Goal: Task Accomplishment & Management: Complete application form

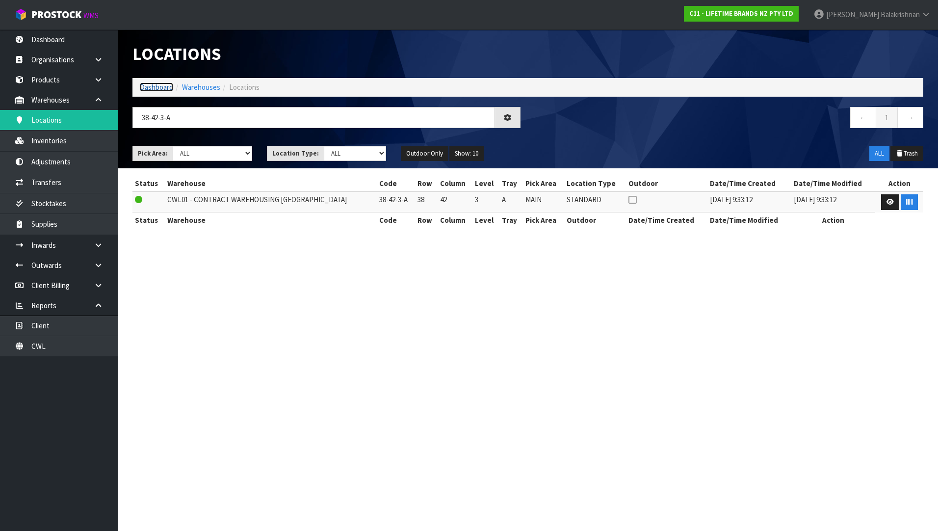
click at [156, 82] on link "Dashboard" at bounding box center [156, 86] width 33 height 9
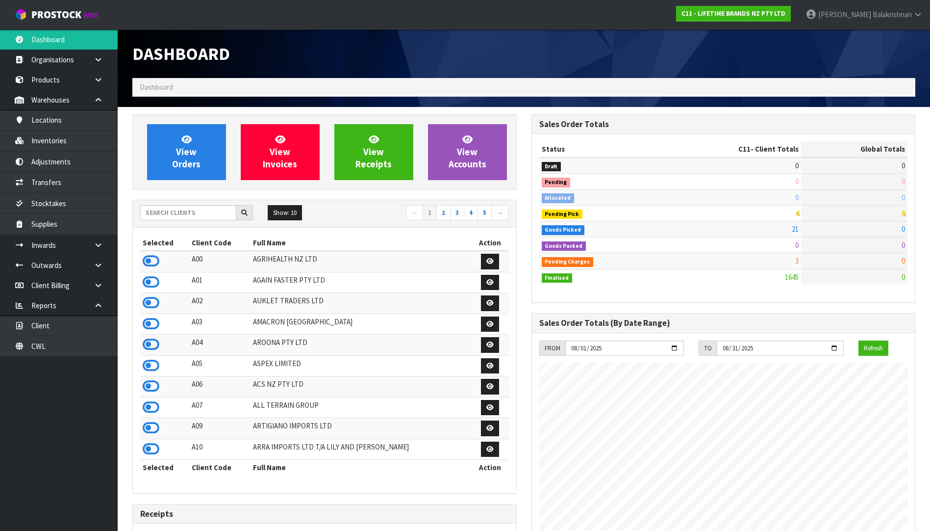
scroll to position [743, 399]
click at [185, 217] on input "text" at bounding box center [188, 212] width 96 height 15
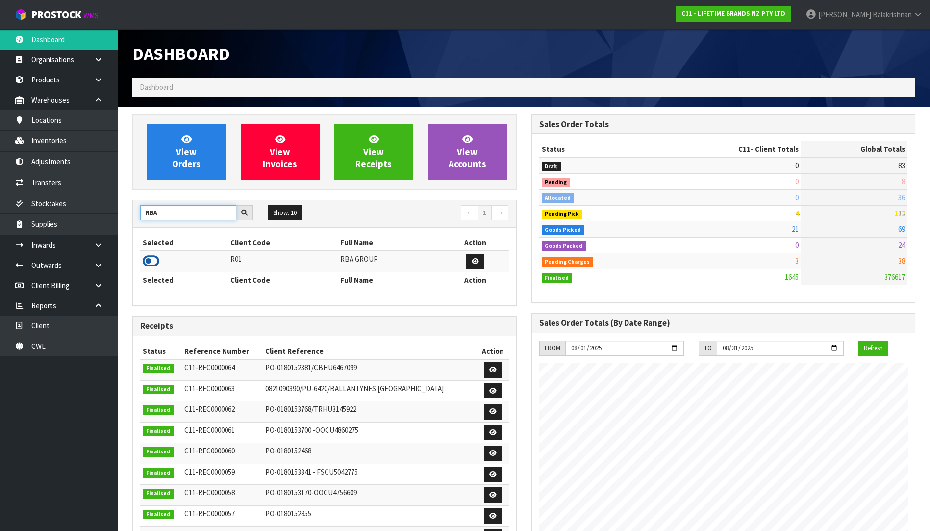
type input "RBA"
click at [149, 262] on icon at bounding box center [151, 260] width 17 height 15
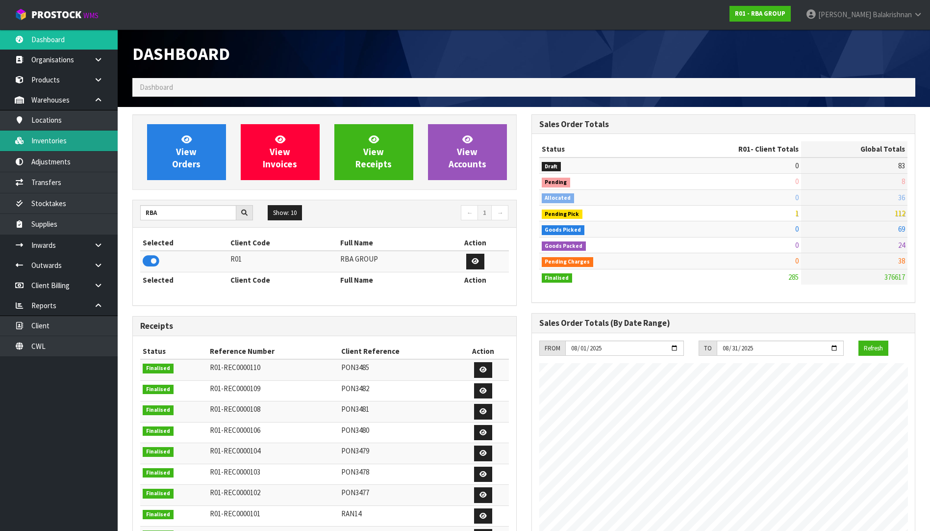
scroll to position [711, 399]
click at [76, 149] on link "Inventories" at bounding box center [59, 140] width 118 height 20
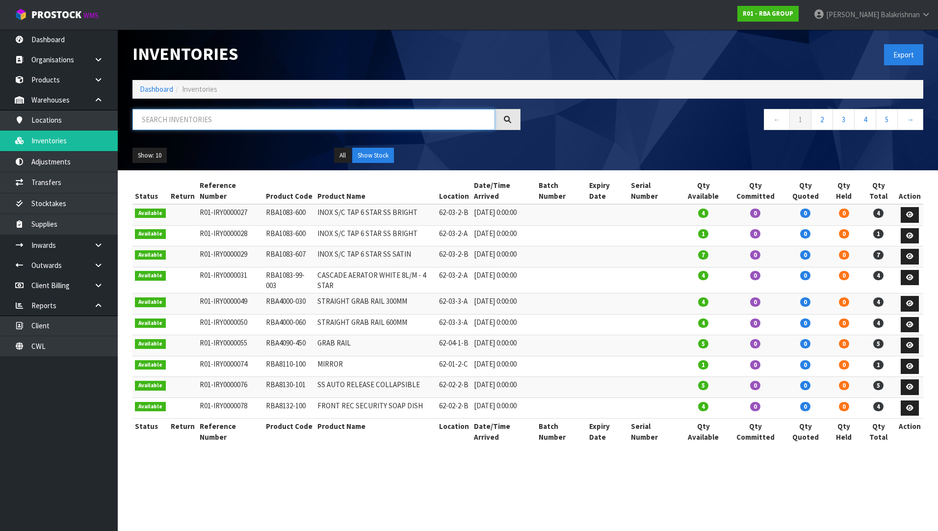
click at [204, 128] on input "text" at bounding box center [313, 119] width 362 height 21
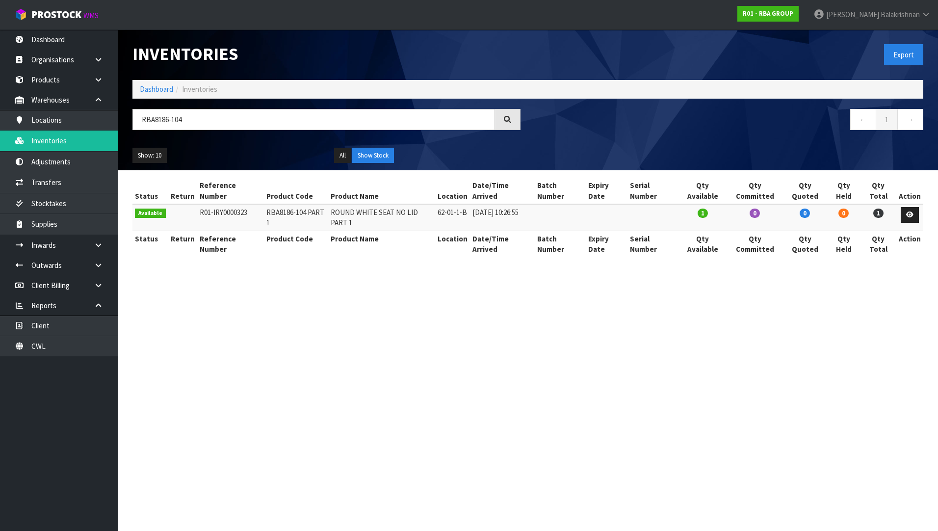
click at [348, 342] on section "Inventories Export Dashboard Inventories RBA8186-104 ← 1 → Show: 10 5 10 25 50 …" at bounding box center [469, 265] width 938 height 531
click at [222, 113] on input "RBA8186-104" at bounding box center [313, 119] width 362 height 21
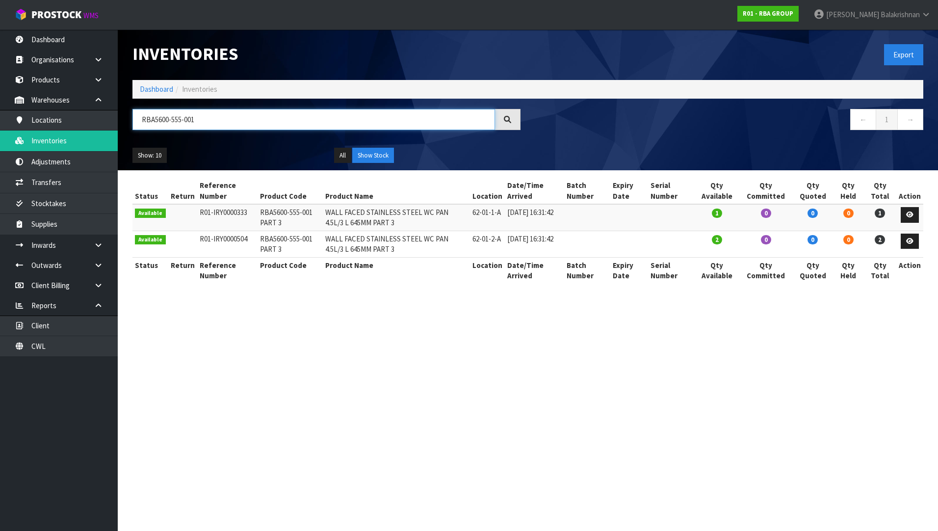
click at [251, 119] on input "RBA5600-555-001" at bounding box center [313, 119] width 362 height 21
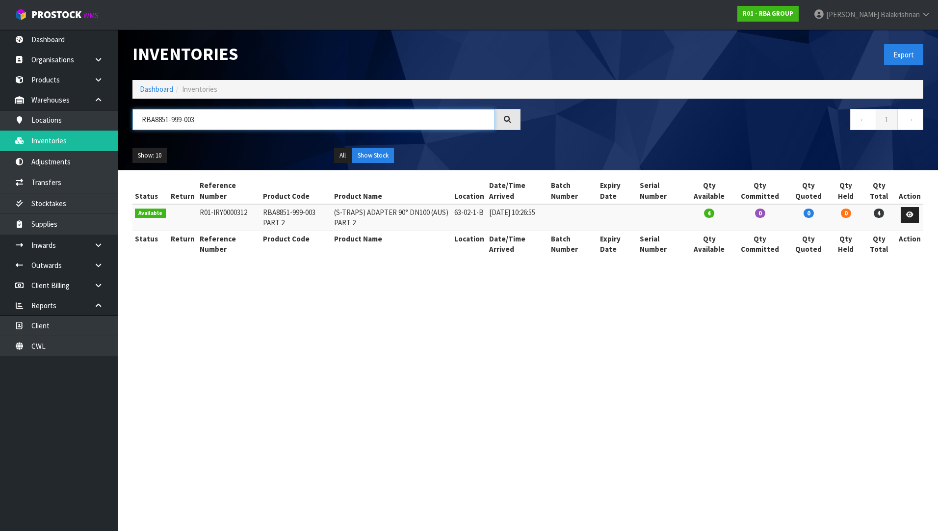
click at [265, 126] on input "RBA8851-999-003" at bounding box center [313, 119] width 362 height 21
paste input "1083"
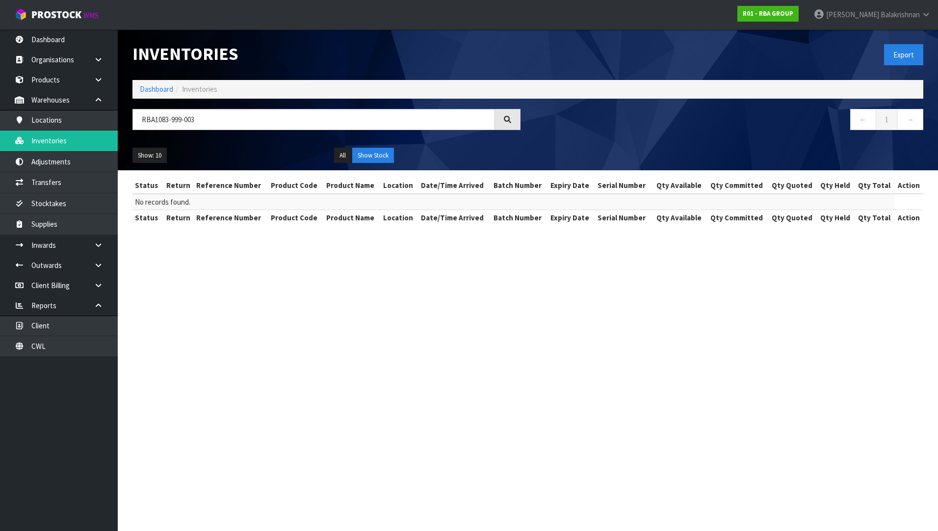
click at [220, 133] on div "RBA1083-999-003" at bounding box center [326, 123] width 403 height 28
click at [214, 127] on input "RBA1083-999-003" at bounding box center [313, 119] width 362 height 21
paste input "• RBA8186-104"
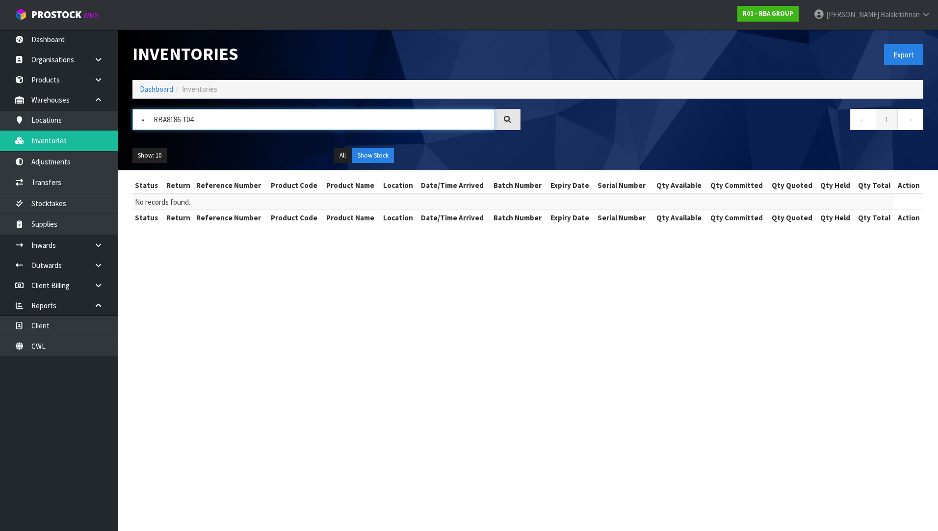
click at [150, 122] on input "• RBA8186-104" at bounding box center [313, 119] width 362 height 21
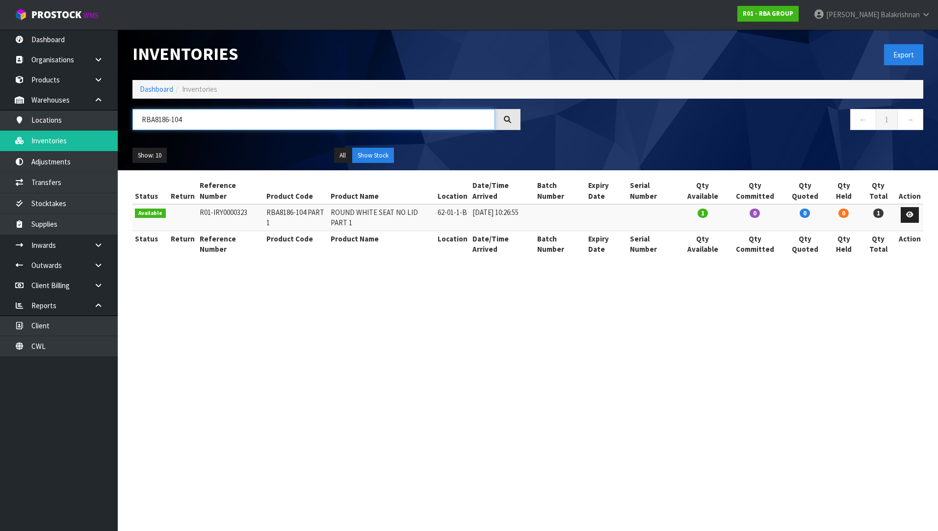
click at [197, 125] on input "RBA8186-104" at bounding box center [313, 119] width 362 height 21
paste input "• RBA8186-105"
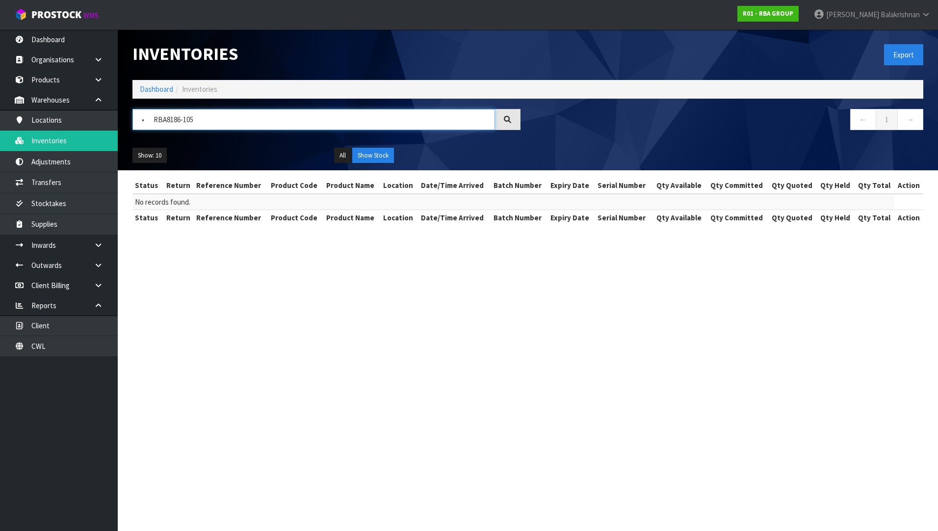
click at [146, 119] on input "• RBA8186-105" at bounding box center [313, 119] width 362 height 21
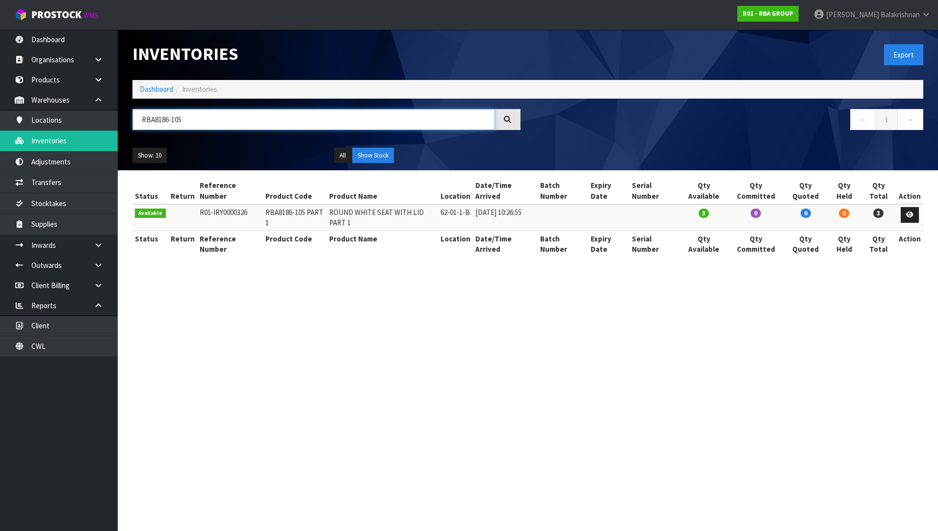
click at [315, 113] on input "RBA8186-105" at bounding box center [313, 119] width 362 height 21
paste input "• RBA5600-555-001"
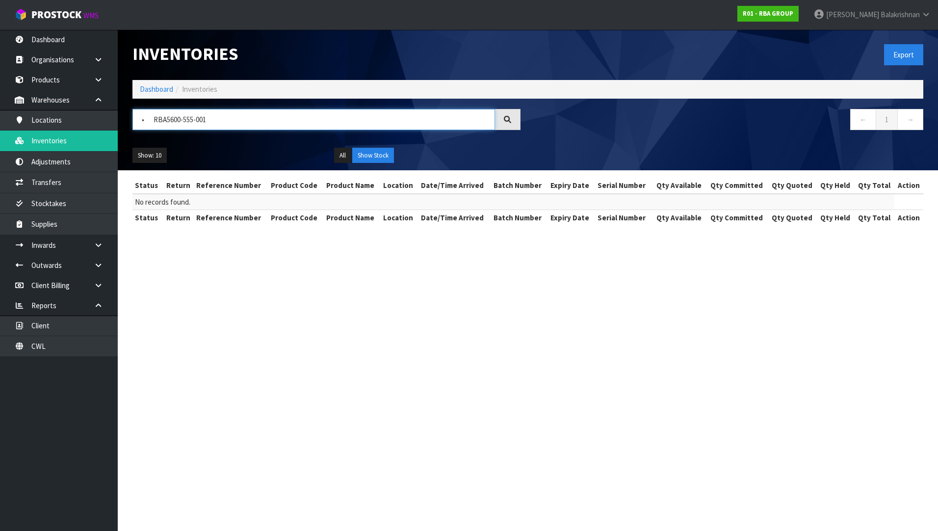
click at [150, 118] on input "• RBA5600-555-001" at bounding box center [313, 119] width 362 height 21
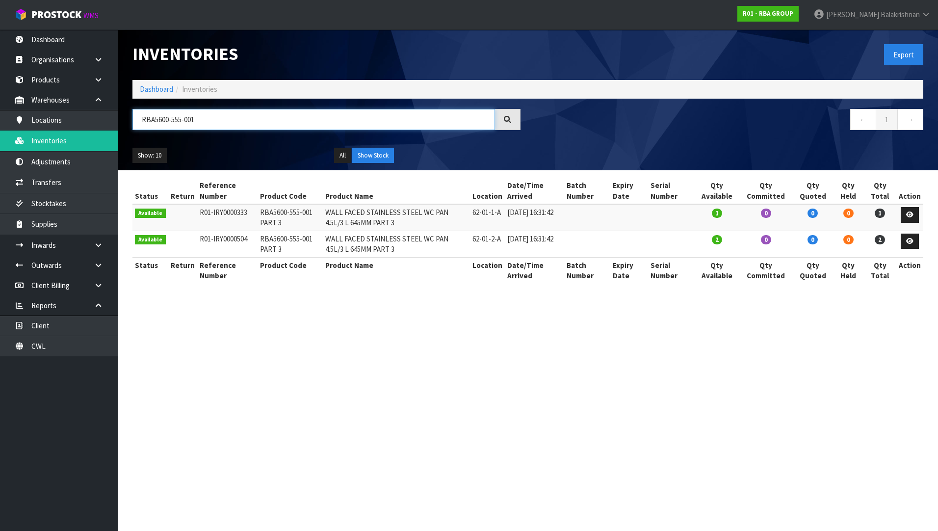
click at [209, 124] on input "RBA5600-555-001" at bounding box center [313, 119] width 362 height 21
paste input "• RBA8851-999-003"
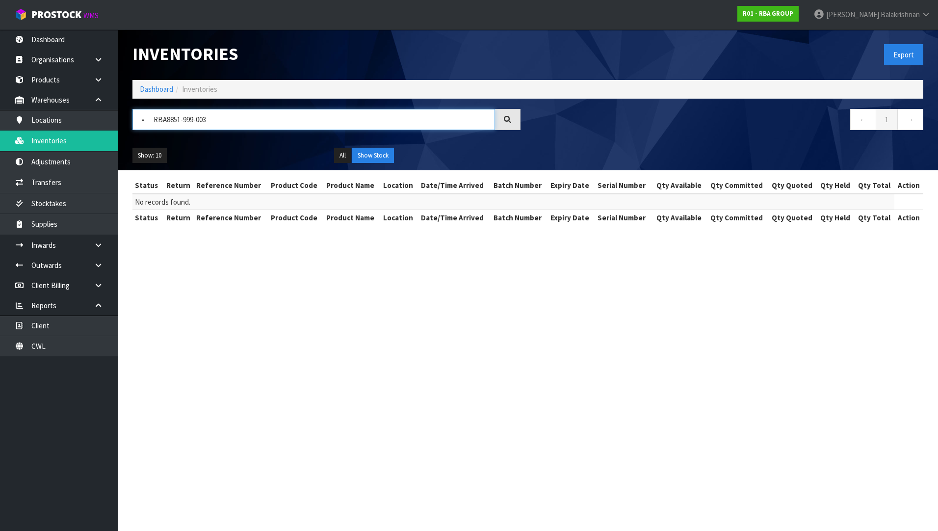
click at [154, 123] on input "• RBA8851-999-003" at bounding box center [313, 119] width 362 height 21
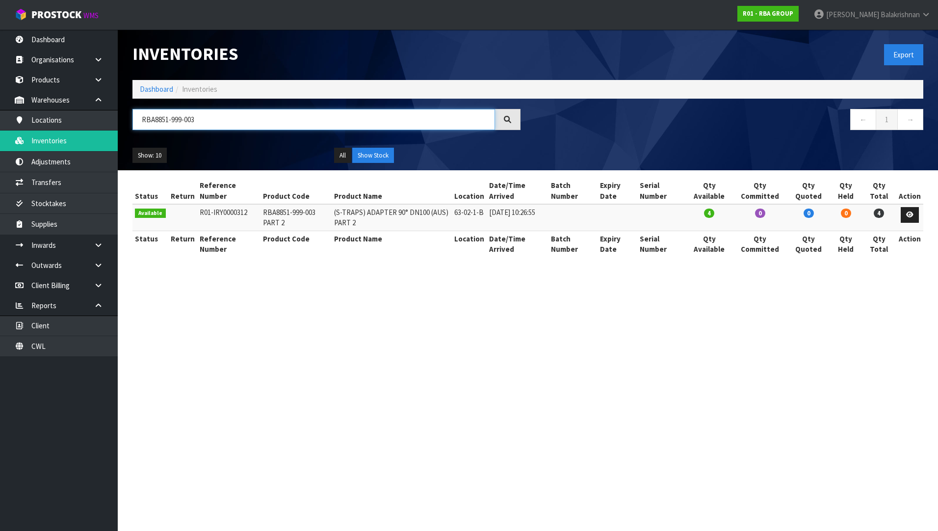
click at [217, 125] on input "RBA8851-999-003" at bounding box center [313, 119] width 362 height 21
paste input "1083-99-003"
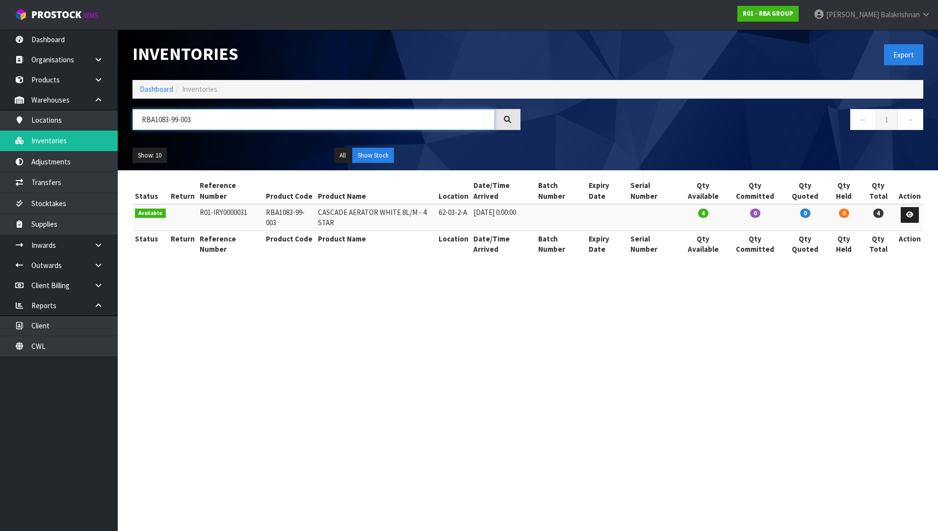
click at [177, 119] on input "RBA1083-99-003" at bounding box center [313, 119] width 362 height 21
click at [195, 120] on input "RBA1083-99-003" at bounding box center [313, 119] width 362 height 21
type input "RBA1083-99-003"
click at [73, 78] on link "Products" at bounding box center [59, 80] width 118 height 20
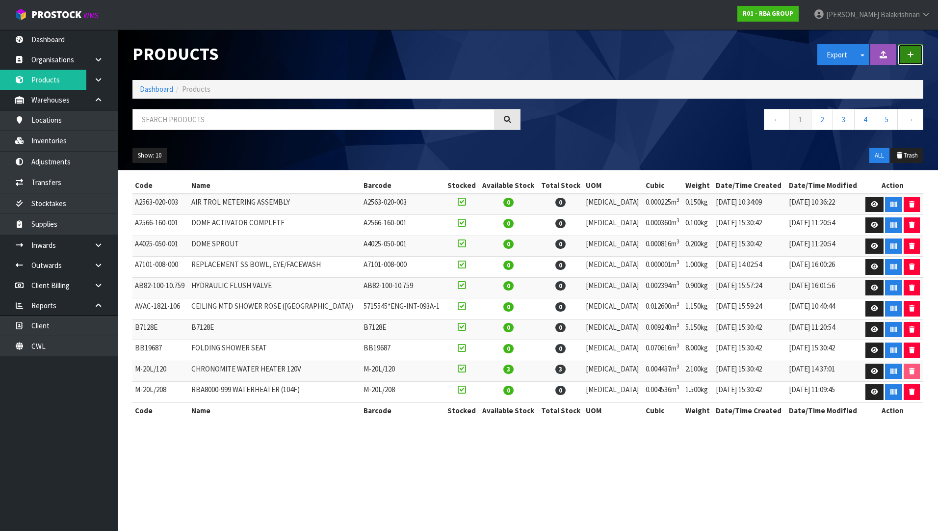
click at [917, 58] on button "button" at bounding box center [909, 54] width 25 height 21
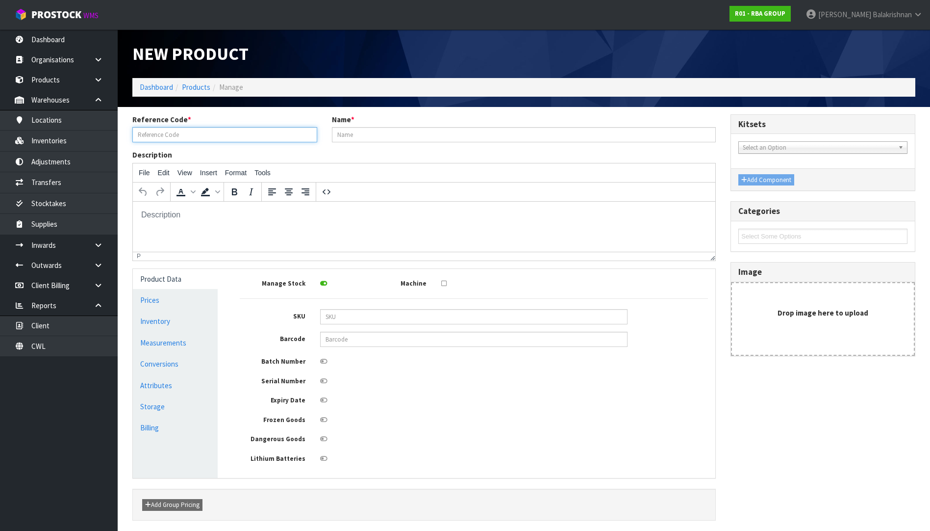
click at [236, 137] on input "text" at bounding box center [224, 134] width 185 height 15
paste input "RBA1083-999-003"
type input "RBA1083-999-003"
click at [386, 135] on input "text" at bounding box center [524, 134] width 384 height 15
paste input "CASCADE AERATOR WHITE 8L/M - 4 STAR"
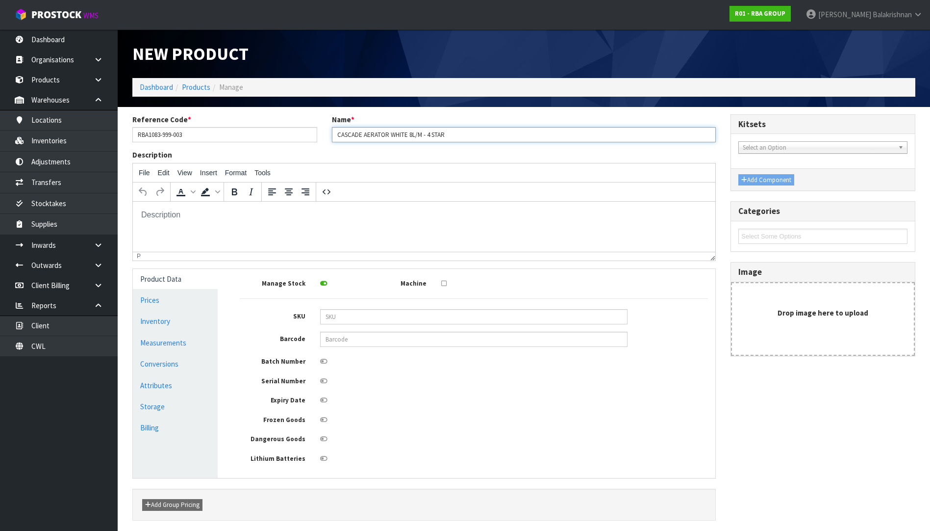
type input "CASCADE AERATOR WHITE 8L/M - 4 STAR"
click at [176, 346] on link "Measurements" at bounding box center [175, 342] width 85 height 20
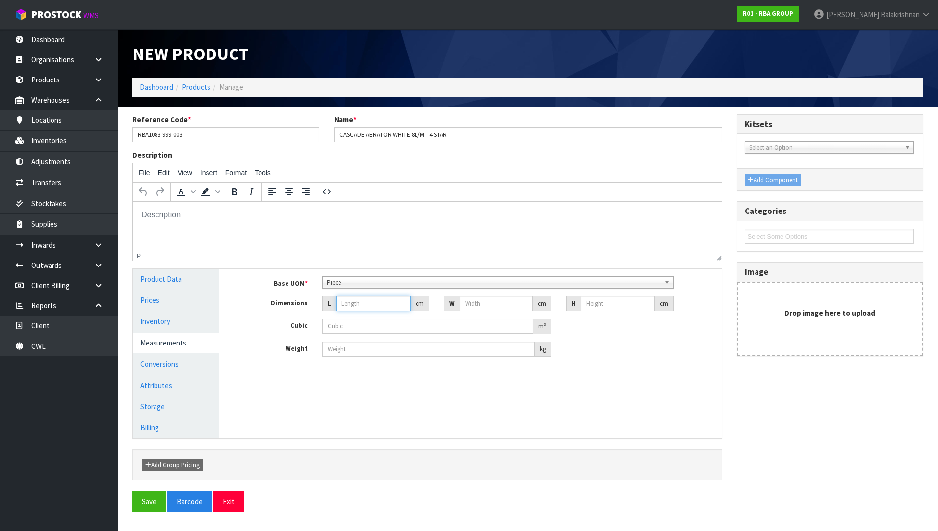
click at [390, 301] on input "number" at bounding box center [373, 303] width 75 height 15
type input "2"
type input "0.000001"
type input "21"
type input "1"
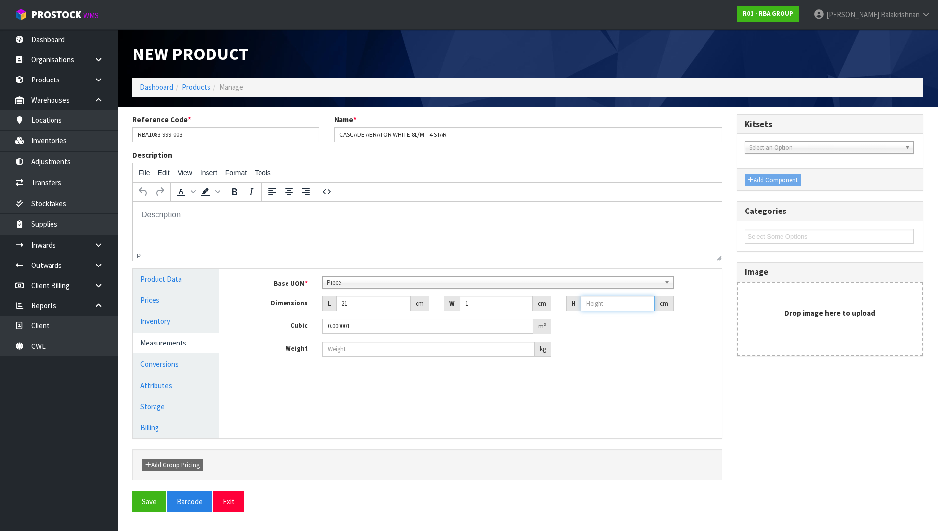
type input "1"
type input "0.000021"
type input "13"
type input "0.000273"
type input "13"
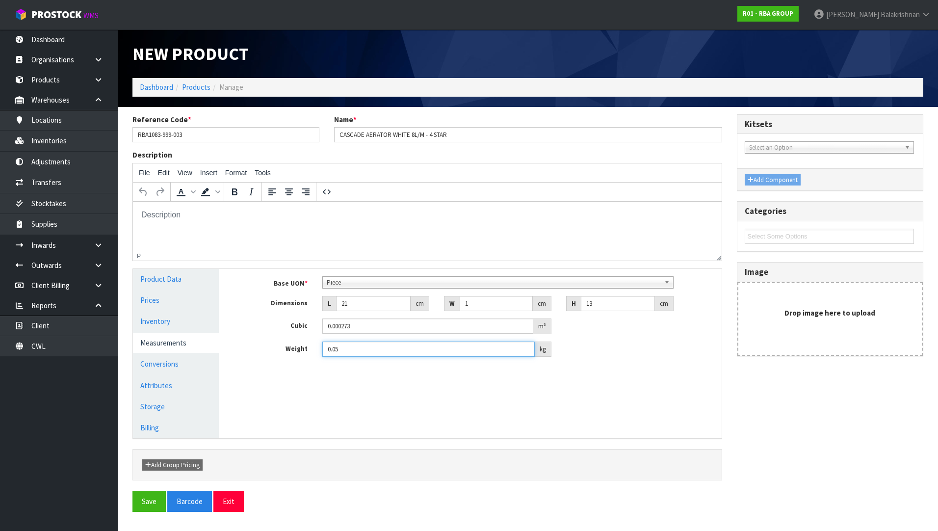
type input "0.05"
click at [149, 500] on button "Save" at bounding box center [148, 500] width 33 height 21
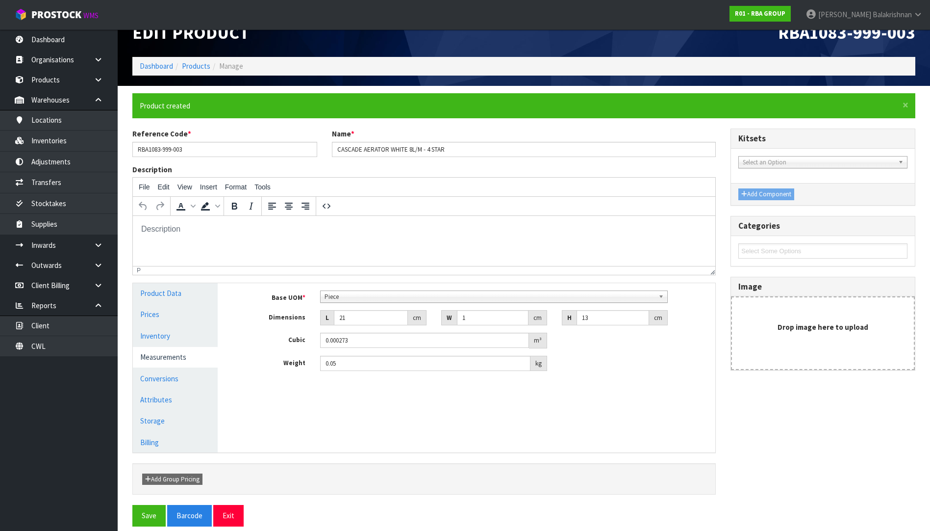
scroll to position [31, 0]
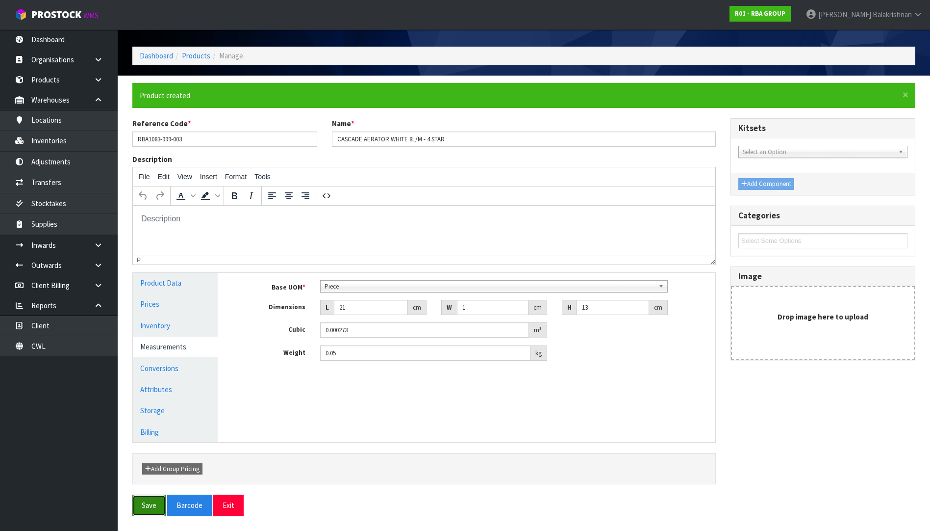
click at [147, 501] on button "Save" at bounding box center [148, 504] width 33 height 21
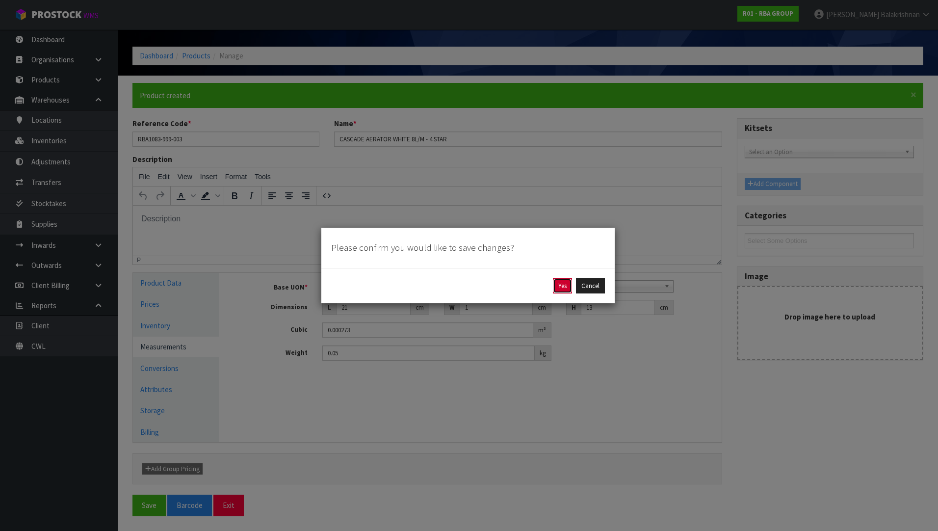
click at [559, 286] on button "Yes" at bounding box center [562, 286] width 19 height 16
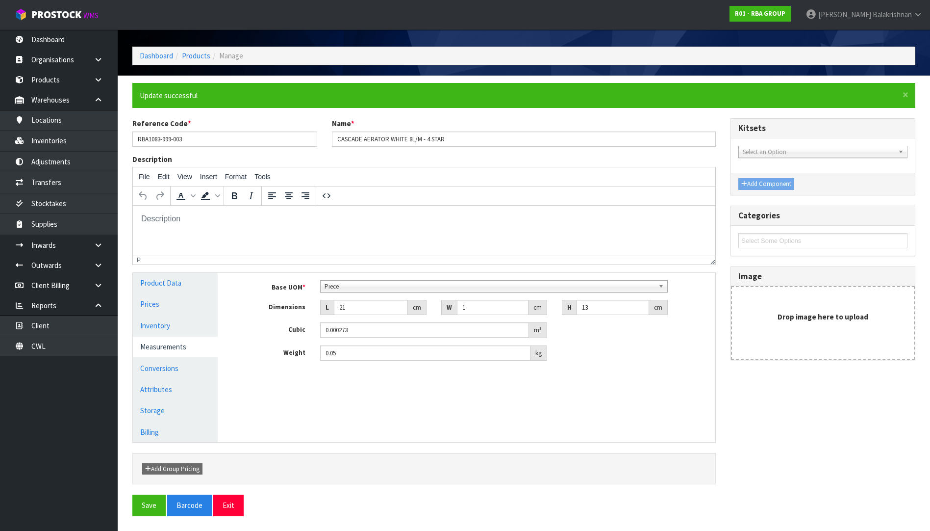
scroll to position [0, 0]
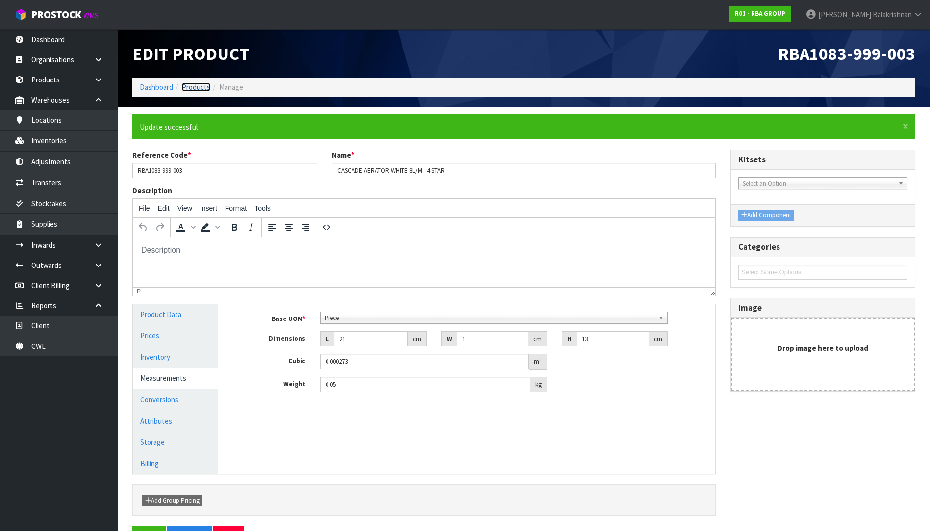
click at [197, 86] on link "Products" at bounding box center [196, 86] width 28 height 9
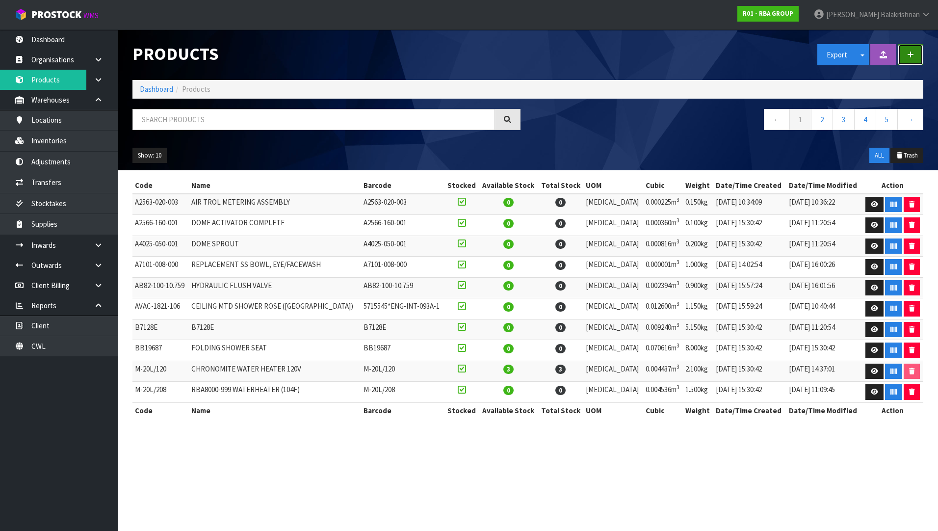
click at [916, 56] on button "button" at bounding box center [909, 54] width 25 height 21
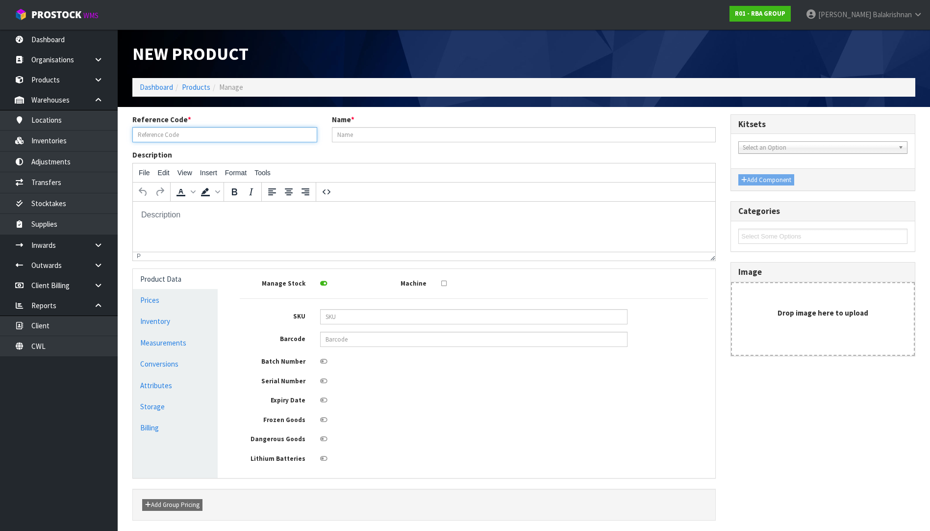
click at [234, 139] on input "text" at bounding box center [224, 134] width 185 height 15
paste input "RBA8186-104"
type input "RBA8186-104"
click at [385, 136] on input "text" at bounding box center [524, 134] width 384 height 15
paste input "ROUND WHITE SEAT NO LID"
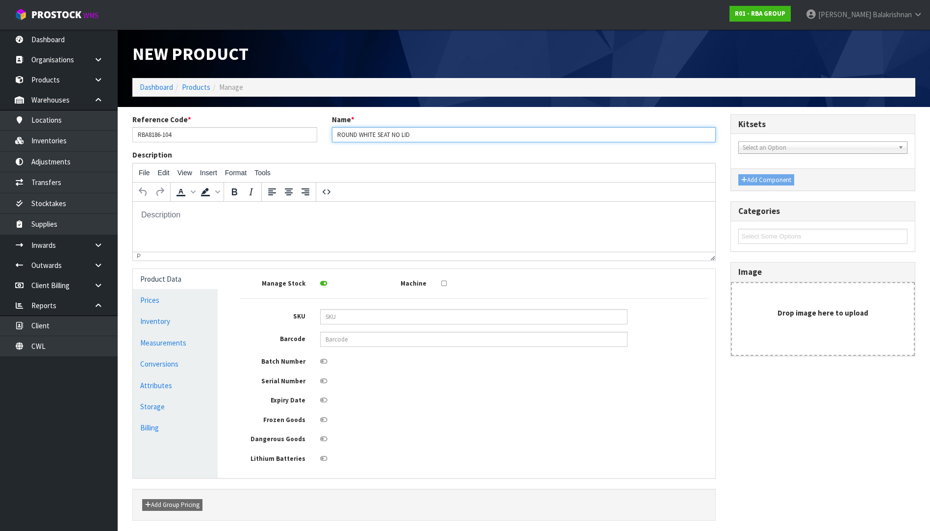
type input "ROUND WHITE SEAT NO LID"
click at [425, 345] on input "text" at bounding box center [473, 338] width 307 height 15
paste input "9346482005999"
type input "9346482005999"
click at [189, 339] on link "Measurements" at bounding box center [175, 342] width 85 height 20
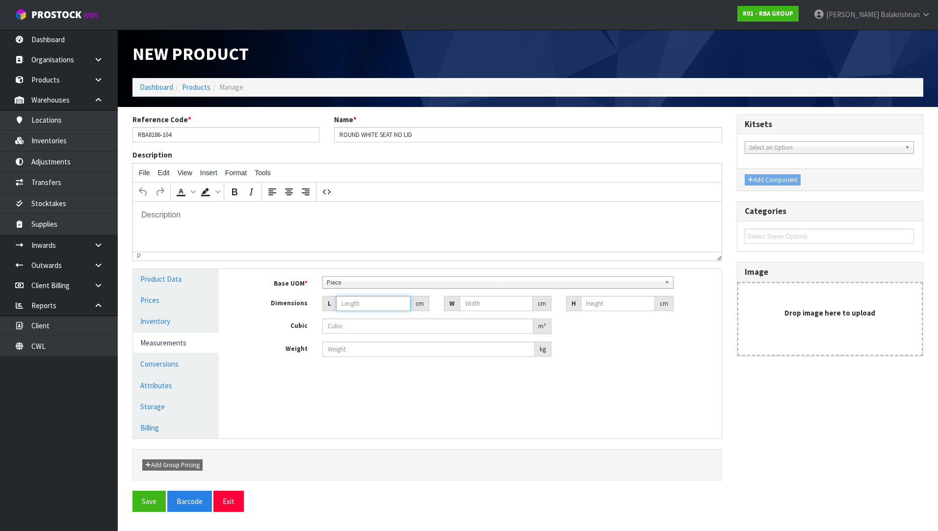
click at [359, 300] on input "number" at bounding box center [373, 303] width 75 height 15
type input "8"
type input "0.000001"
type input "84"
type input "43"
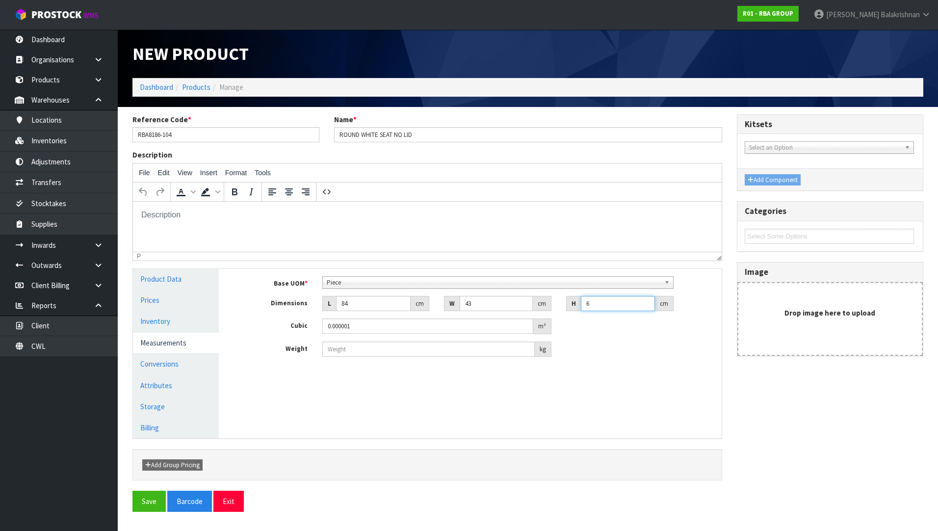
type input "65"
type input "0.23478"
type input "6"
type input "0.021672"
type input "0.000001"
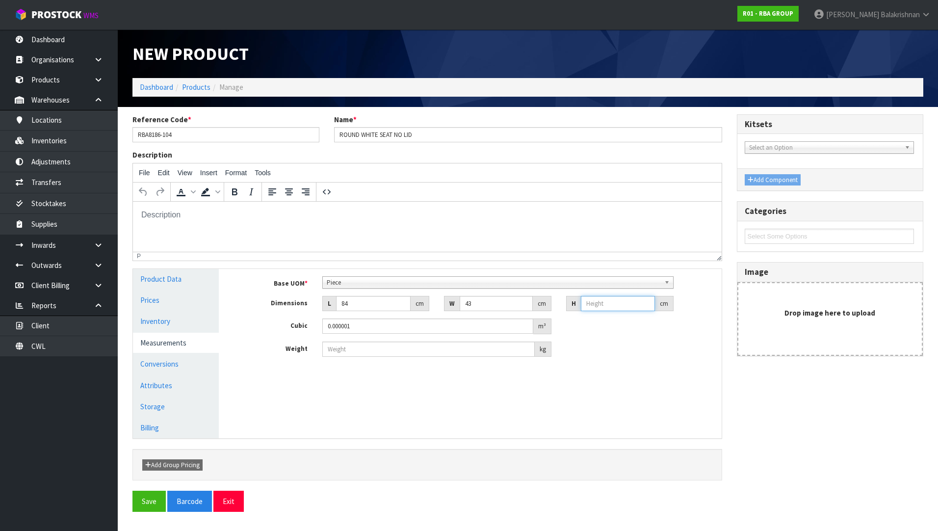
type input "5"
type input "0.01806"
type input "50"
type input "0.1806"
type input "50"
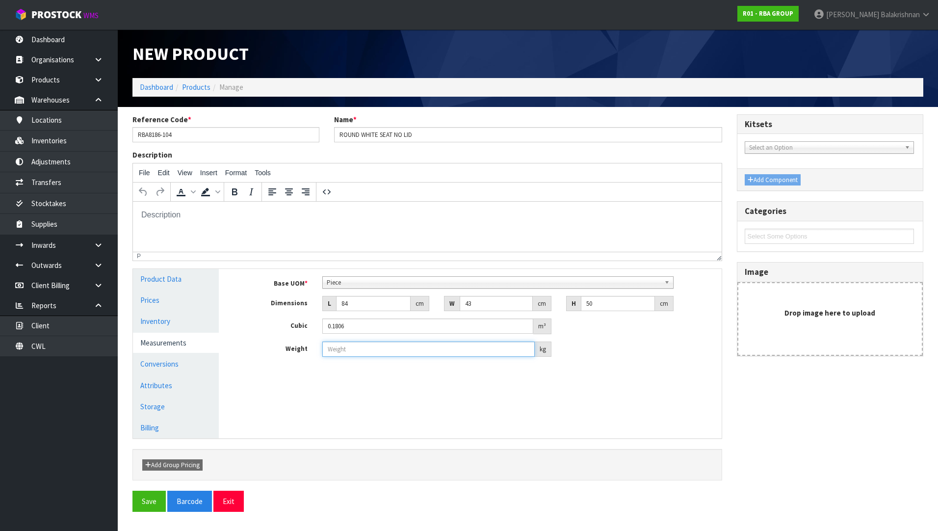
type input "3"
type input "23"
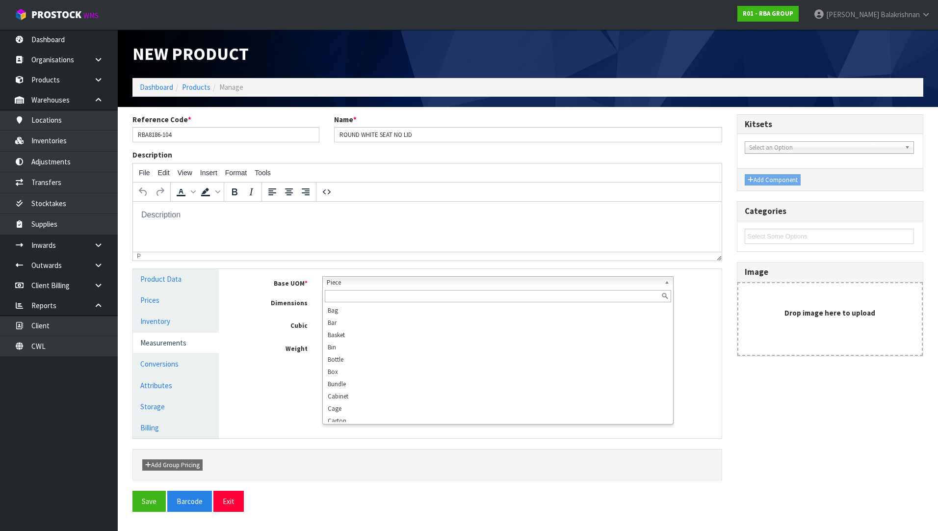
scroll to position [177, 0]
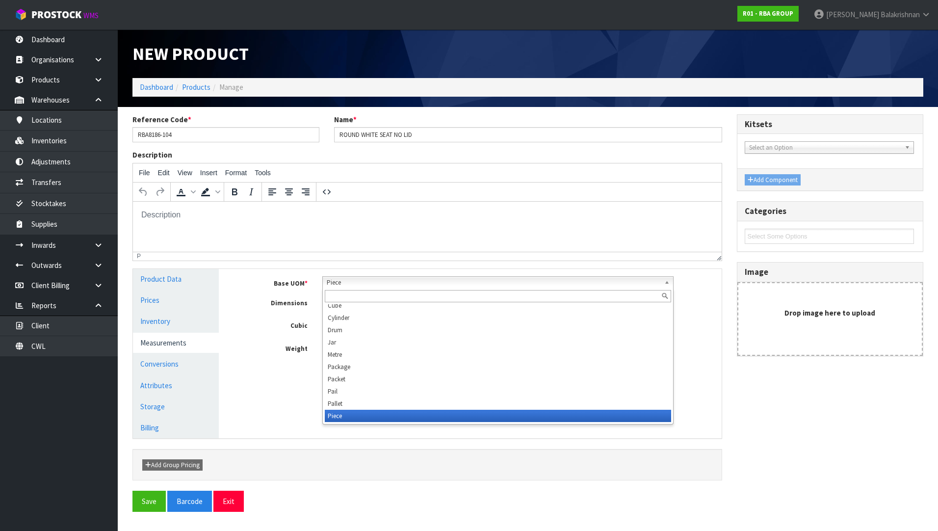
click at [380, 280] on span "Piece" at bounding box center [493, 283] width 333 height 12
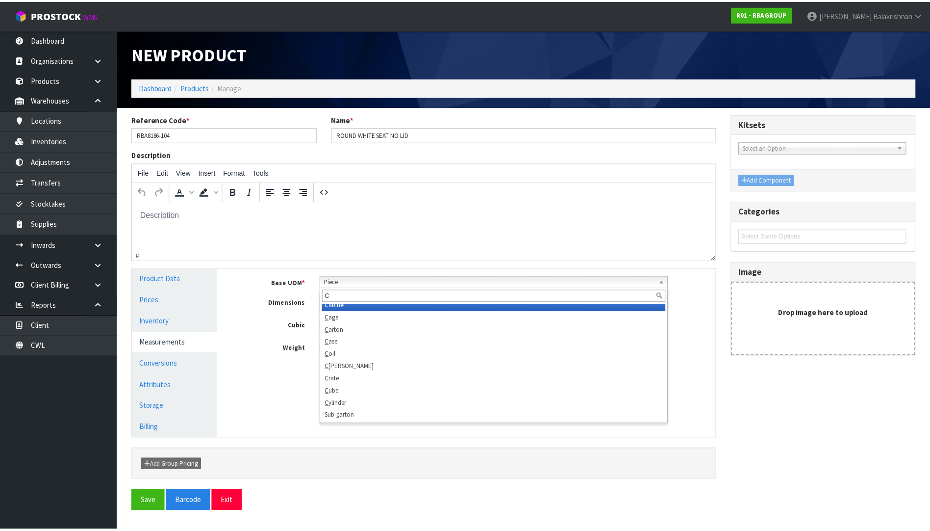
scroll to position [0, 0]
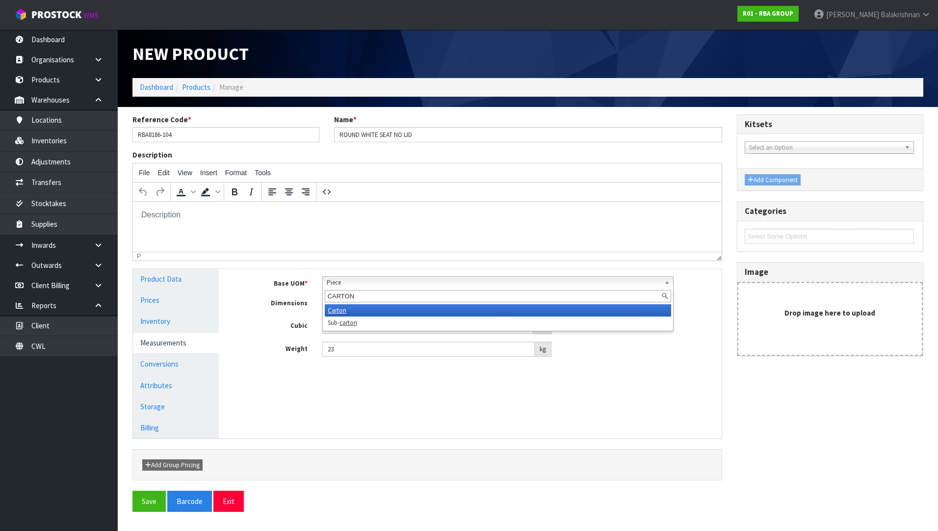
type input "CARTON"
click at [378, 304] on li "Carton" at bounding box center [498, 310] width 346 height 12
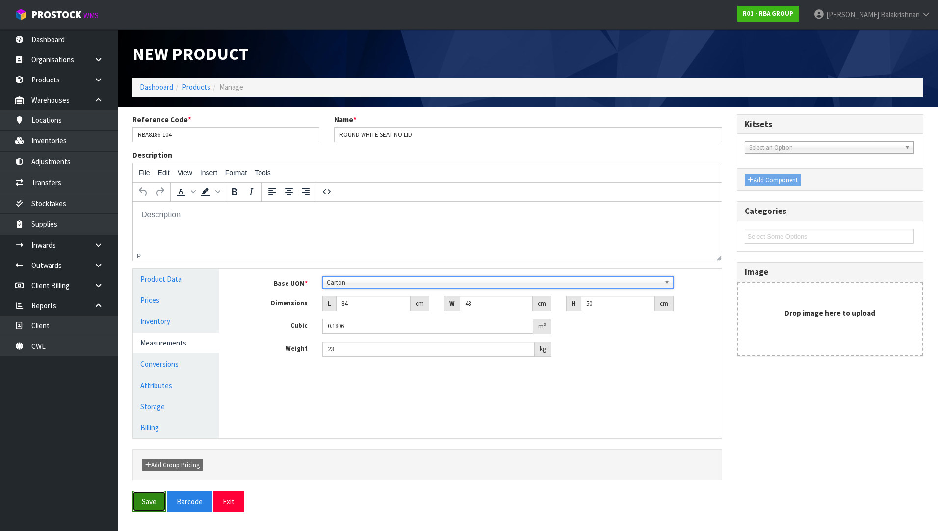
click at [152, 496] on button "Save" at bounding box center [148, 500] width 33 height 21
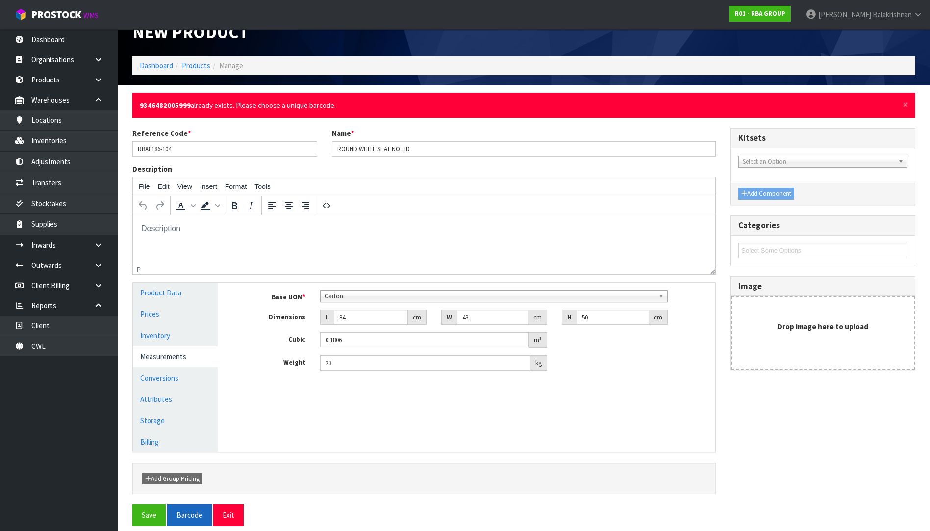
scroll to position [31, 0]
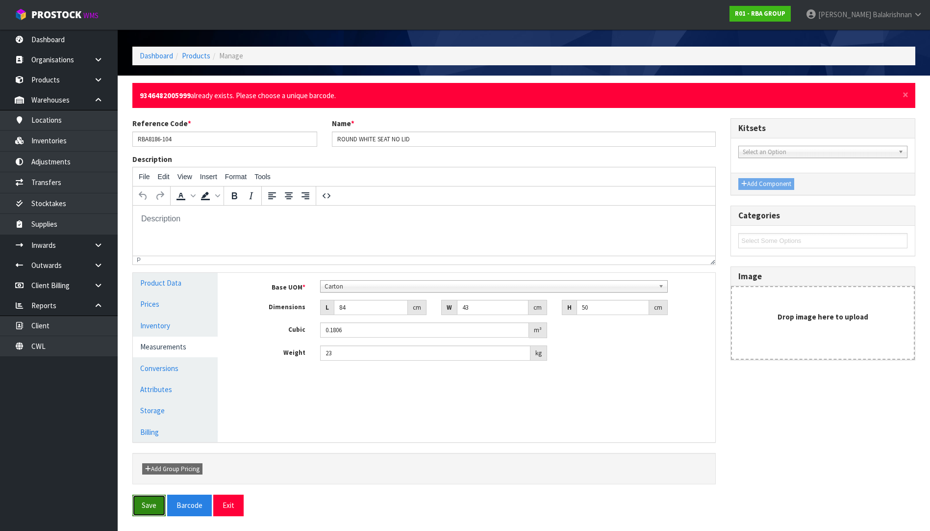
click at [148, 502] on button "Save" at bounding box center [148, 504] width 33 height 21
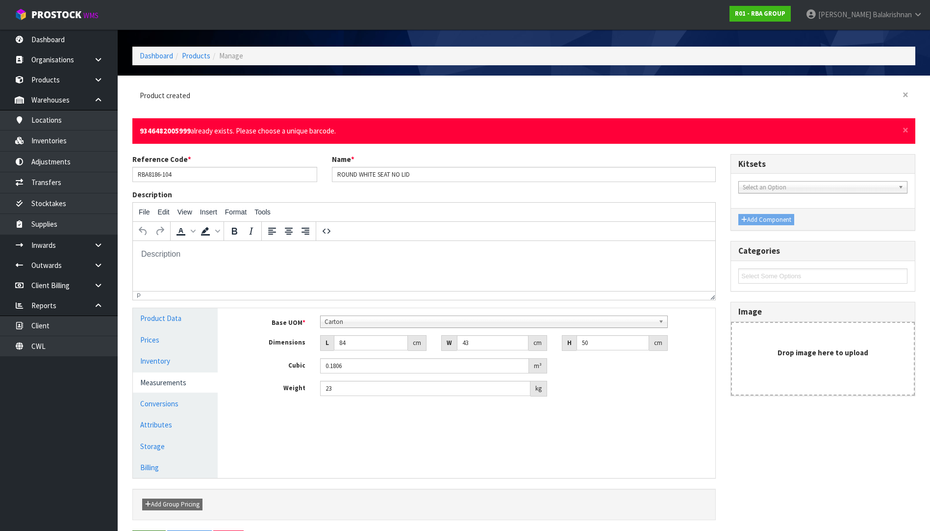
scroll to position [0, 0]
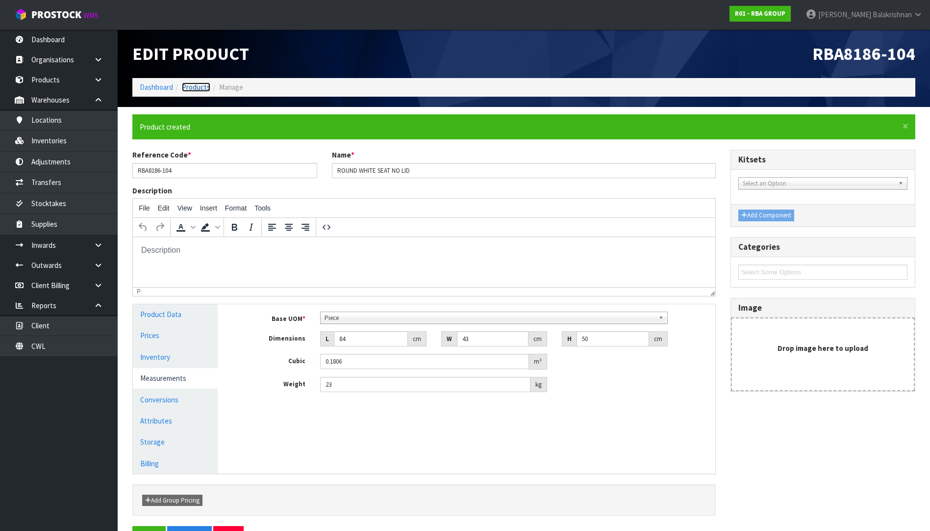
click at [197, 88] on link "Products" at bounding box center [196, 86] width 28 height 9
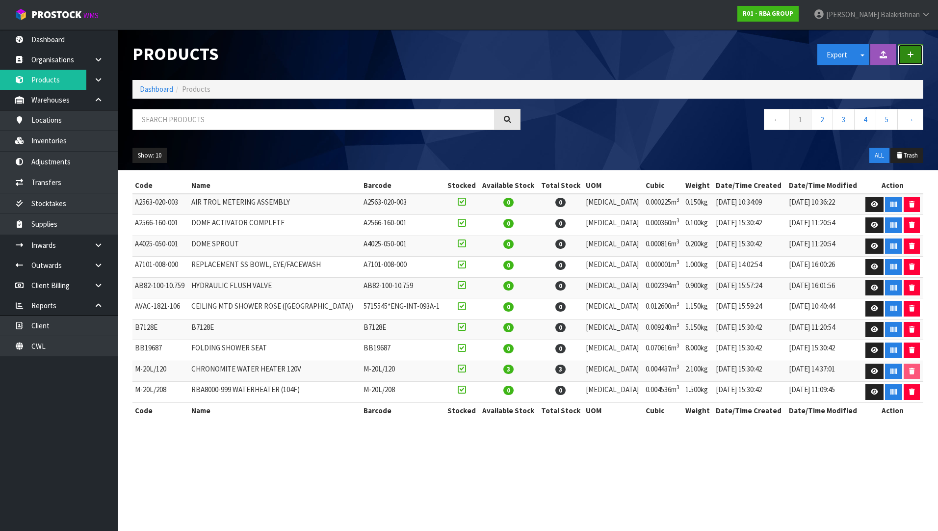
click at [914, 54] on button "button" at bounding box center [909, 54] width 25 height 21
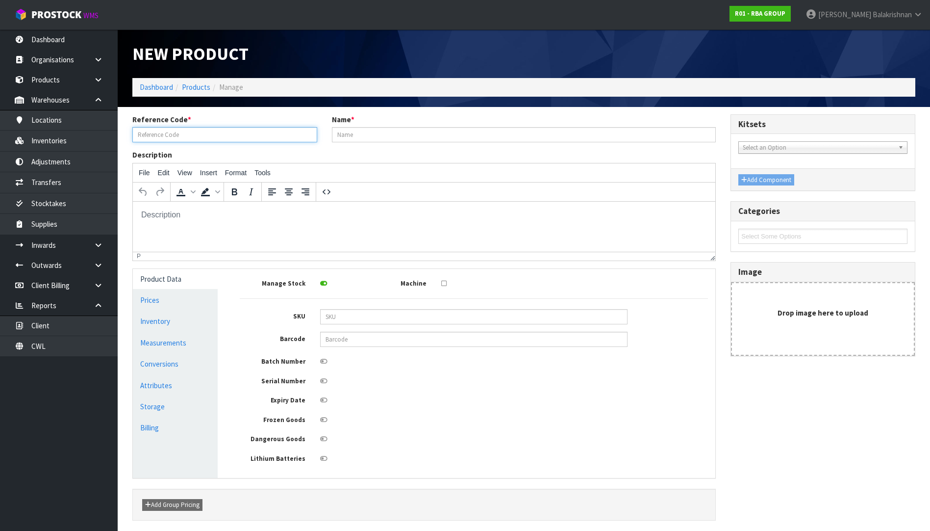
click at [224, 129] on input "text" at bounding box center [224, 134] width 185 height 15
paste input "RBA8186-105"
type input "RBA8186-105"
click at [380, 135] on input "text" at bounding box center [524, 134] width 384 height 15
paste input "ROUND WHITE SEAT WITH LID"
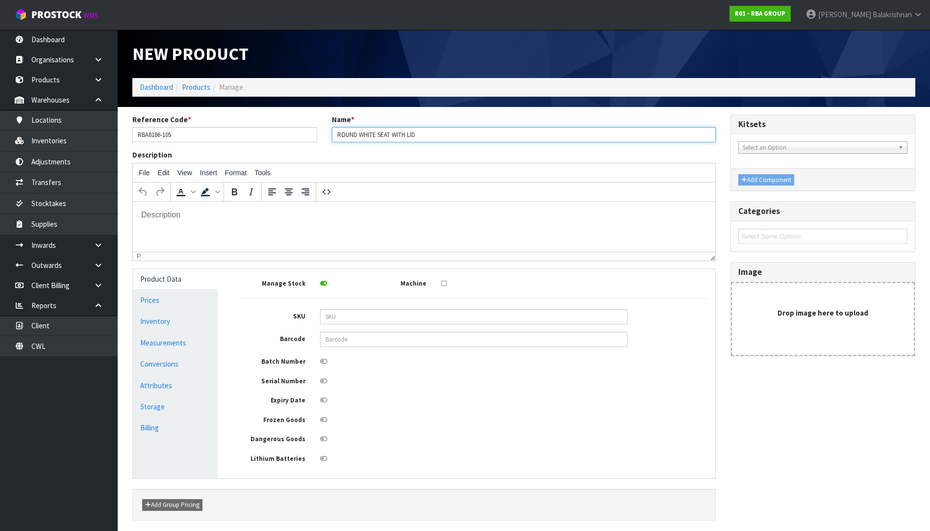
type input "ROUND WHITE SEAT WITH LID"
drag, startPoint x: 196, startPoint y: 347, endPoint x: 309, endPoint y: 314, distance: 117.8
click at [196, 346] on link "Measurements" at bounding box center [175, 342] width 85 height 20
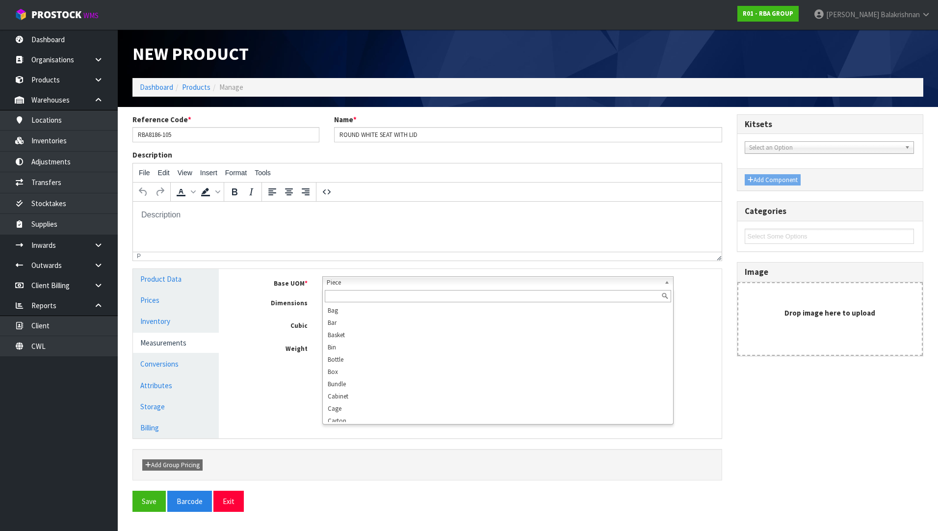
scroll to position [177, 0]
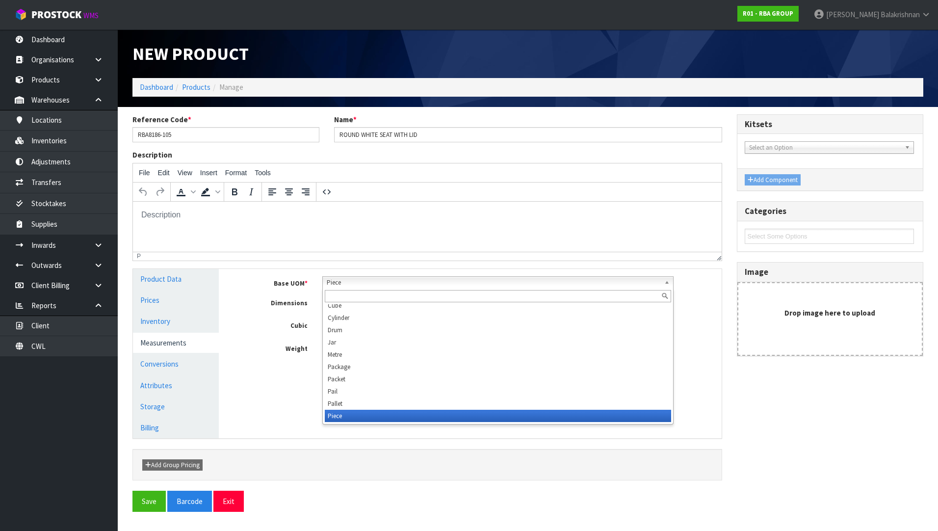
click at [360, 285] on span "Piece" at bounding box center [493, 283] width 333 height 12
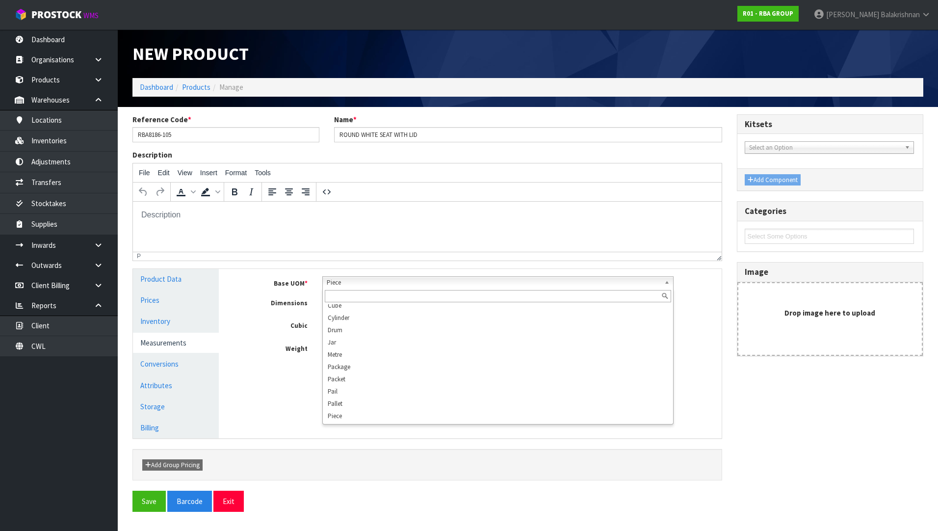
click at [446, 514] on div "Reference Code * RBA8186-105 Name * ROUND WHITE SEAT WITH LID Description File …" at bounding box center [527, 316] width 805 height 405
click at [370, 307] on input "number" at bounding box center [373, 303] width 75 height 15
type input "4"
type input "0.000001"
type input "49"
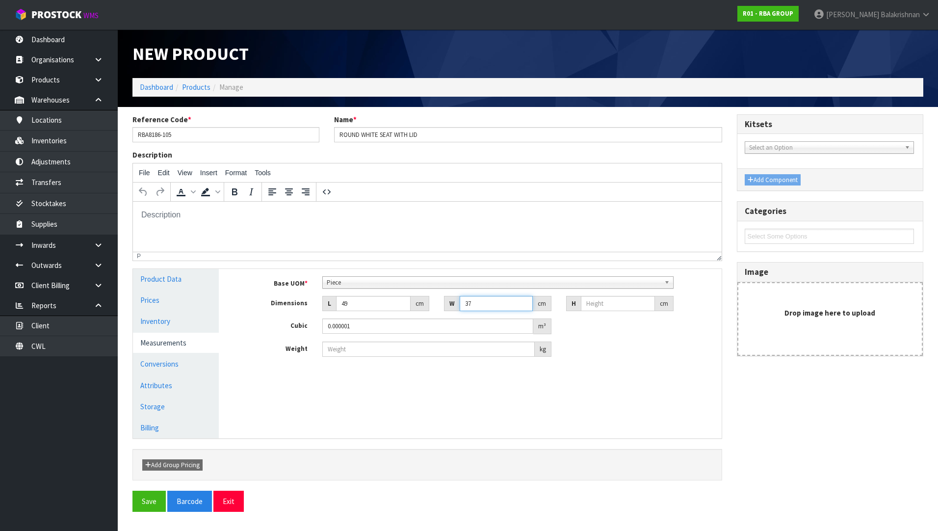
type input "37"
type input "7"
type input "0.012691"
type input "7"
type input "3.4"
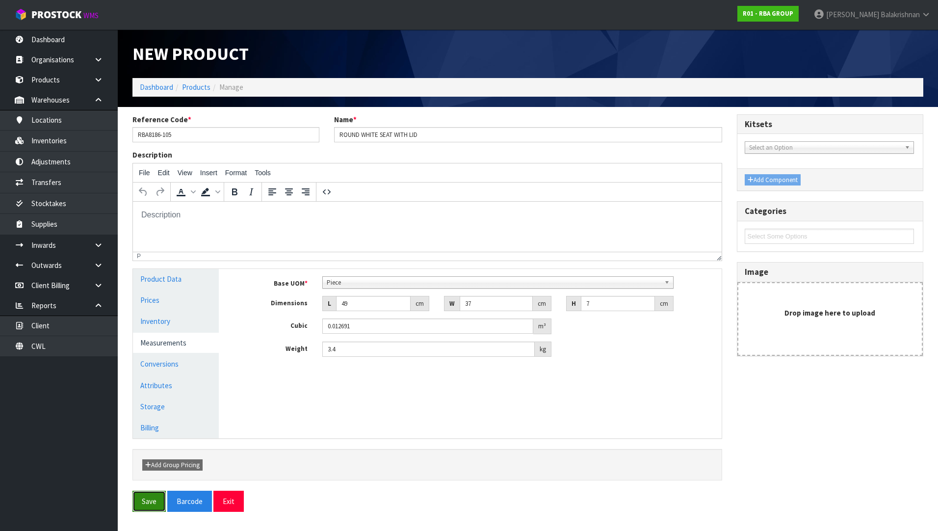
click at [136, 504] on button "Save" at bounding box center [148, 500] width 33 height 21
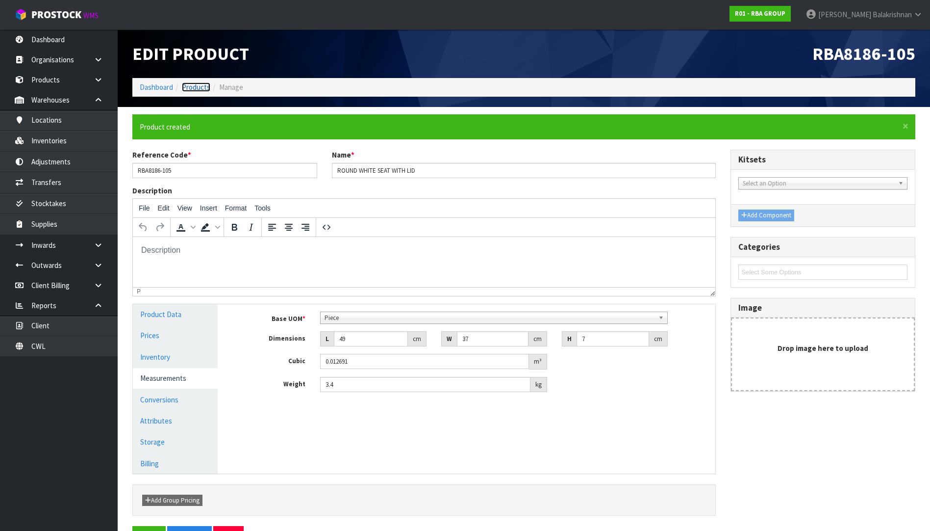
click at [199, 85] on link "Products" at bounding box center [196, 86] width 28 height 9
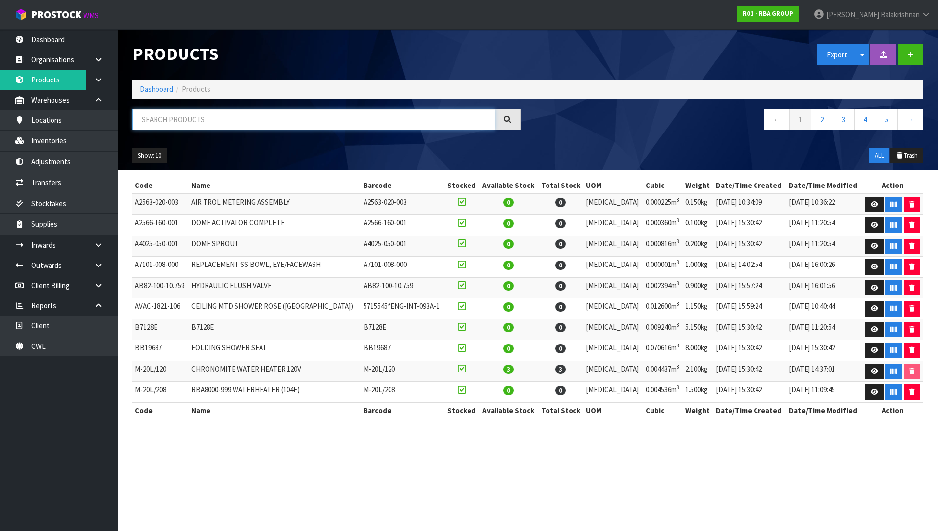
click at [192, 124] on input "text" at bounding box center [313, 119] width 362 height 21
paste input "• RBA5600-555-001 PART 3"
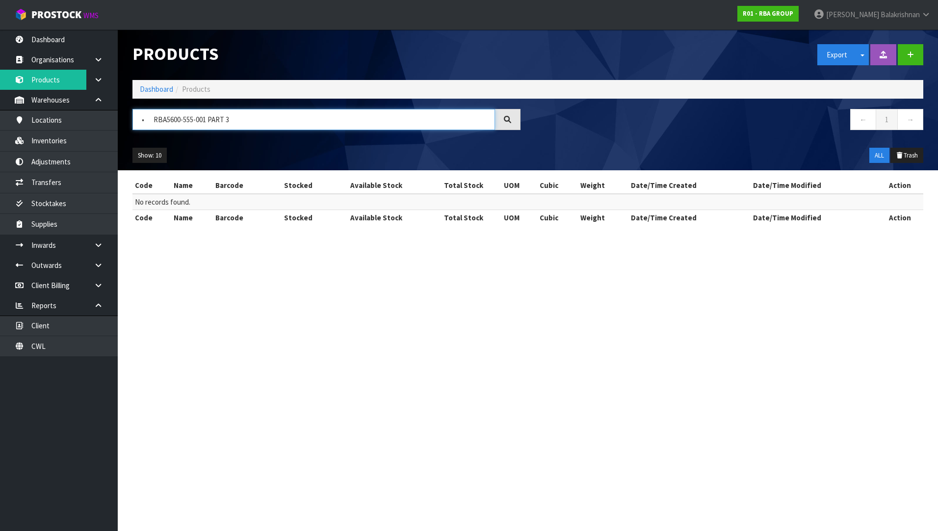
click at [150, 118] on input "• RBA5600-555-001 PART 3" at bounding box center [313, 119] width 362 height 21
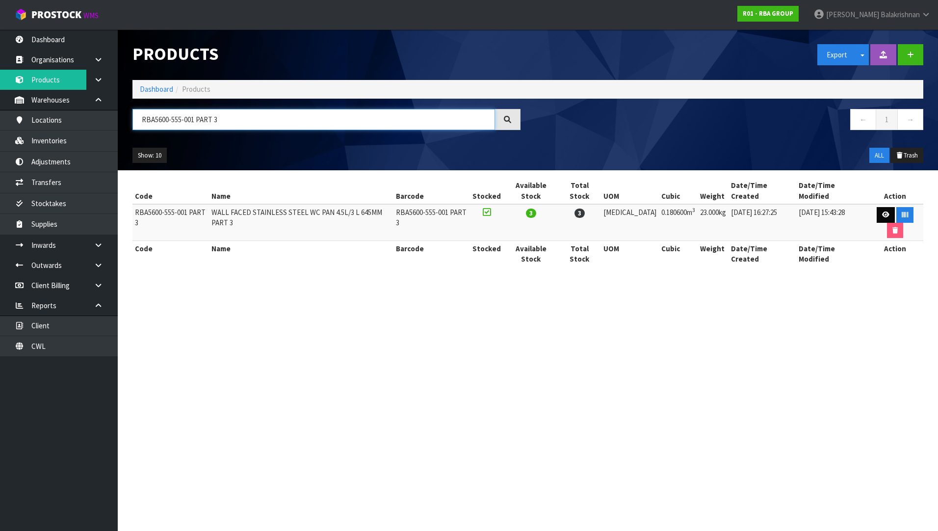
type input "RBA5600-555-001 PART 3"
click at [882, 211] on icon at bounding box center [885, 214] width 7 height 6
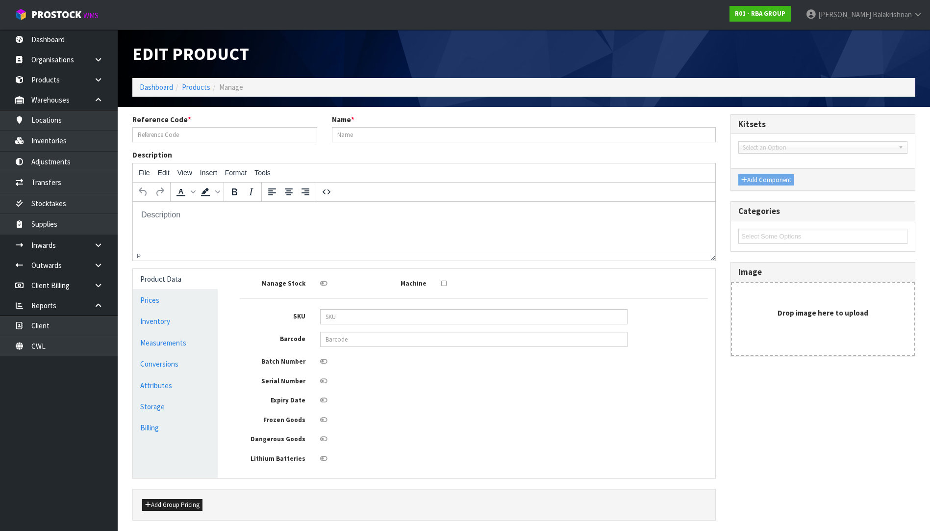
type input "RBA5600-555-001 PART 3"
type input "WALL FACED STAINLESS STEEL WC PAN 4.5L/3 L 645MM PART 3"
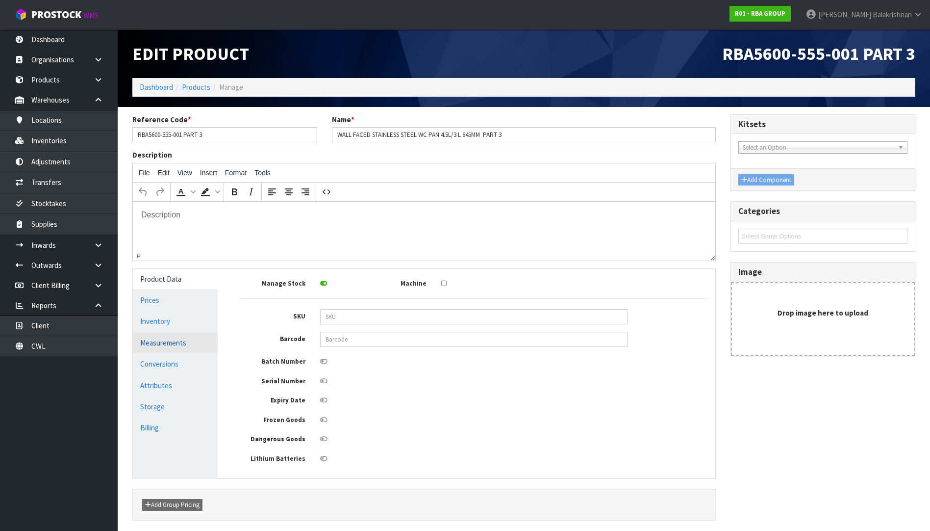
click at [169, 338] on link "Measurements" at bounding box center [175, 342] width 85 height 20
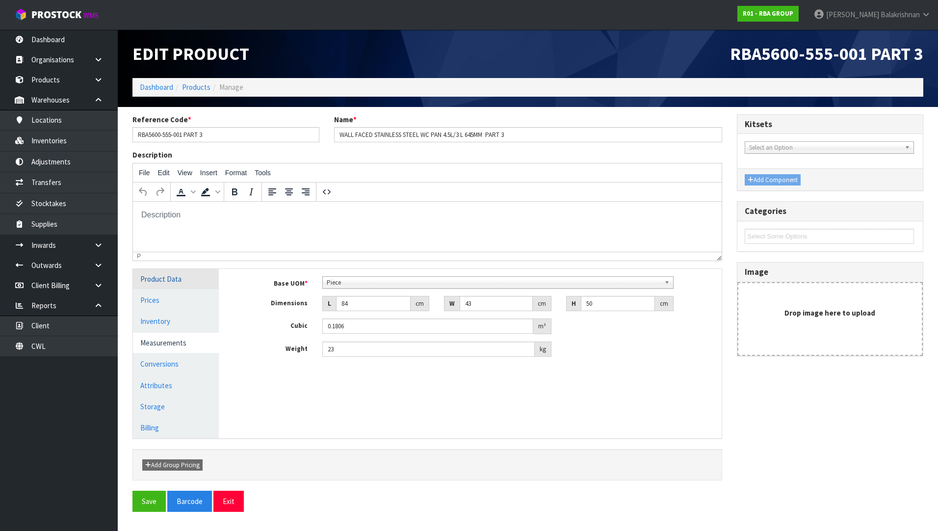
click at [172, 280] on link "Product Data" at bounding box center [176, 279] width 86 height 20
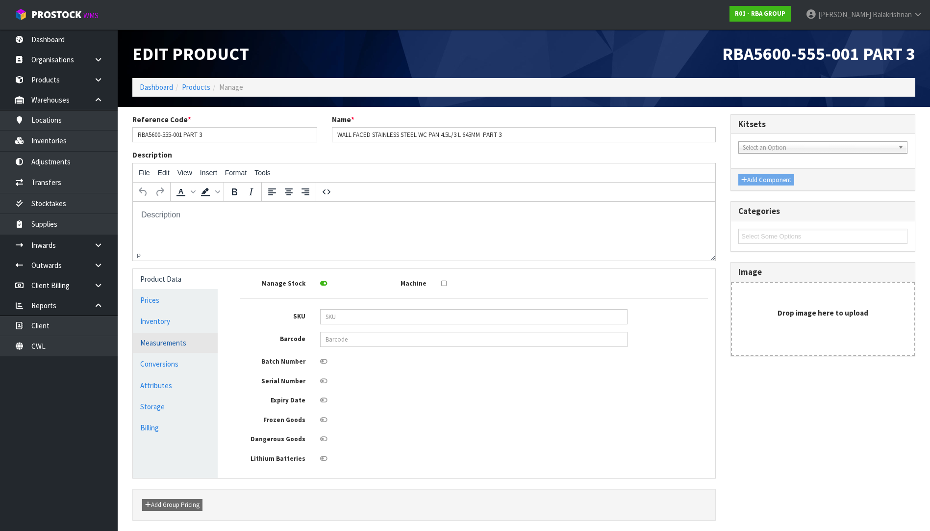
click at [177, 340] on link "Measurements" at bounding box center [175, 342] width 85 height 20
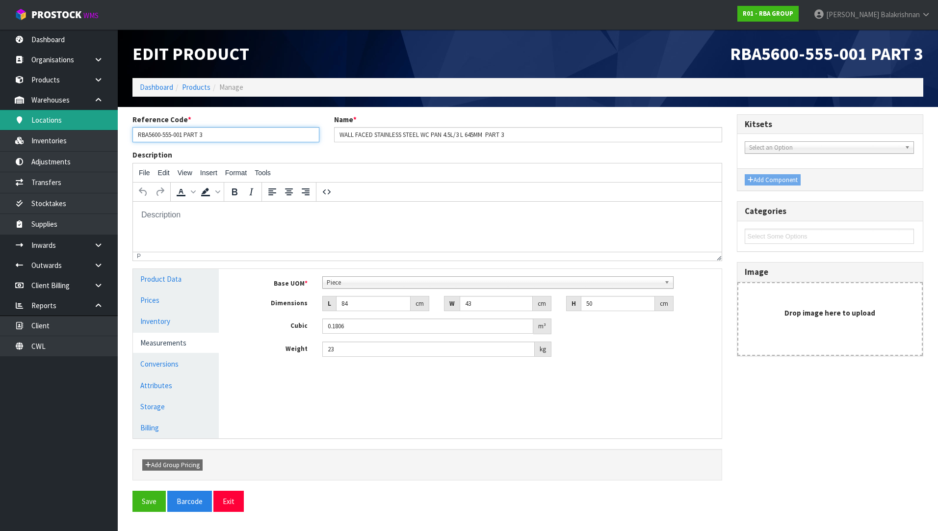
drag, startPoint x: 183, startPoint y: 135, endPoint x: 111, endPoint y: 124, distance: 73.0
click at [111, 124] on body "Toggle navigation ProStock WMS R01 - RBA GROUP Raj Balakrishnan Logout Dashboar…" at bounding box center [469, 265] width 938 height 531
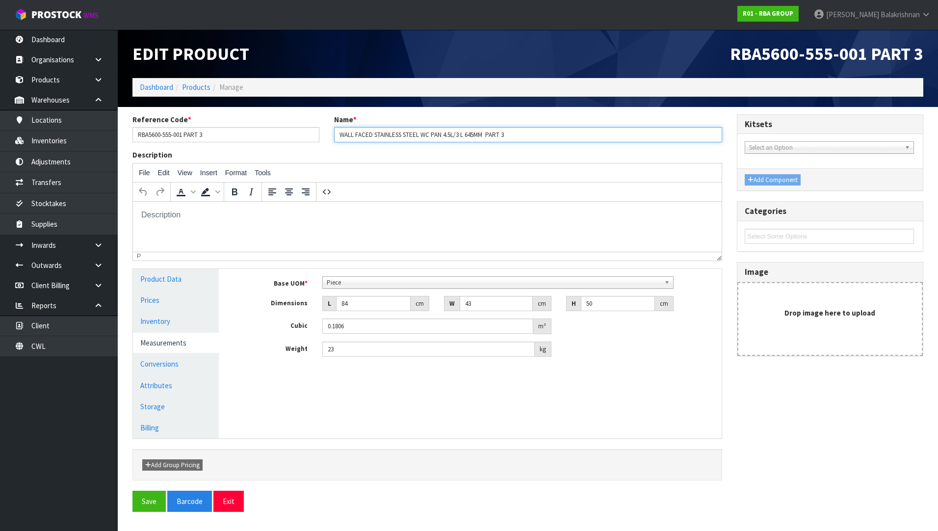
drag, startPoint x: 484, startPoint y: 135, endPoint x: 320, endPoint y: 132, distance: 164.3
click at [320, 132] on div "Reference Code * RBA5600-555-001 PART 3 Name * WALL FACED STAINLESS STEEL WC PA…" at bounding box center [427, 131] width 604 height 35
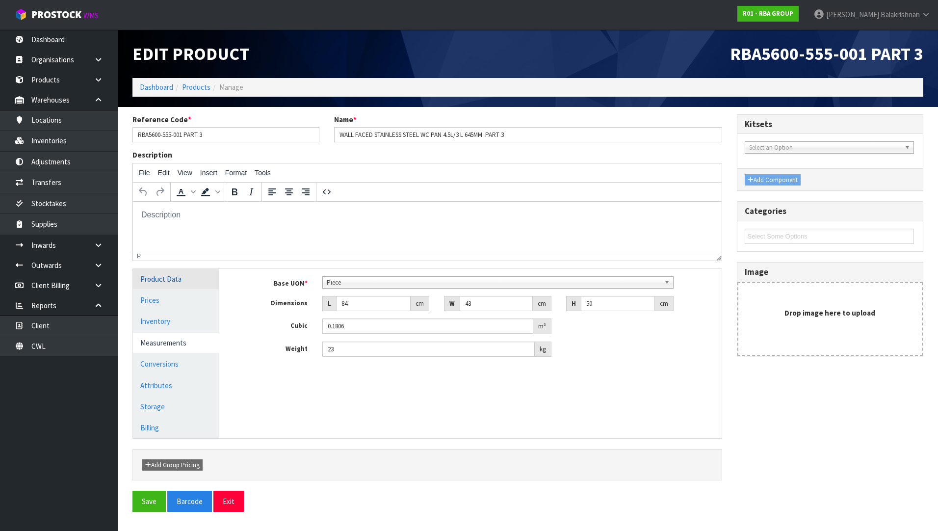
click at [193, 274] on link "Product Data" at bounding box center [176, 279] width 86 height 20
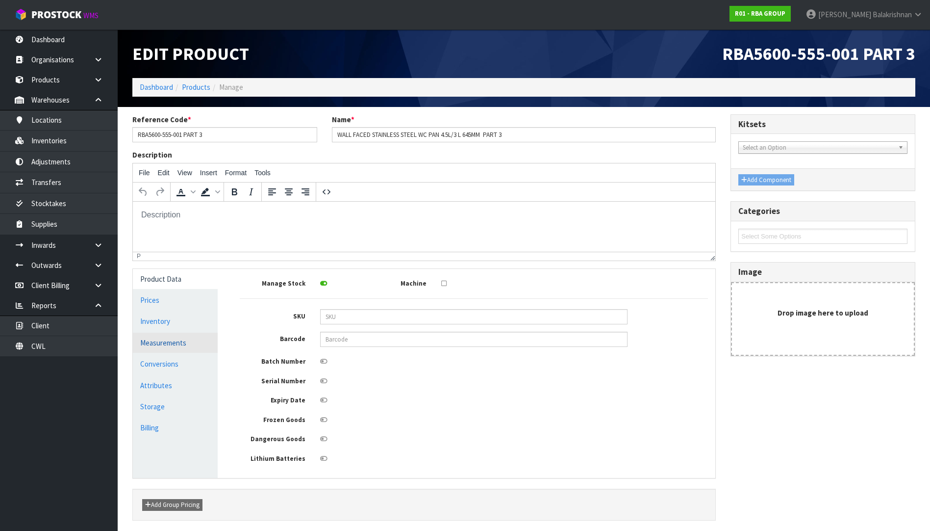
click at [186, 347] on link "Measurements" at bounding box center [175, 342] width 85 height 20
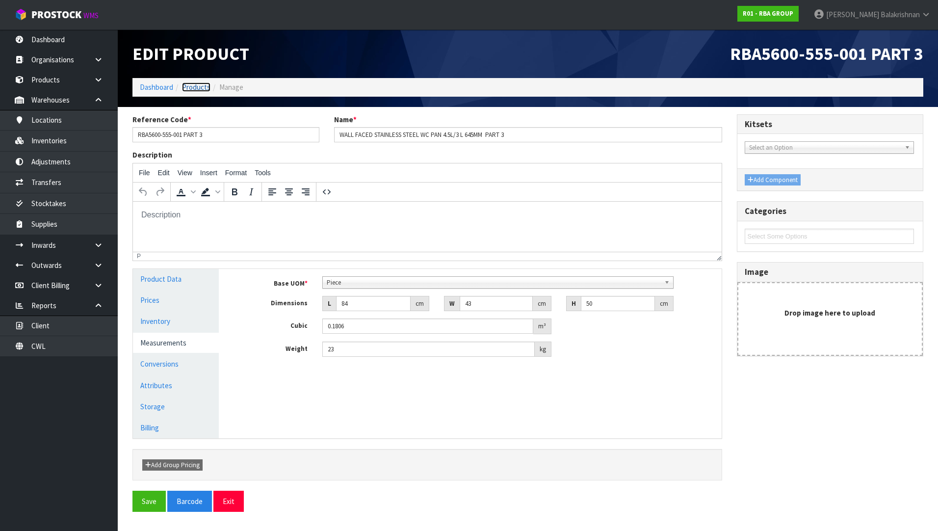
click at [199, 87] on link "Products" at bounding box center [196, 86] width 28 height 9
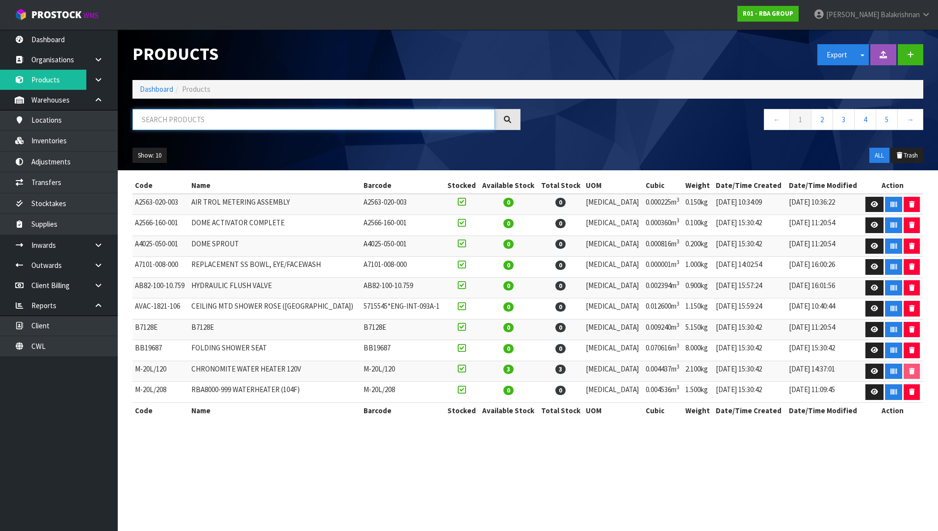
click at [196, 116] on input "text" at bounding box center [313, 119] width 362 height 21
paste input "• RBA8851-999-003 part 2"
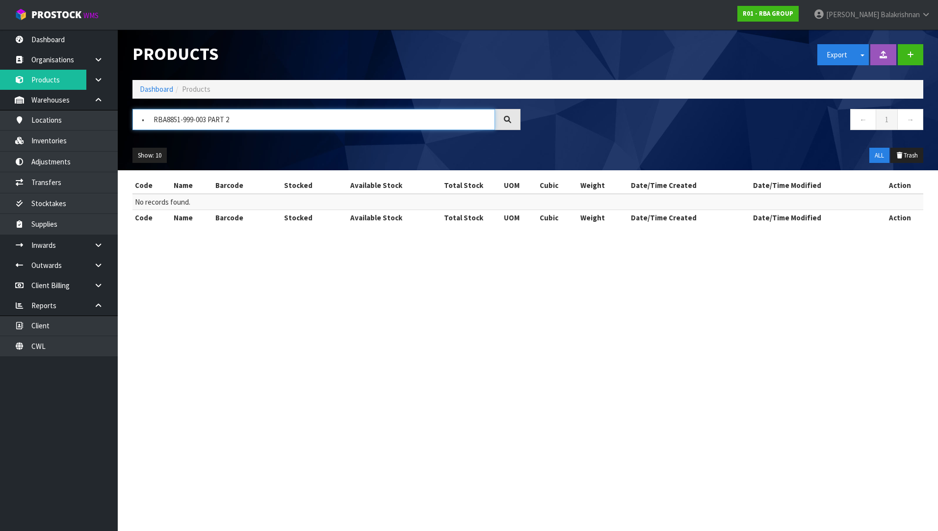
click at [149, 122] on input "• RBA8851-999-003 PART 2" at bounding box center [313, 119] width 362 height 21
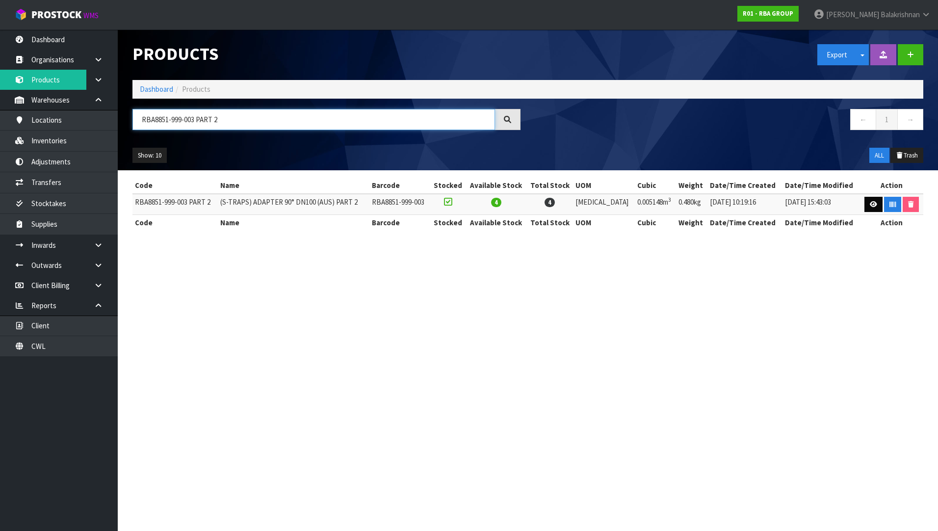
type input "RBA8851-999-003 PART 2"
click at [869, 203] on icon at bounding box center [872, 204] width 7 height 6
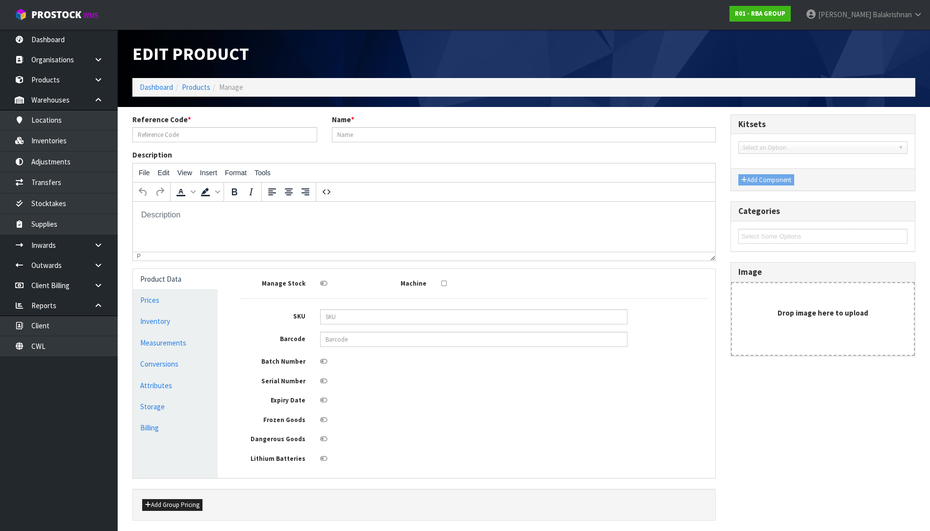
type input "RBA8851-999-003 PART 2"
type input "(S-TRAPS) ADAPTER 90° DN100 (AUS) PART 2"
type input "RBA8851-999-003"
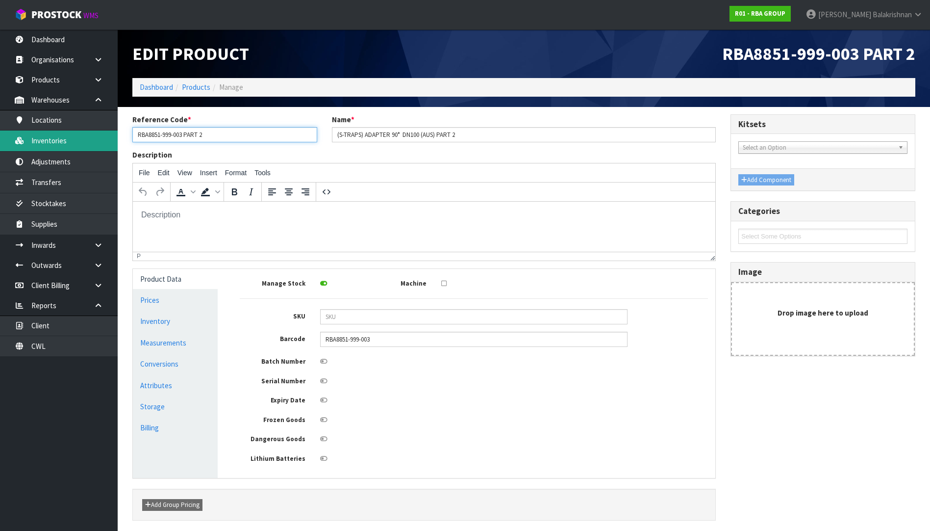
drag, startPoint x: 185, startPoint y: 132, endPoint x: 113, endPoint y: 134, distance: 72.6
click at [113, 134] on body "Toggle navigation ProStock WMS R01 - RBA GROUP Raj Balakrishnan Logout Dashboar…" at bounding box center [465, 265] width 930 height 531
drag, startPoint x: 436, startPoint y: 133, endPoint x: 327, endPoint y: 134, distance: 109.3
click at [327, 134] on div "Name * (S-TRAPS) ADAPTER 90° DN100 (AUS) PART 2" at bounding box center [524, 128] width 399 height 28
click at [193, 358] on link "Conversions" at bounding box center [175, 364] width 85 height 20
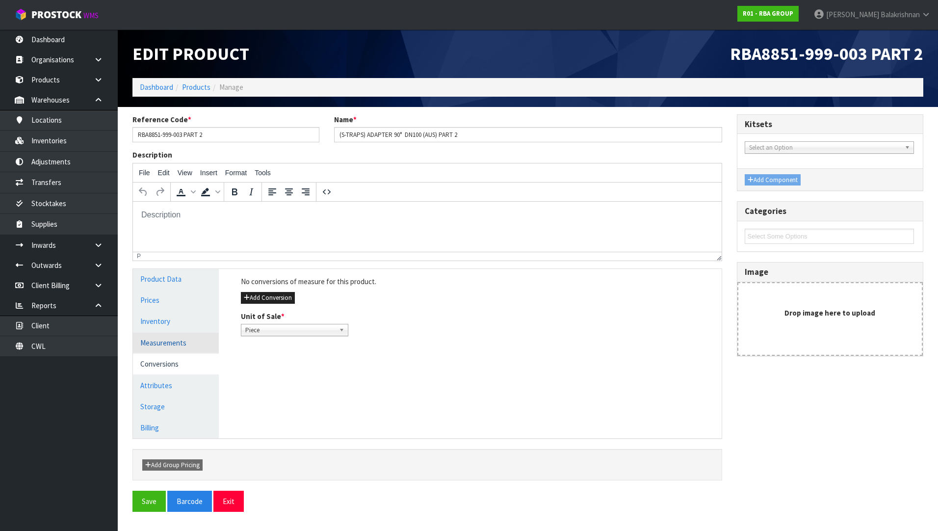
click at [182, 340] on link "Measurements" at bounding box center [176, 342] width 86 height 20
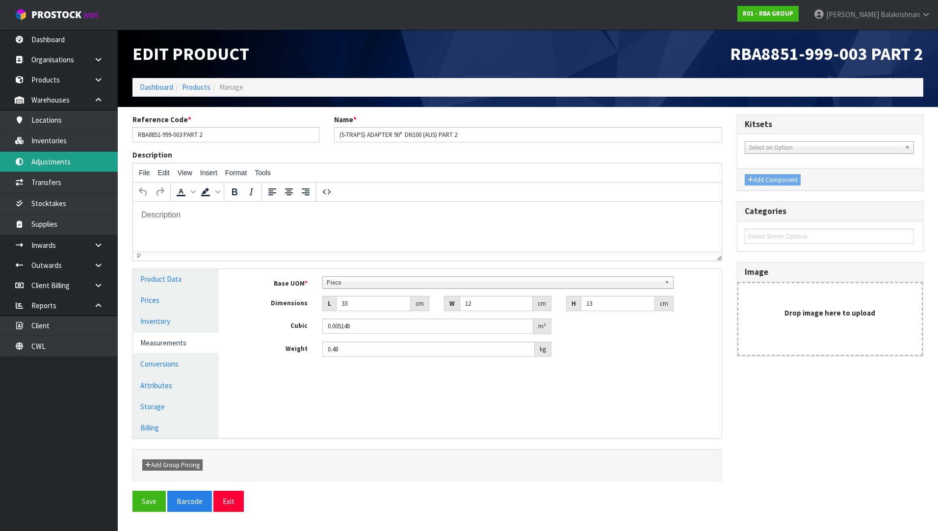
click at [84, 153] on link "Adjustments" at bounding box center [59, 162] width 118 height 20
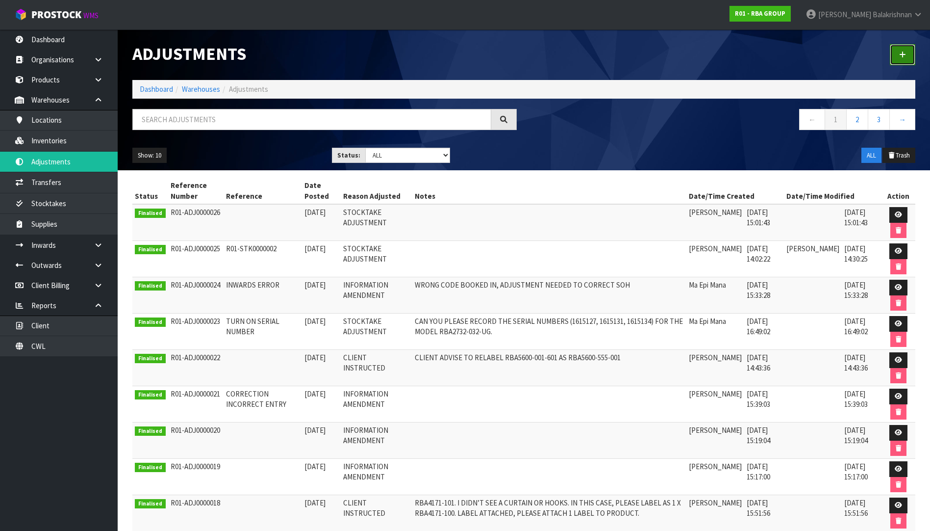
click at [903, 53] on icon at bounding box center [902, 54] width 7 height 7
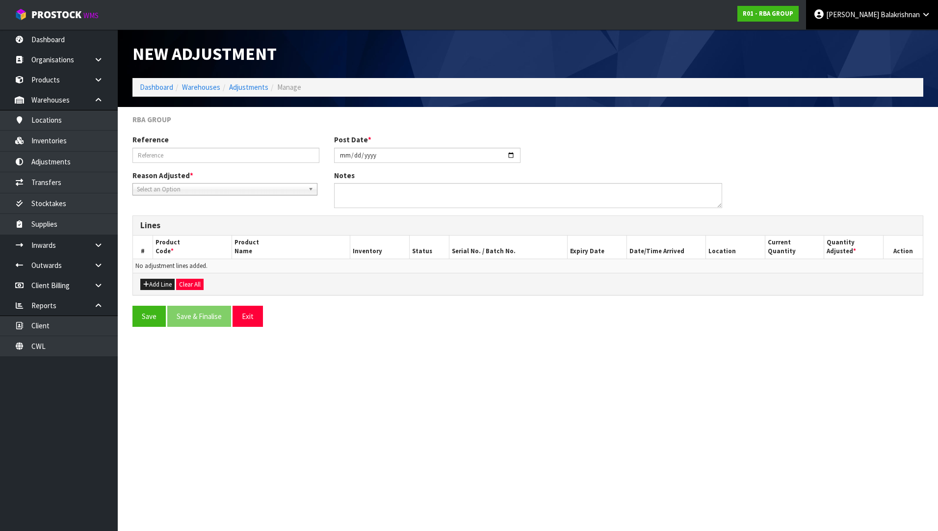
click at [925, 16] on icon at bounding box center [925, 14] width 9 height 7
click at [916, 36] on link "Logout" at bounding box center [898, 38] width 77 height 13
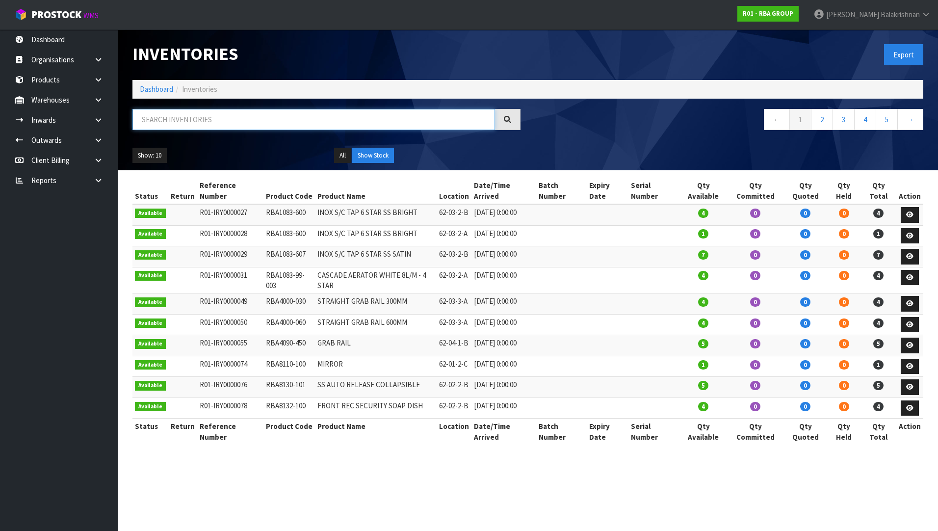
click at [285, 111] on input "text" at bounding box center [313, 119] width 362 height 21
paste input "• RBA1083-99-003"
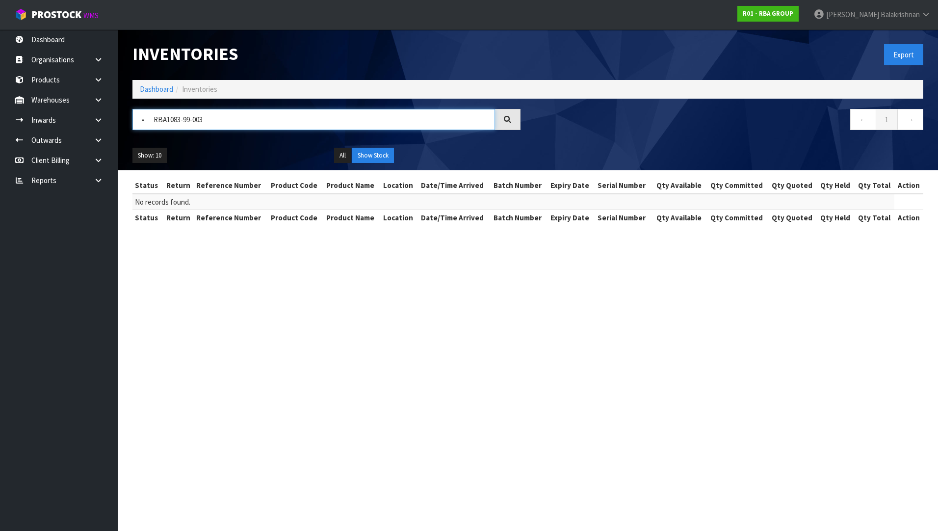
click at [149, 122] on input "• RBA1083-99-003" at bounding box center [313, 119] width 362 height 21
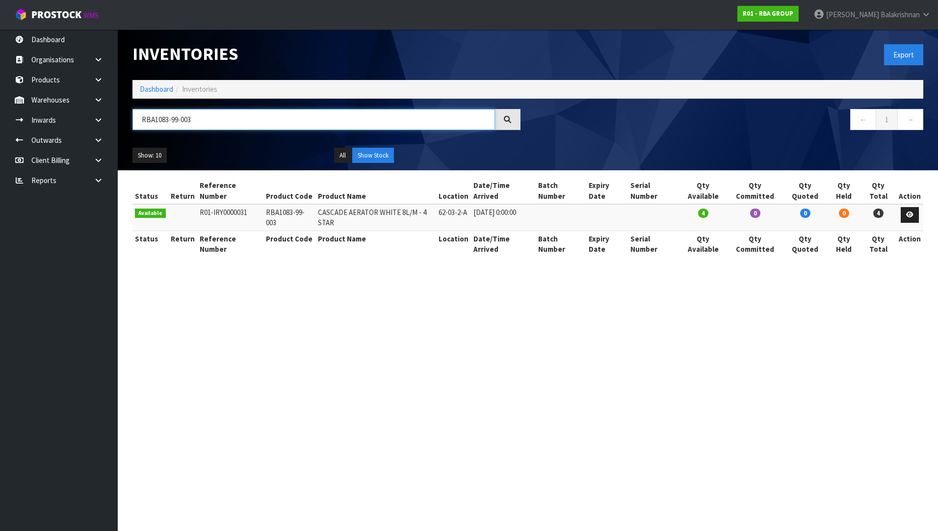
type input "RBA1083-99-003"
click at [287, 205] on td "RBA1083-99-003" at bounding box center [289, 217] width 52 height 26
copy tr "RBA1083-99-003"
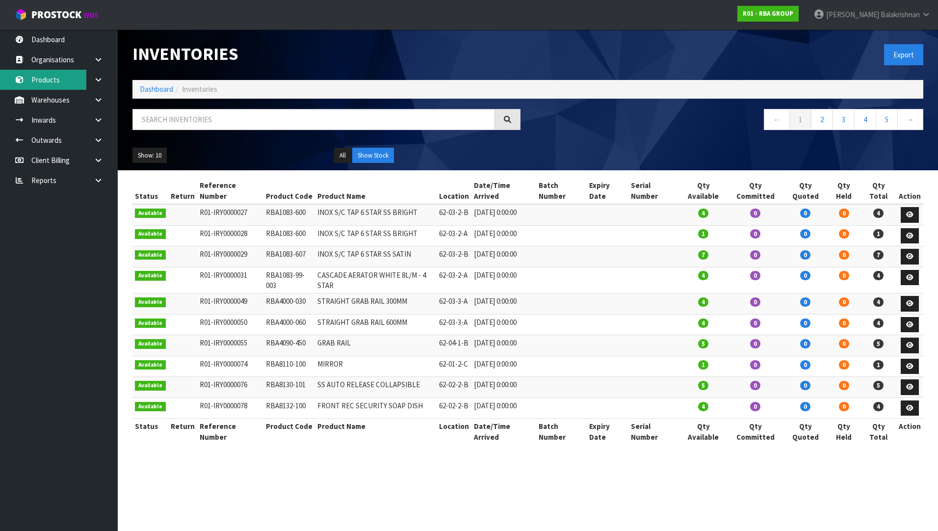
click at [73, 77] on link "Products" at bounding box center [59, 80] width 118 height 20
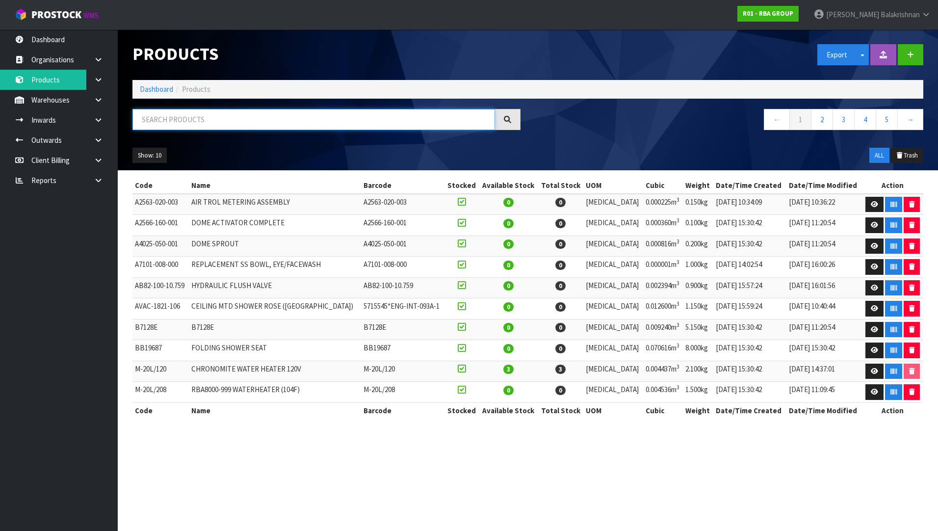
click at [330, 127] on input "text" at bounding box center [313, 119] width 362 height 21
paste input "• RBA1083-99-003"
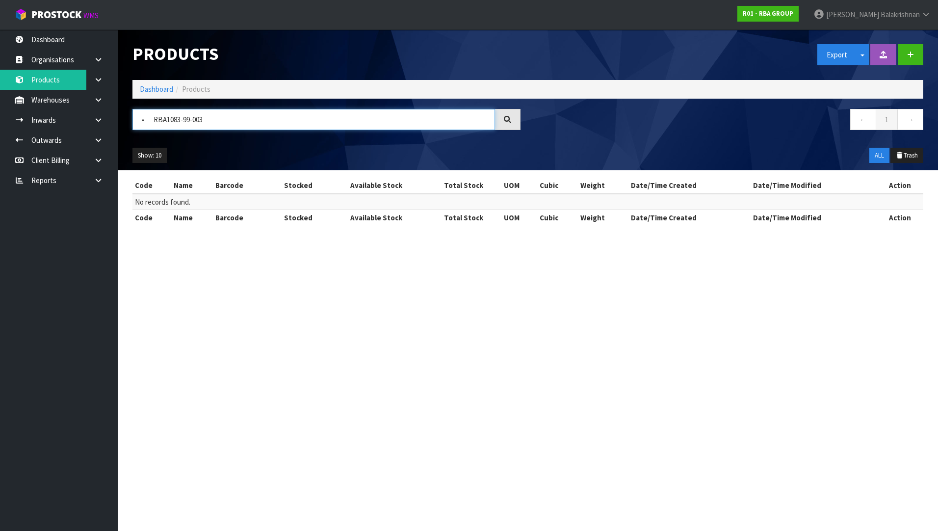
click at [148, 121] on input "• RBA1083-99-003" at bounding box center [313, 119] width 362 height 21
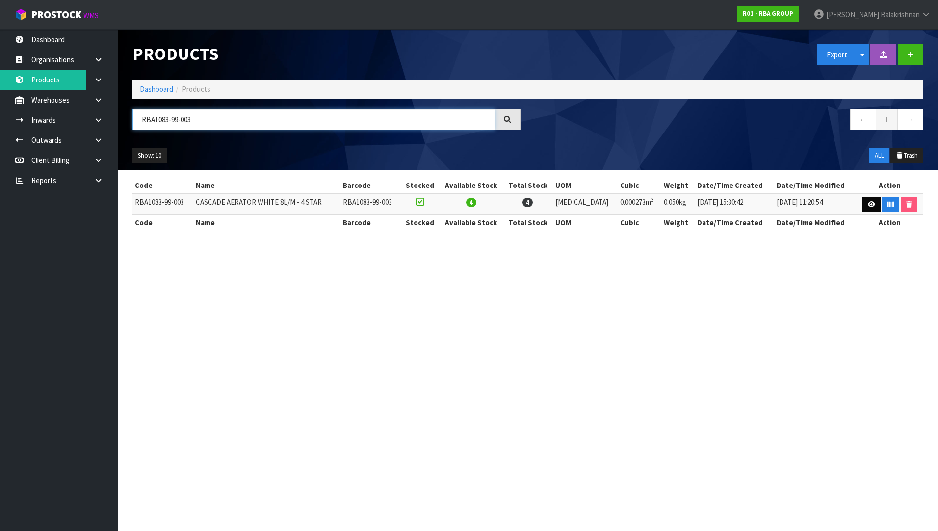
type input "RBA1083-99-003"
click at [863, 204] on link at bounding box center [871, 205] width 18 height 16
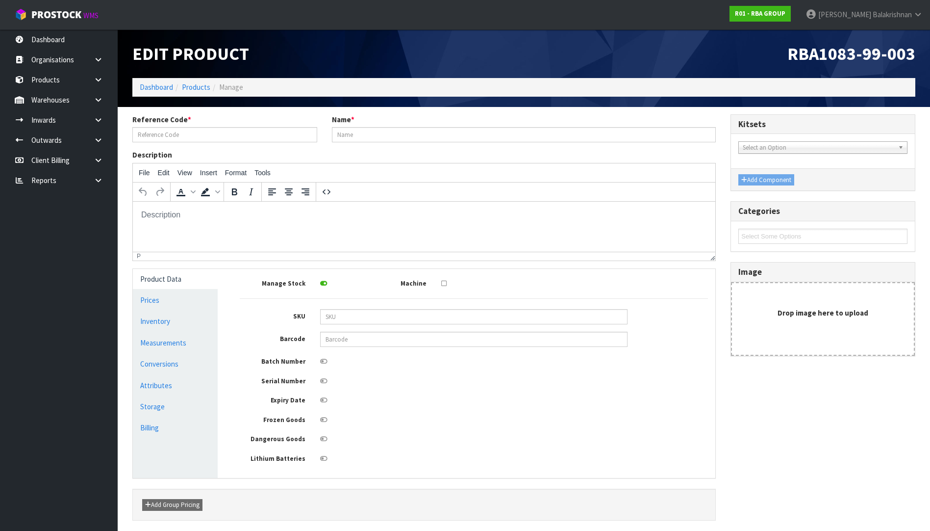
type input "RBA1083-99-003"
type input "CASCADE AERATOR WHITE 8L/M - 4 STAR"
drag, startPoint x: 462, startPoint y: 137, endPoint x: 330, endPoint y: 128, distance: 132.2
click at [330, 128] on div "Name * CASCADE AERATOR WHITE 8L/M - 4 STAR" at bounding box center [524, 128] width 399 height 28
click at [163, 347] on link "Measurements" at bounding box center [175, 342] width 85 height 20
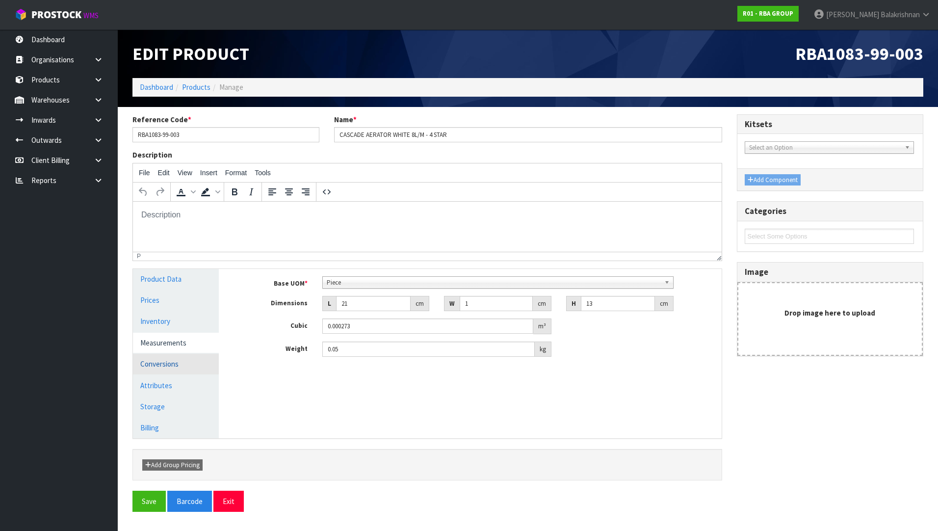
click at [162, 365] on link "Conversions" at bounding box center [176, 364] width 86 height 20
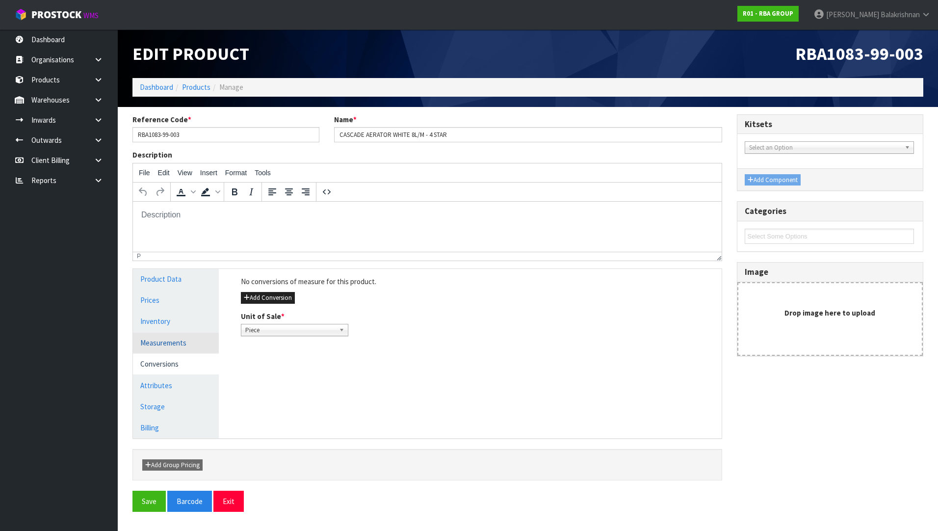
click at [170, 350] on link "Measurements" at bounding box center [176, 342] width 86 height 20
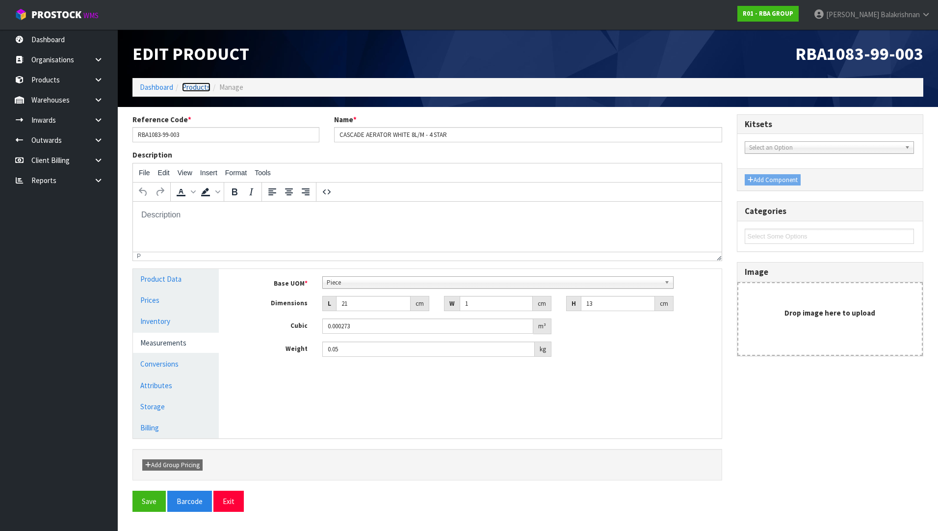
click at [188, 89] on link "Products" at bounding box center [196, 86] width 28 height 9
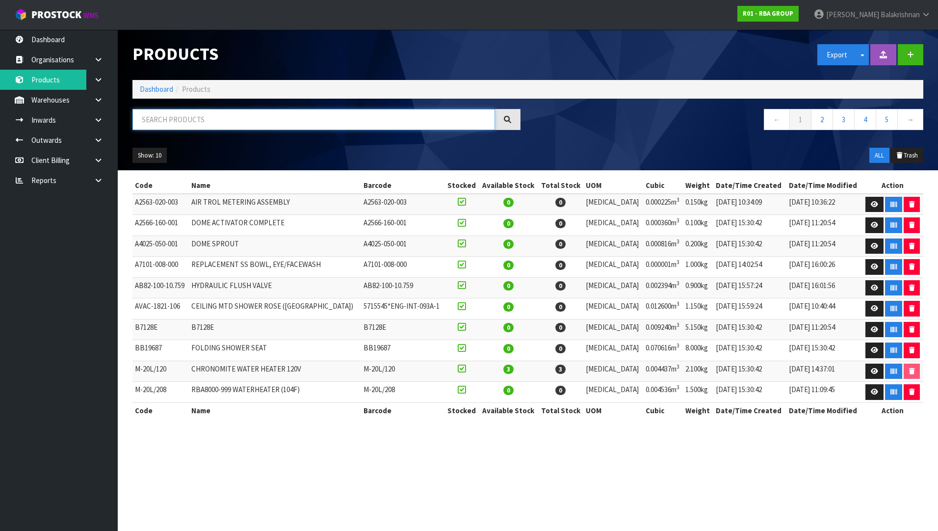
click at [282, 125] on input "text" at bounding box center [313, 119] width 362 height 21
paste input "• RBA8186-104 PART 1"
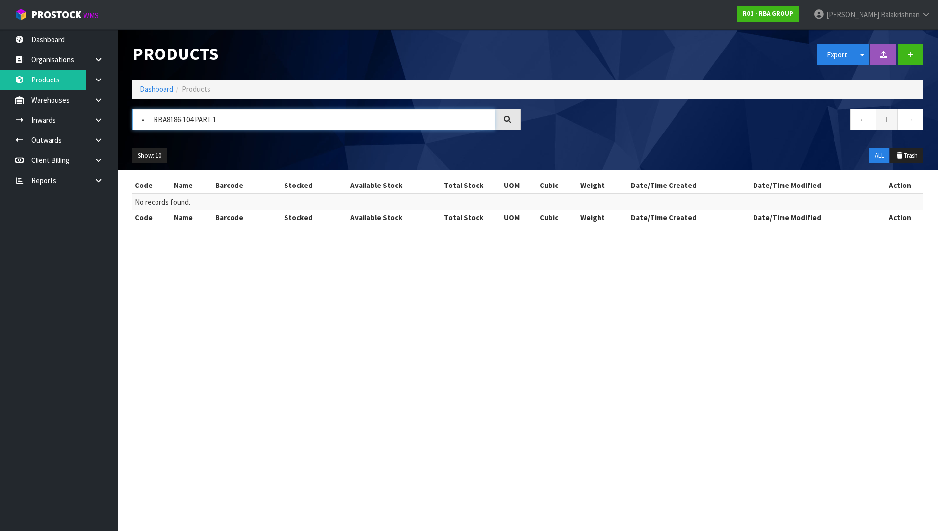
click at [152, 117] on input "• RBA8186-104 PART 1" at bounding box center [313, 119] width 362 height 21
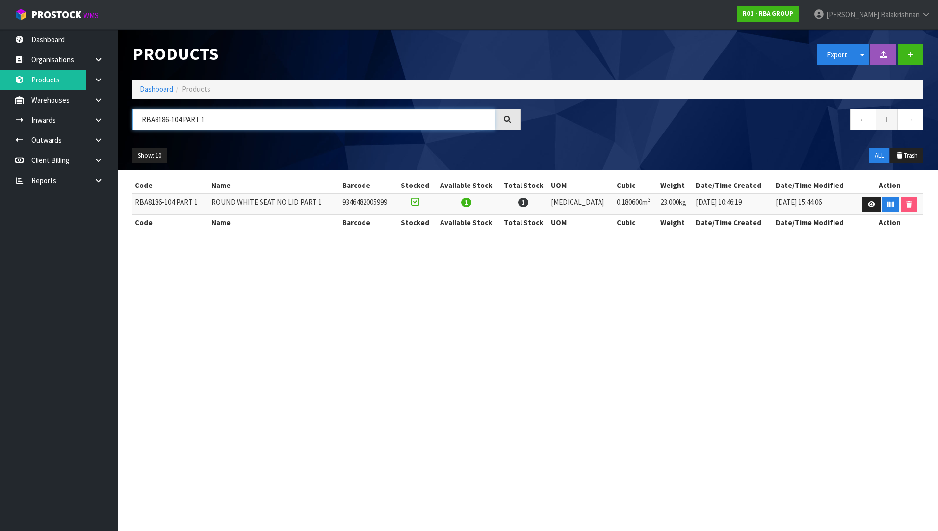
type input "RBA8186-104 PART 1"
click at [867, 207] on icon at bounding box center [870, 204] width 7 height 6
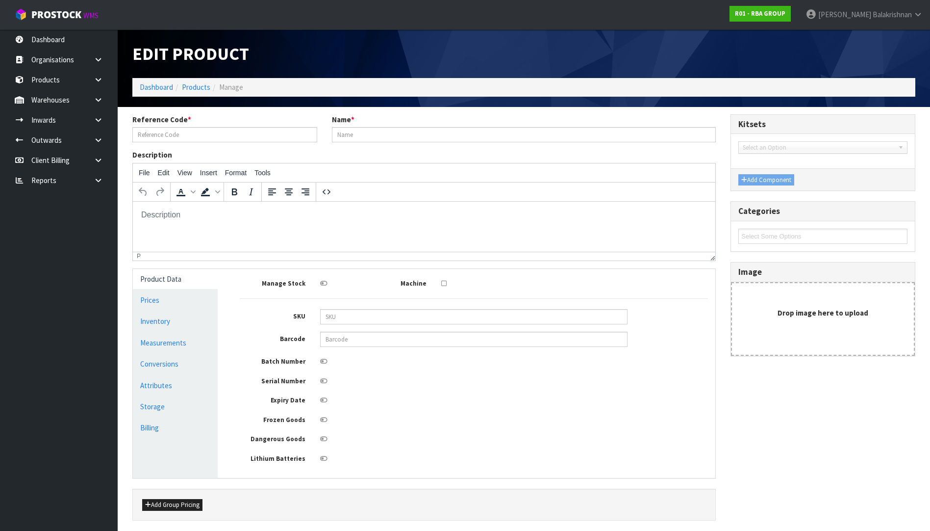
type input "RBA8186-104 PART 1"
type input "ROUND WHITE SEAT NO LID PART 1"
type input "9346482005999"
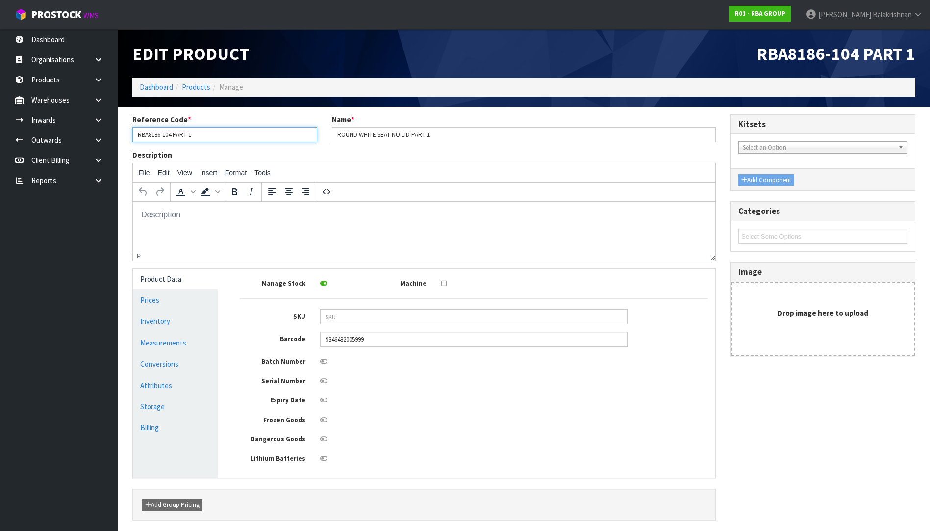
drag, startPoint x: 174, startPoint y: 133, endPoint x: 123, endPoint y: 128, distance: 51.3
click at [123, 128] on section "Reference Code * RBA8186-104 PART 1 Name * ROUND WHITE SEAT NO LID PART 1 Descr…" at bounding box center [524, 336] width 812 height 459
drag, startPoint x: 411, startPoint y: 133, endPoint x: 333, endPoint y: 122, distance: 78.8
click at [333, 122] on div "Name * ROUND WHITE SEAT NO LID PART 1" at bounding box center [524, 128] width 399 height 28
drag, startPoint x: 352, startPoint y: 338, endPoint x: 284, endPoint y: 338, distance: 67.7
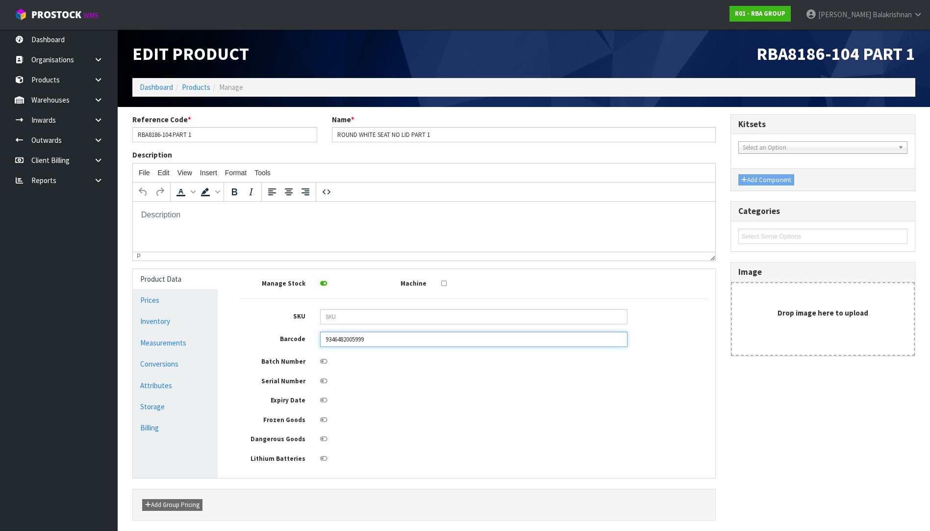
click at [284, 338] on div "Barcode 9346482005999" at bounding box center [473, 338] width 483 height 15
click at [205, 346] on link "Measurements" at bounding box center [175, 342] width 85 height 20
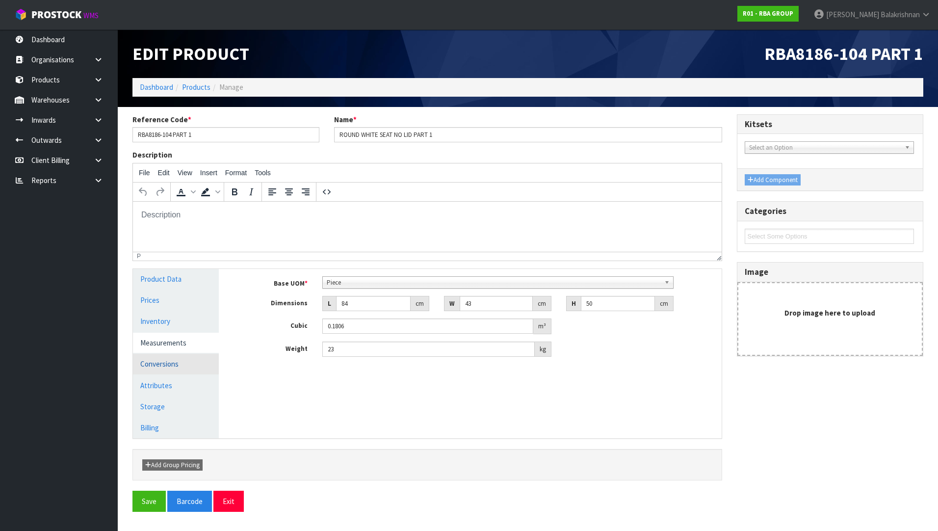
click at [172, 361] on link "Conversions" at bounding box center [176, 364] width 86 height 20
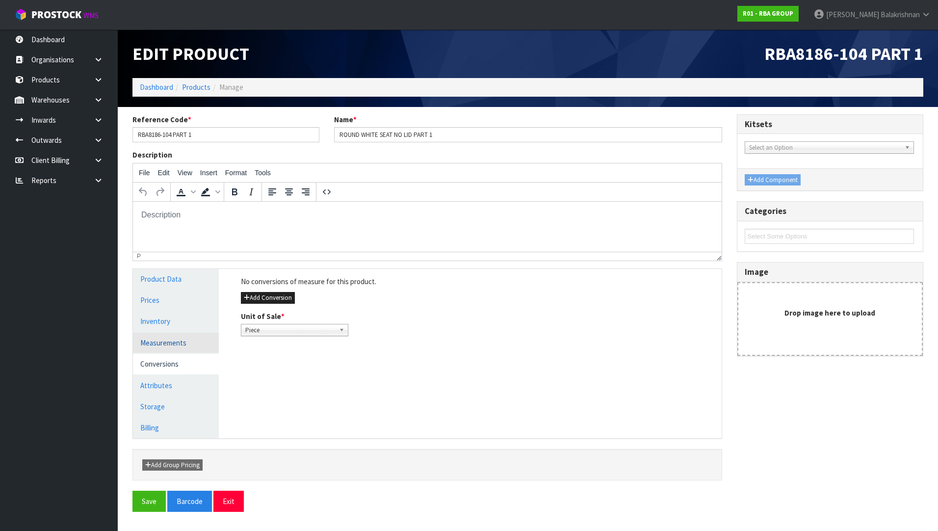
click at [183, 340] on link "Measurements" at bounding box center [176, 342] width 86 height 20
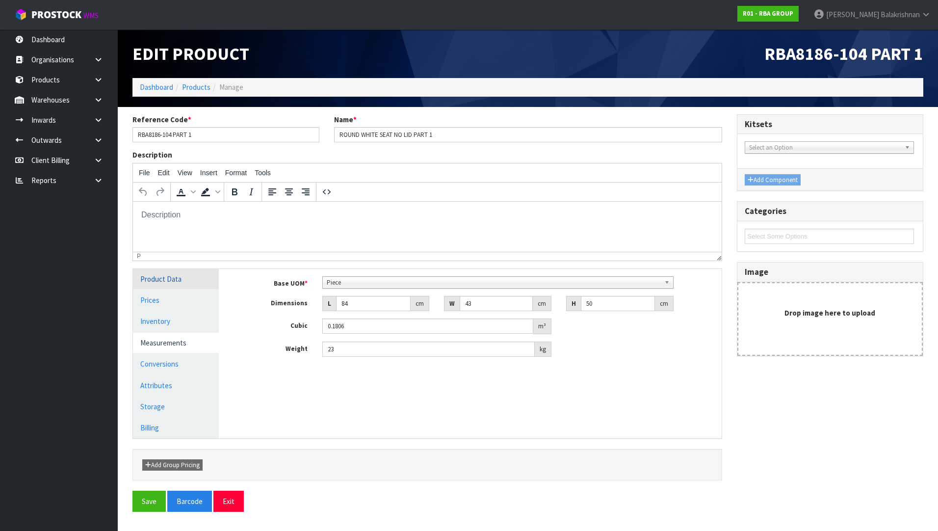
click at [166, 281] on link "Product Data" at bounding box center [176, 279] width 86 height 20
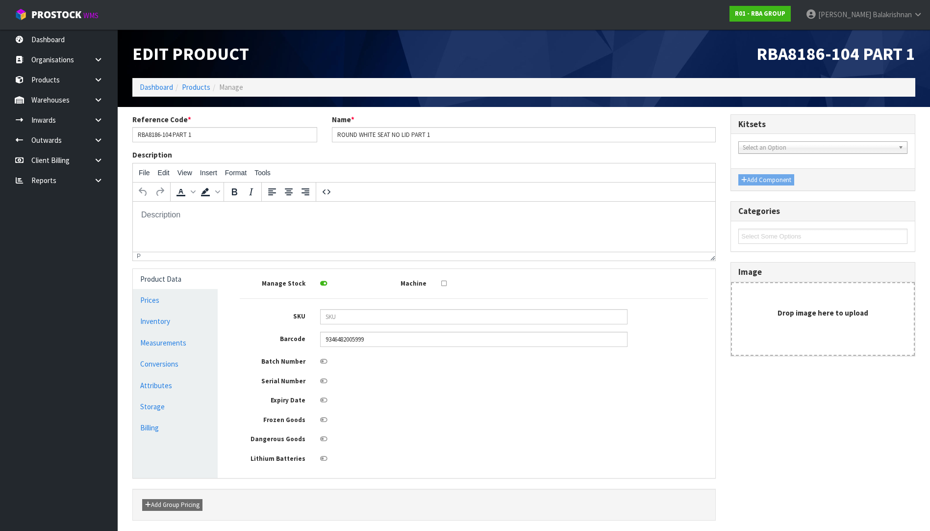
click at [370, 328] on div "Manage Stock Machine SKU Barcode 9346482005999 Batch Number Serial Number Expir…" at bounding box center [474, 369] width 468 height 187
drag, startPoint x: 376, startPoint y: 334, endPoint x: 264, endPoint y: 358, distance: 114.3
click at [256, 353] on div "Manage Stock Machine SKU Barcode 9346482005999 Batch Number Serial Number Expir…" at bounding box center [474, 369] width 468 height 187
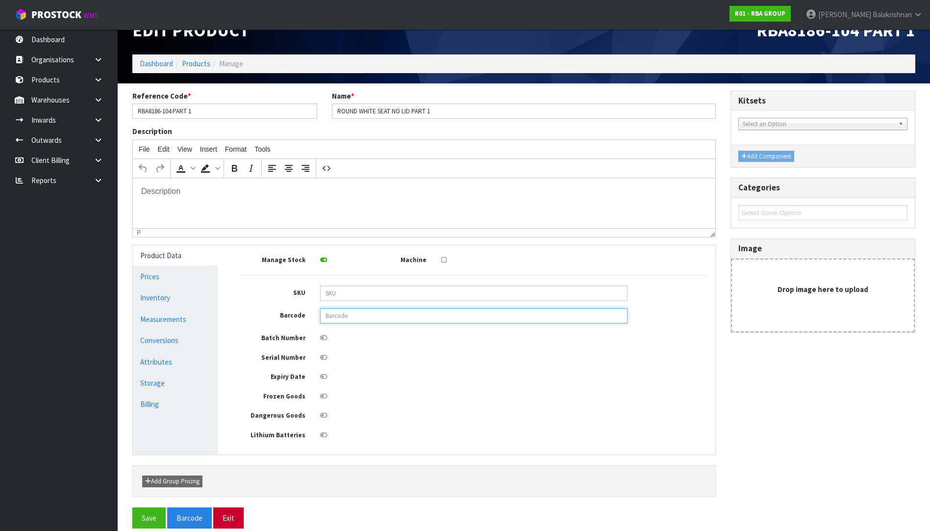
scroll to position [36, 0]
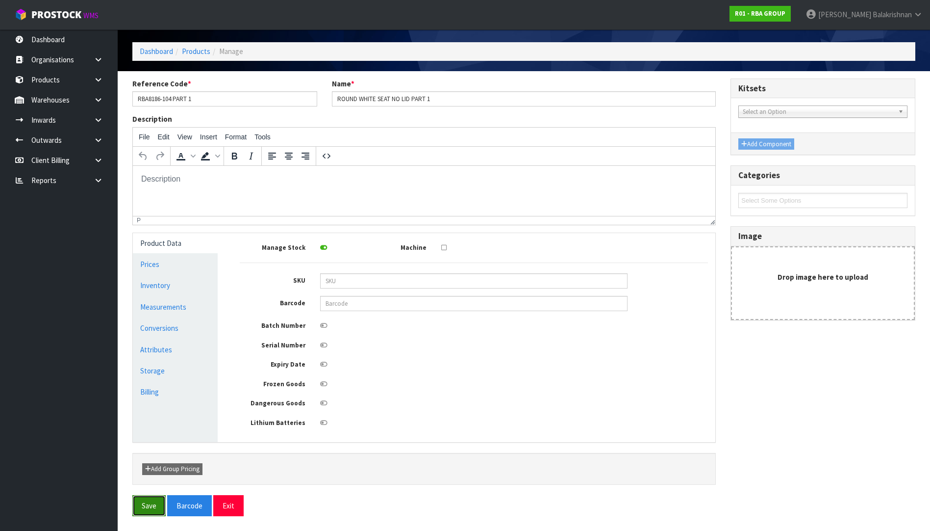
click at [149, 513] on button "Save" at bounding box center [148, 505] width 33 height 21
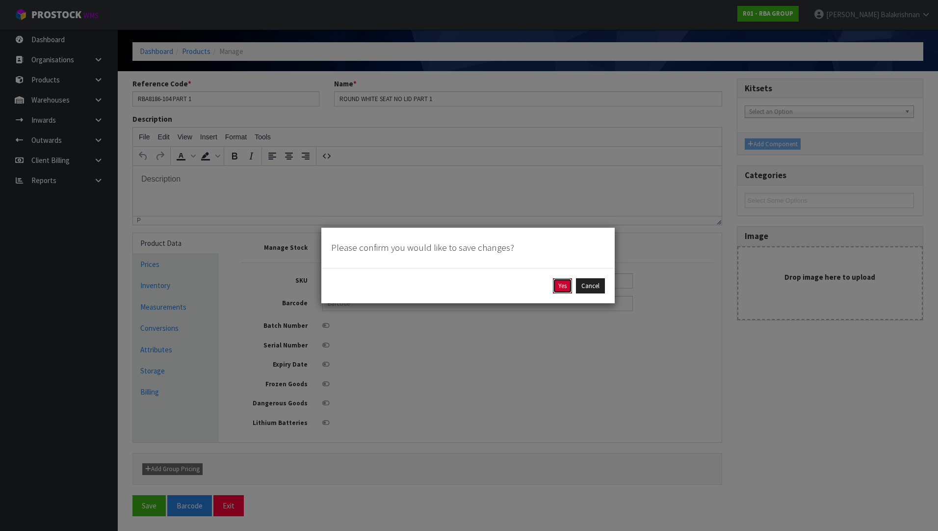
click at [559, 284] on button "Yes" at bounding box center [562, 286] width 19 height 16
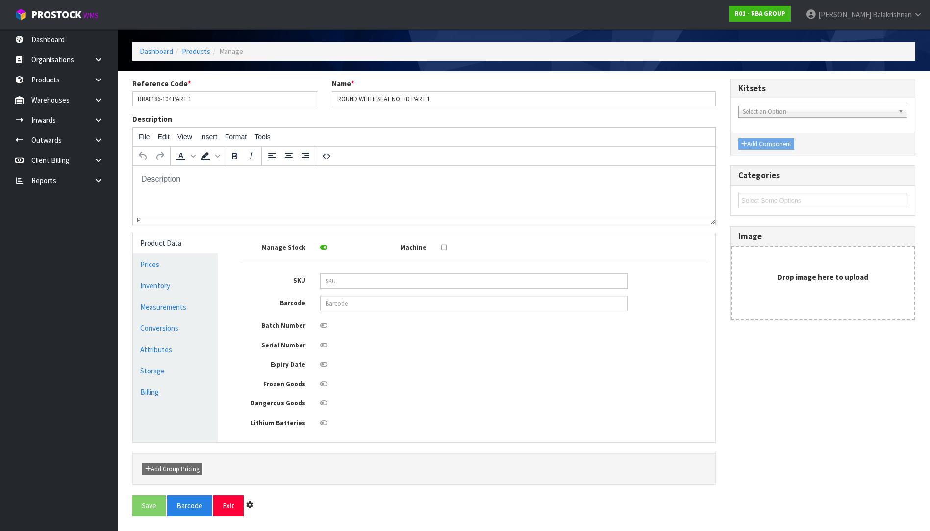
scroll to position [0, 0]
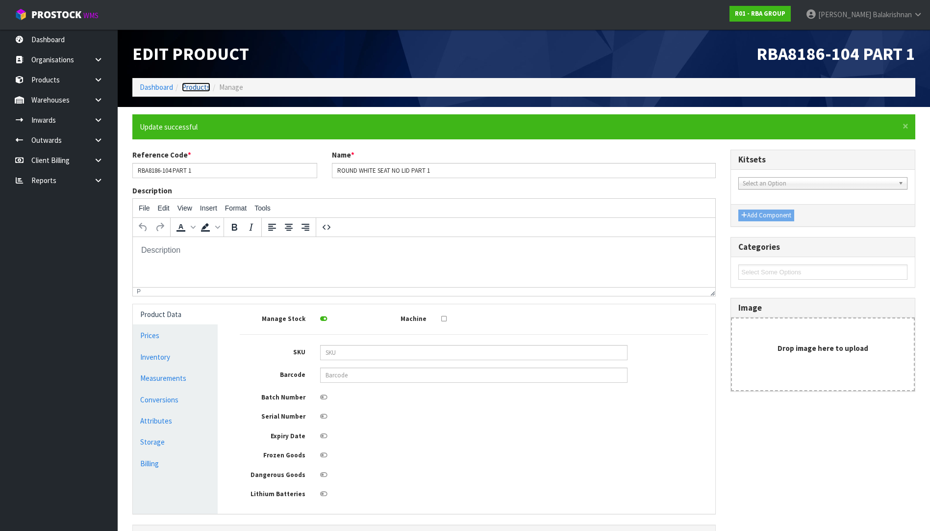
click at [196, 87] on link "Products" at bounding box center [196, 86] width 28 height 9
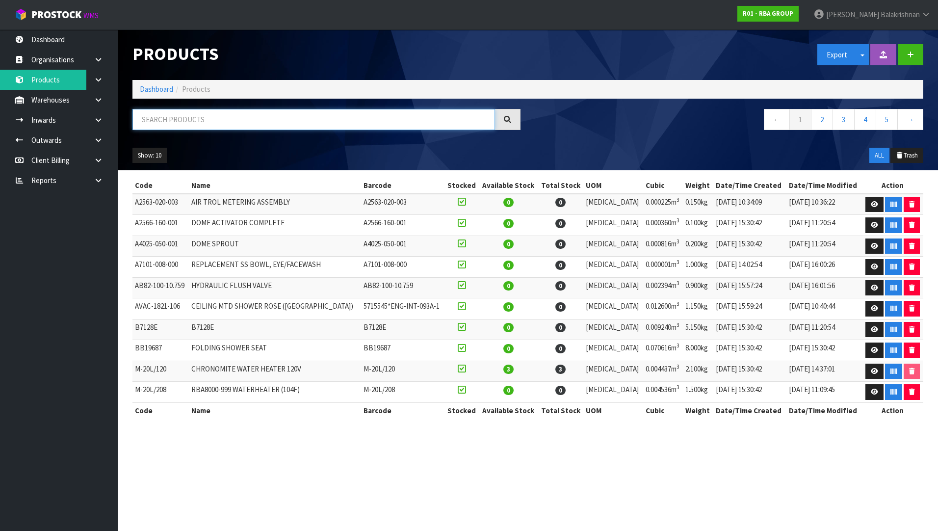
click at [186, 115] on input "text" at bounding box center [313, 119] width 362 height 21
paste input "• RBA8186-105 PART 1"
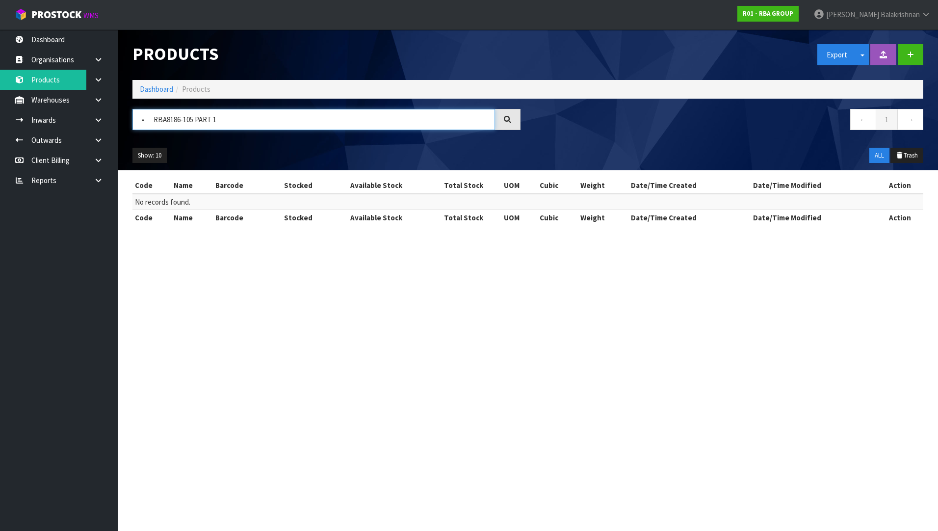
click at [152, 121] on input "• RBA8186-105 PART 1" at bounding box center [313, 119] width 362 height 21
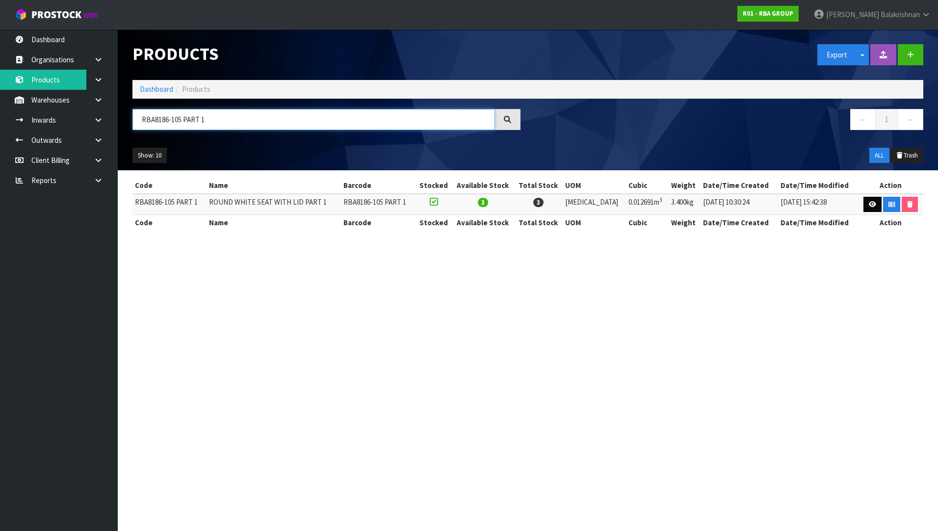
type input "RBA8186-105 PART 1"
click at [868, 202] on icon at bounding box center [871, 204] width 7 height 6
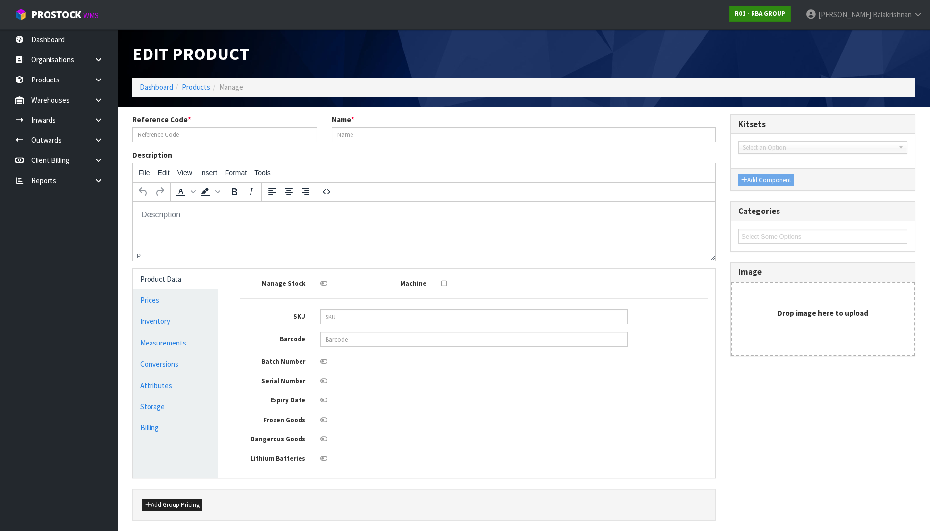
type input "RBA8186-105 PART 1"
type input "ROUND WHITE SEAT WITH LID PART 1"
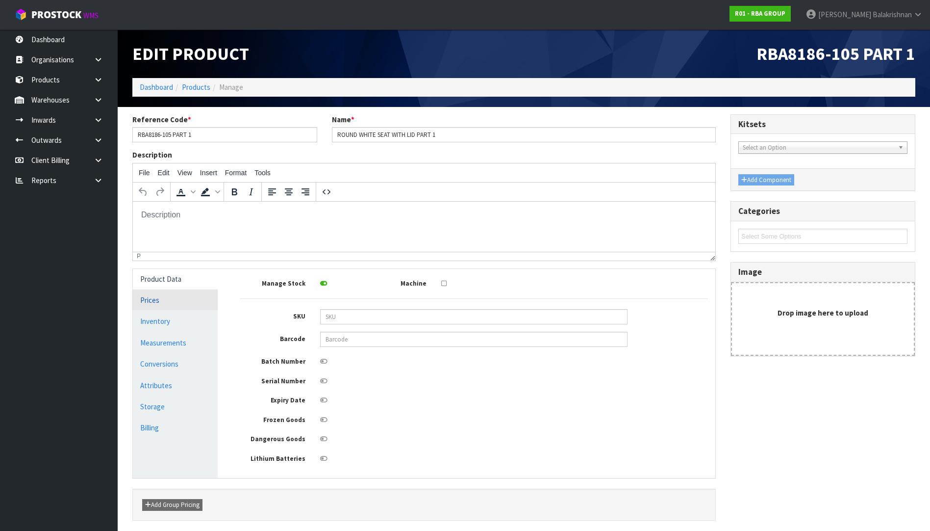
click at [165, 299] on link "Prices" at bounding box center [175, 300] width 85 height 20
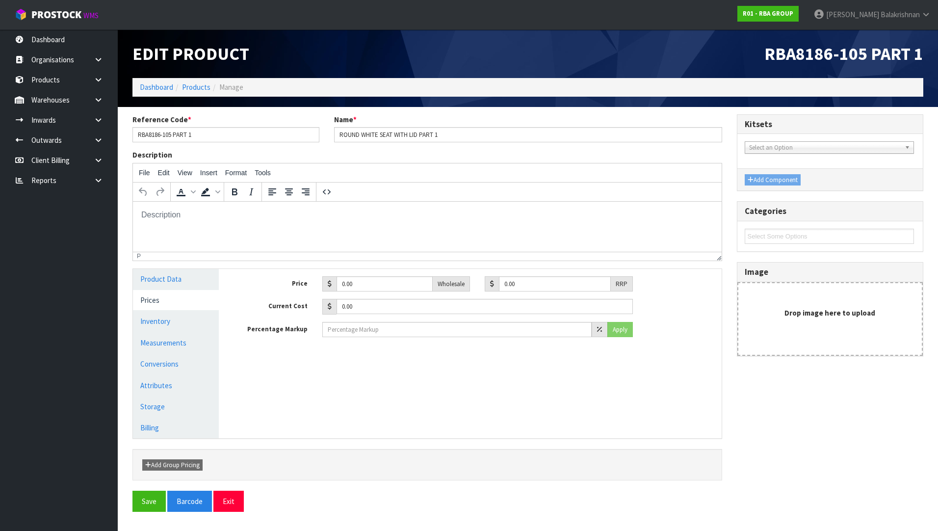
click at [165, 292] on link "Prices" at bounding box center [176, 300] width 86 height 20
click at [166, 282] on link "Product Data" at bounding box center [176, 279] width 86 height 20
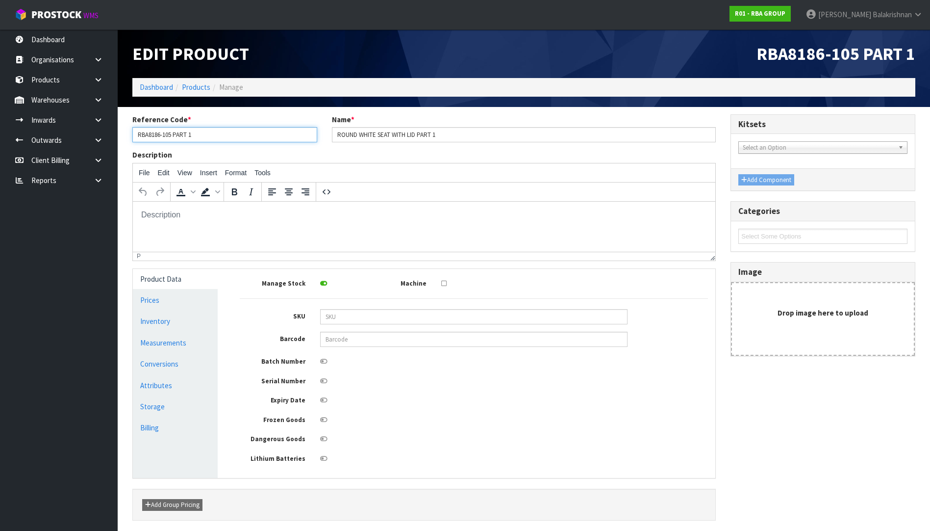
drag, startPoint x: 173, startPoint y: 136, endPoint x: 136, endPoint y: 135, distance: 36.8
click at [136, 135] on input "RBA8186-105 PART 1" at bounding box center [224, 134] width 185 height 15
drag, startPoint x: 418, startPoint y: 136, endPoint x: 331, endPoint y: 132, distance: 87.3
click at [331, 132] on div "Name * ROUND WHITE SEAT WITH LID PART 1" at bounding box center [524, 128] width 399 height 28
click at [157, 349] on link "Measurements" at bounding box center [175, 342] width 85 height 20
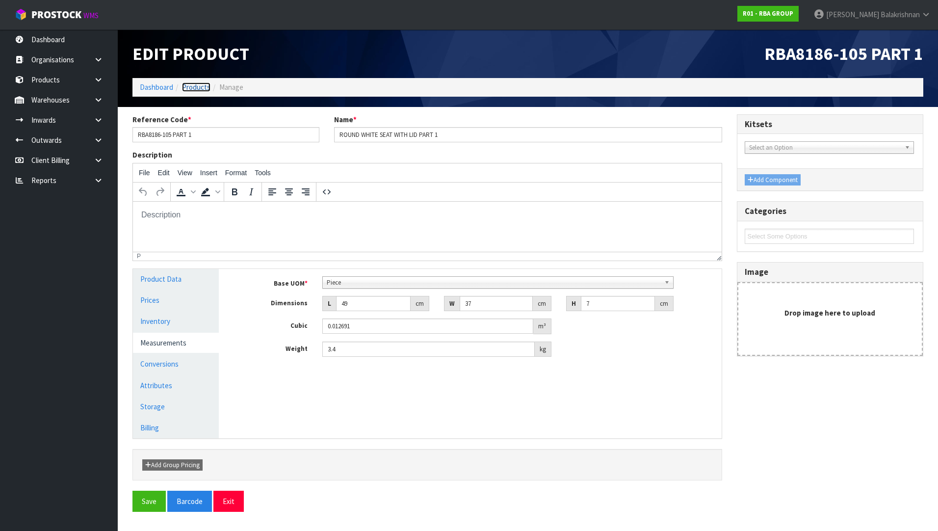
click at [195, 84] on link "Products" at bounding box center [196, 86] width 28 height 9
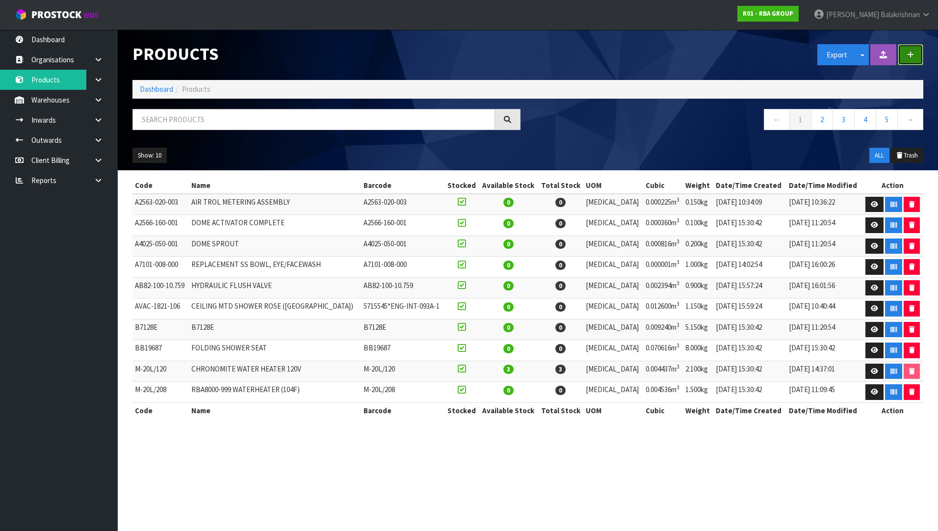
click at [913, 51] on button "button" at bounding box center [909, 54] width 25 height 21
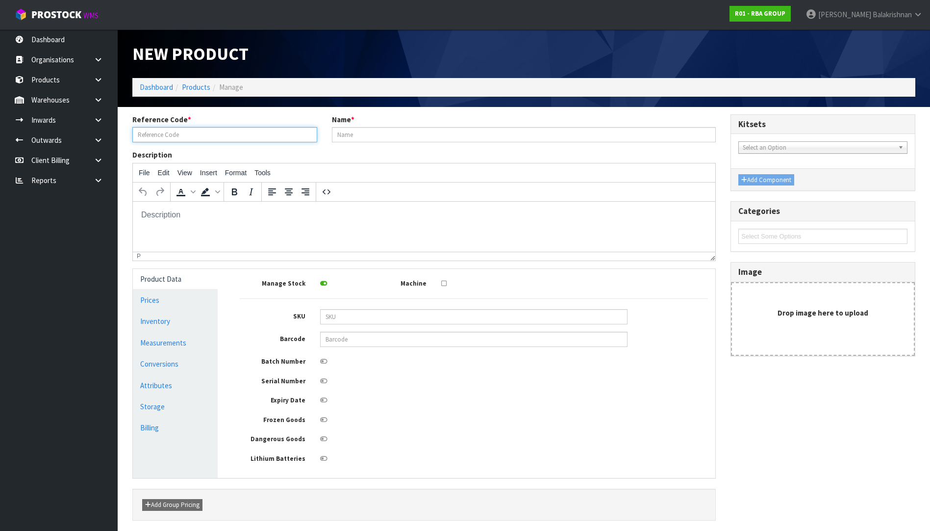
drag, startPoint x: 47, startPoint y: 25, endPoint x: 217, endPoint y: 138, distance: 203.7
click at [216, 138] on input "text" at bounding box center [224, 134] width 185 height 15
paste input "RBA5600-555-001"
type input "RBA5600-555-001"
click at [429, 141] on input "text" at bounding box center [524, 134] width 384 height 15
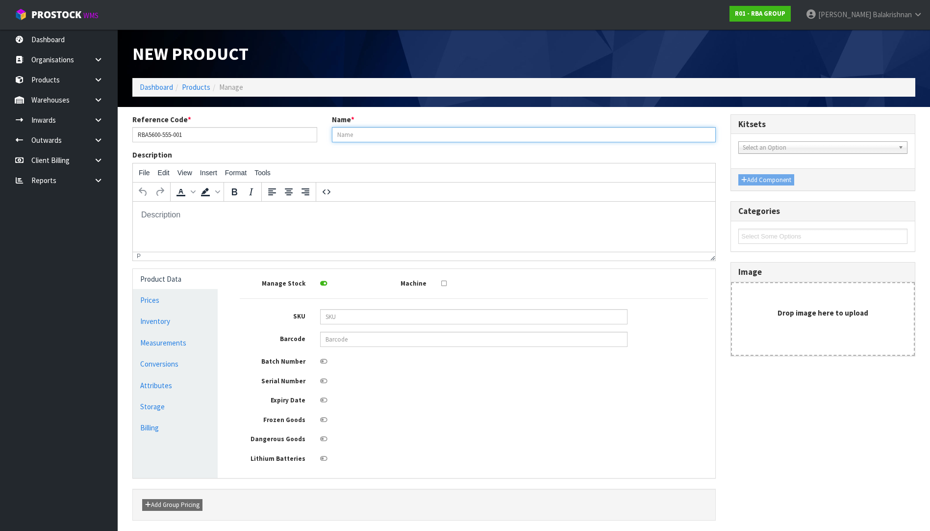
paste input "WALL FACED STAINLESS STEEL WC PAN 4.5L/3 L 645MM"
type input "WALL FACED STAINLESS STEEL WC PAN 4.5L/3 L 645MM"
click at [205, 336] on link "Measurements" at bounding box center [175, 342] width 85 height 20
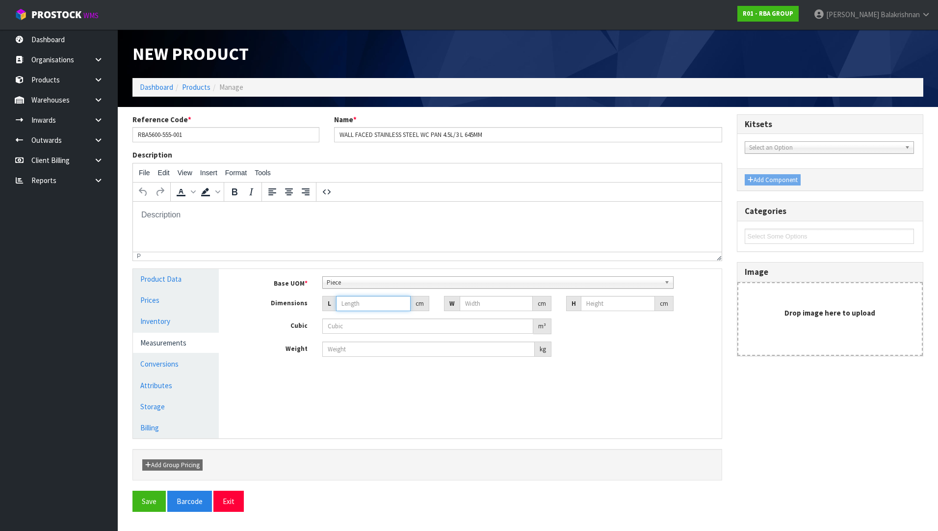
click at [355, 309] on input "number" at bounding box center [373, 303] width 75 height 15
type input "8"
type input "0.000001"
type input "84"
type input "43"
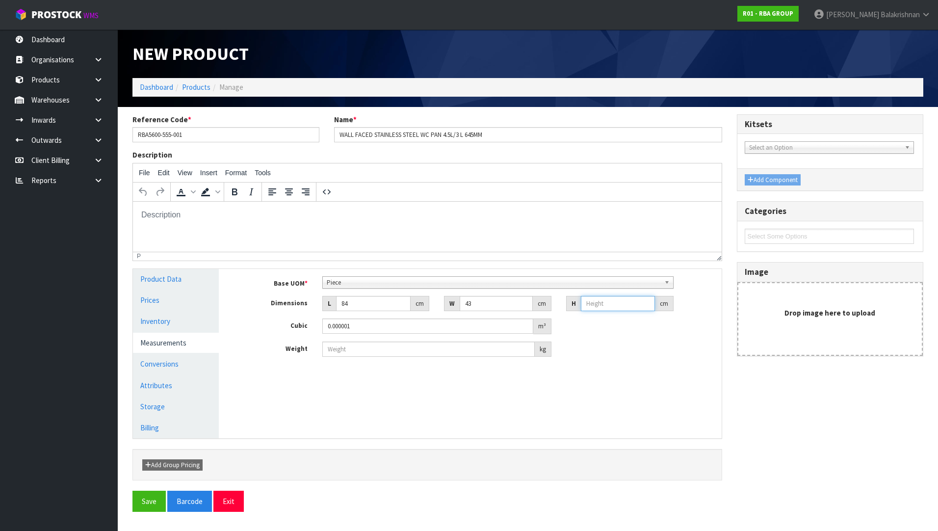
type input "5"
type input "0.01806"
type input "50"
type input "0.1806"
type input "50"
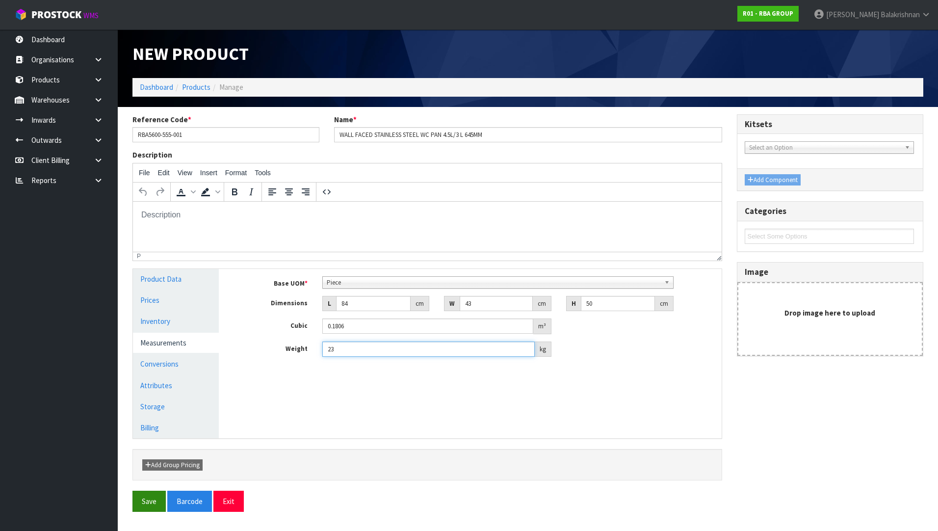
type input "23"
click at [144, 500] on button "Save" at bounding box center [148, 500] width 33 height 21
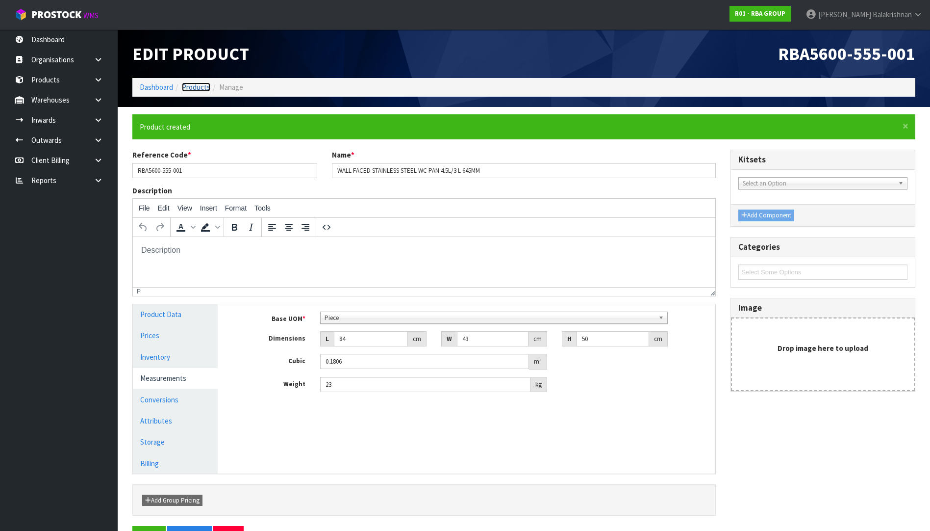
click at [193, 86] on link "Products" at bounding box center [196, 86] width 28 height 9
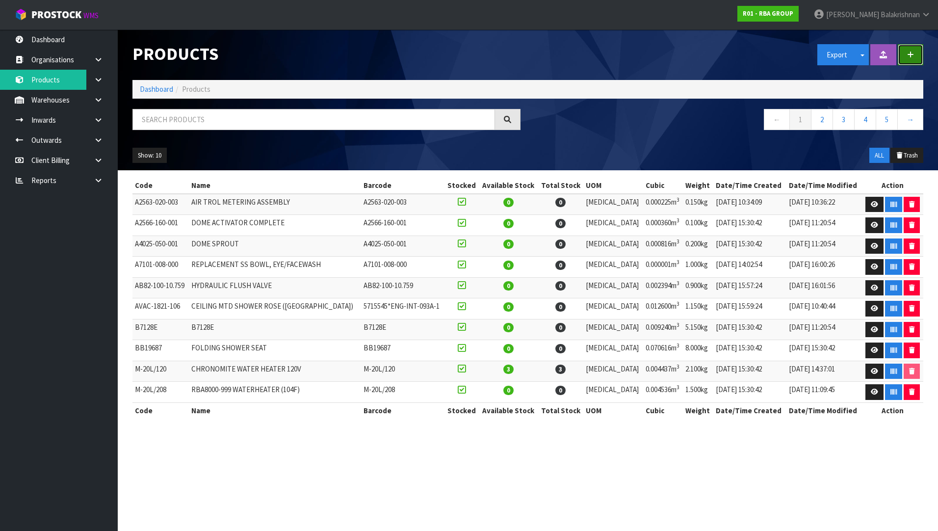
click at [909, 51] on icon "button" at bounding box center [910, 54] width 7 height 7
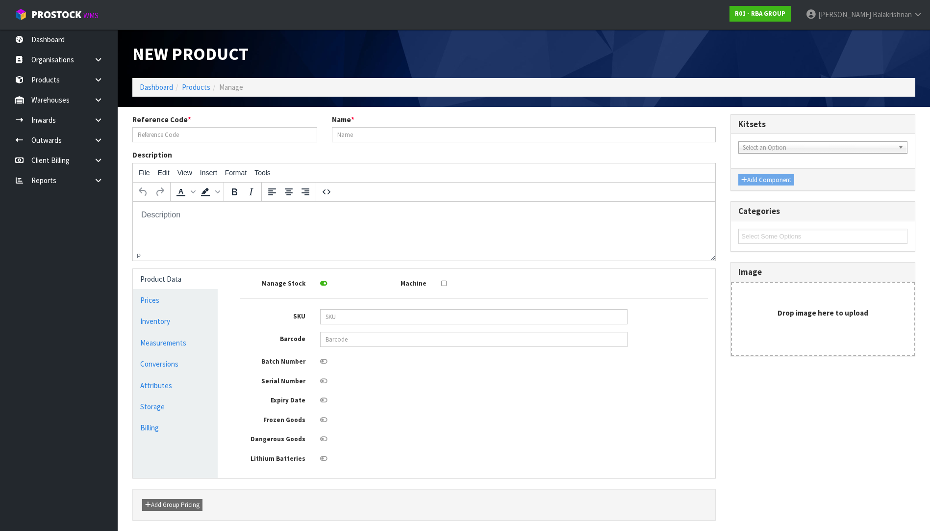
click at [212, 125] on div "Reference Code *" at bounding box center [225, 128] width 200 height 28
click at [212, 133] on input "text" at bounding box center [224, 134] width 185 height 15
paste input "RBA8851-999-003"
type input "RBA8851-999-003"
click at [425, 132] on input "text" at bounding box center [524, 134] width 384 height 15
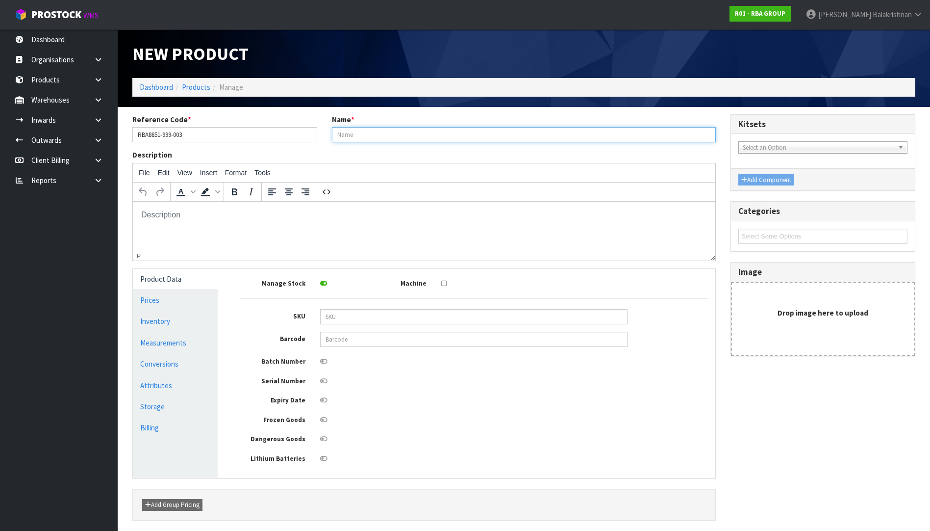
paste input "(S-TRAPS) ADAPTER 90° DN100 (AUS)"
type input "(S-TRAPS) ADAPTER 90° DN100 (AUS)"
click at [180, 343] on link "Measurements" at bounding box center [175, 342] width 85 height 20
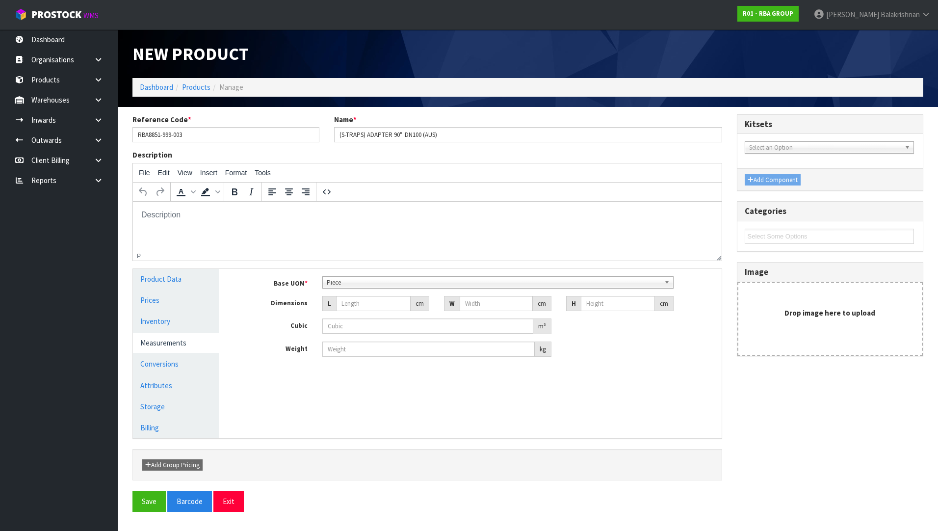
click at [354, 314] on div "Base UOM * Bag Bar Basket Bin Bottle Box Bundle Cabinet Cage Carton Case Coil C…" at bounding box center [477, 316] width 473 height 81
click at [353, 304] on input "number" at bounding box center [373, 303] width 75 height 15
type input "3"
type input "0.000001"
type input "33"
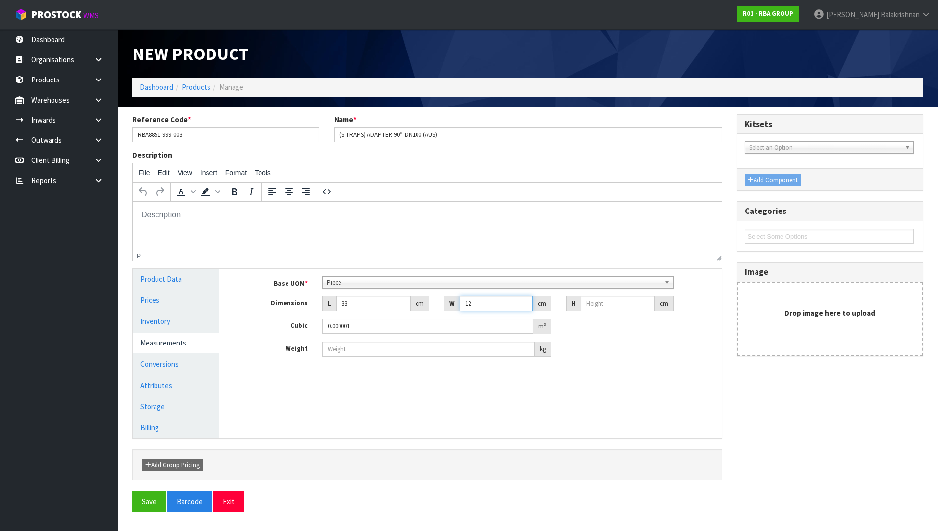
type input "12"
type input "1"
type input "0.000396"
type input "13"
type input "0.005148"
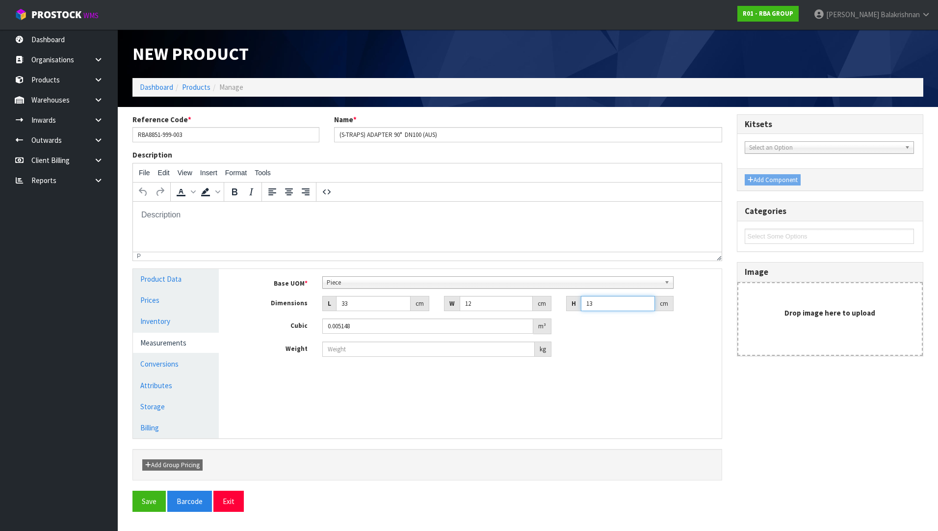
type input "13"
type input "0.48"
click at [149, 504] on button "Save" at bounding box center [148, 500] width 33 height 21
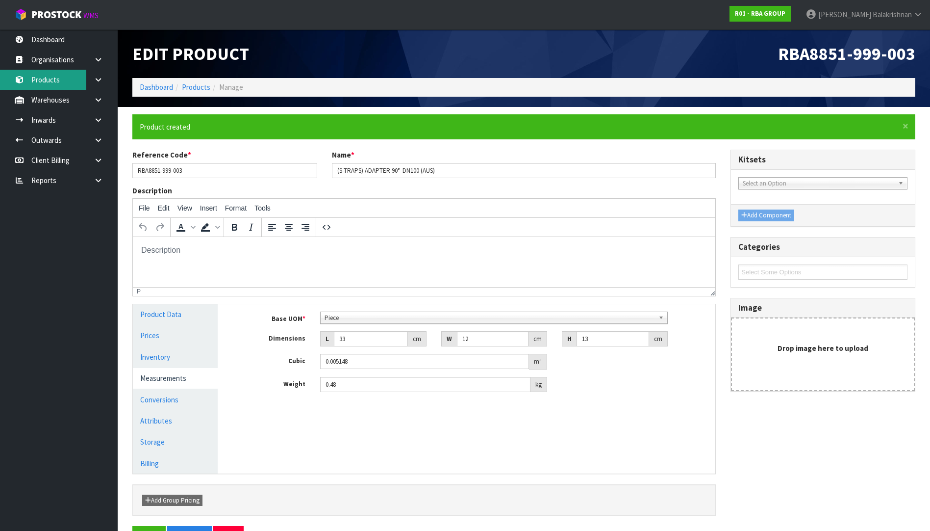
click at [56, 84] on link "Products" at bounding box center [59, 80] width 118 height 20
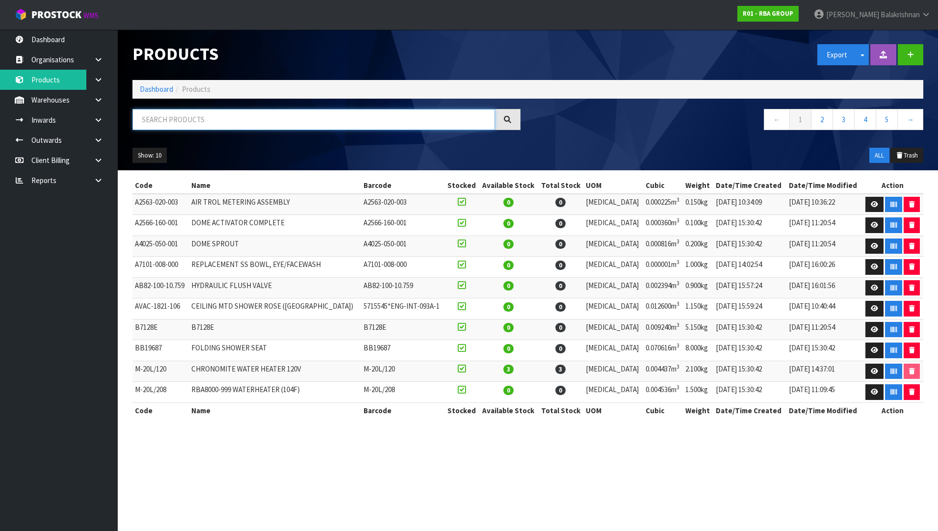
click at [177, 122] on input "text" at bounding box center [313, 119] width 362 height 21
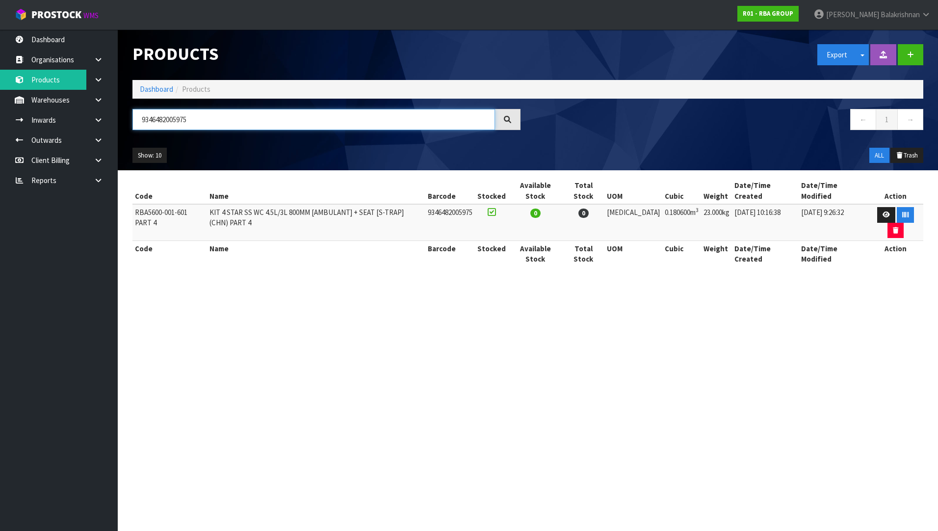
type input "9346482005975"
drag, startPoint x: 213, startPoint y: 201, endPoint x: 112, endPoint y: 206, distance: 101.2
click at [112, 206] on body "Toggle navigation ProStock WMS R01 - RBA GROUP Raj Balakrishnan Logout Dashboar…" at bounding box center [469, 265] width 938 height 531
click at [112, 206] on ul "Dashboard Organisations Clients Consignees Carriers Products Categories Serial …" at bounding box center [59, 279] width 118 height 501
click at [134, 204] on td "RBA5600-001-601 PART 4" at bounding box center [169, 222] width 75 height 37
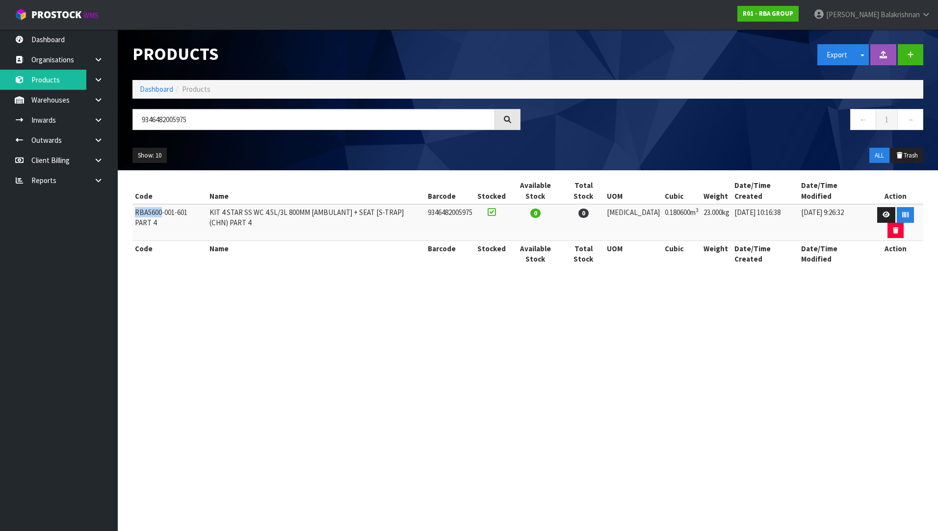
click at [134, 204] on td "RBA5600-001-601 PART 4" at bounding box center [169, 222] width 75 height 37
drag, startPoint x: 134, startPoint y: 203, endPoint x: 144, endPoint y: 203, distance: 10.3
click at [144, 204] on td "RBA5600-001-601 PART 4" at bounding box center [169, 222] width 75 height 37
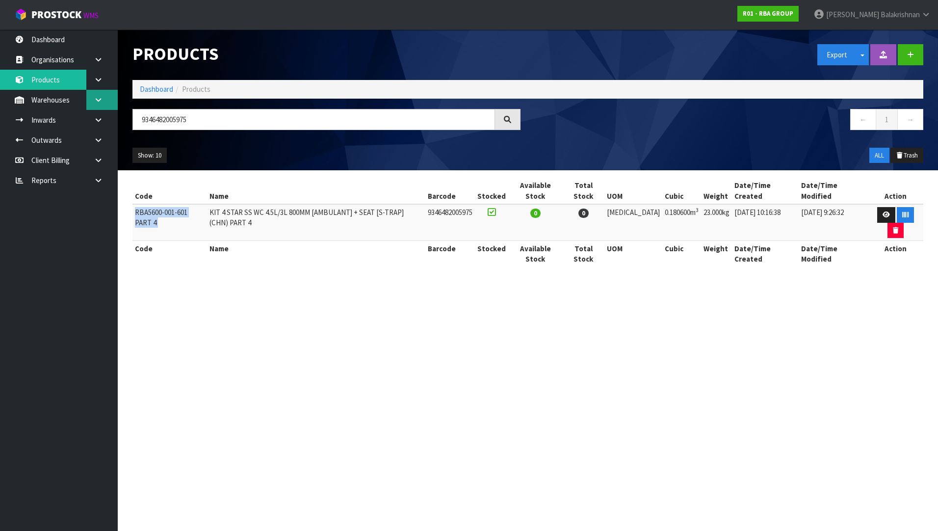
click at [96, 105] on link at bounding box center [101, 100] width 31 height 20
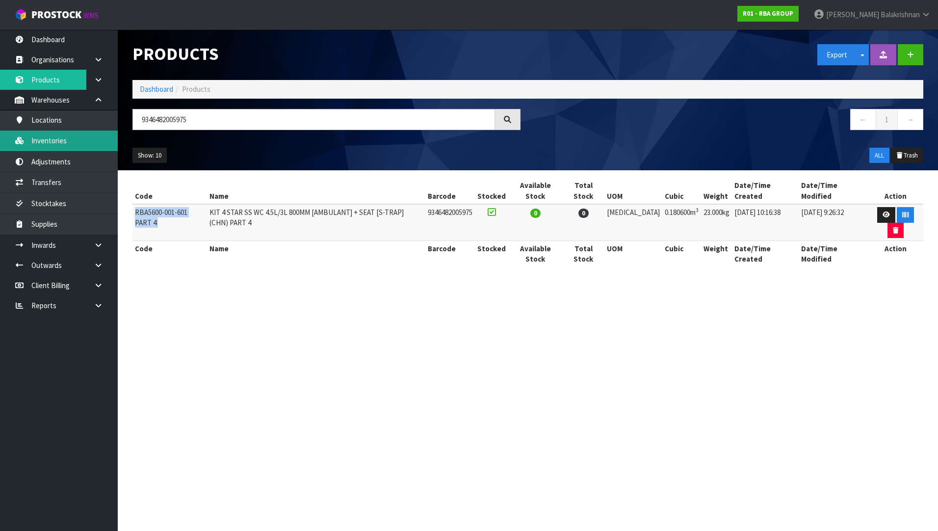
click at [87, 139] on link "Inventories" at bounding box center [59, 140] width 118 height 20
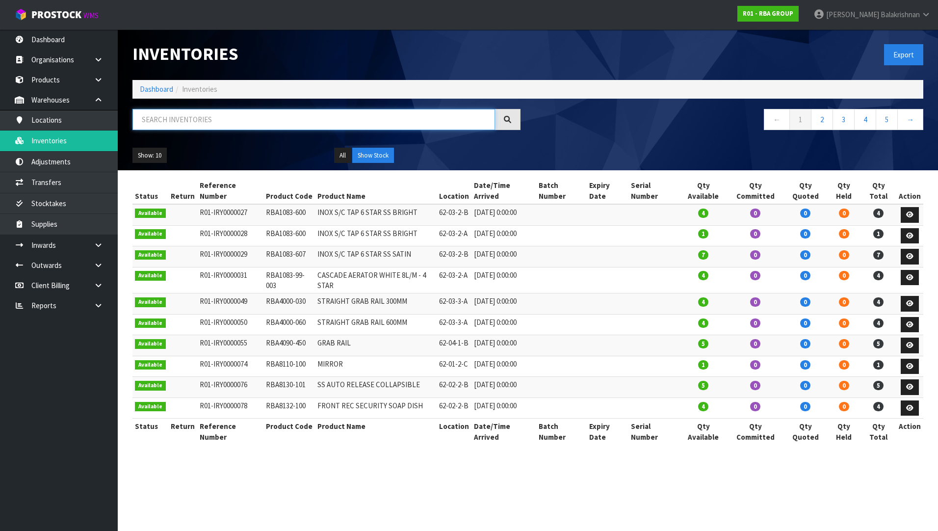
click at [189, 119] on input "text" at bounding box center [313, 119] width 362 height 21
paste input "RBA5600-001-601 PART 4"
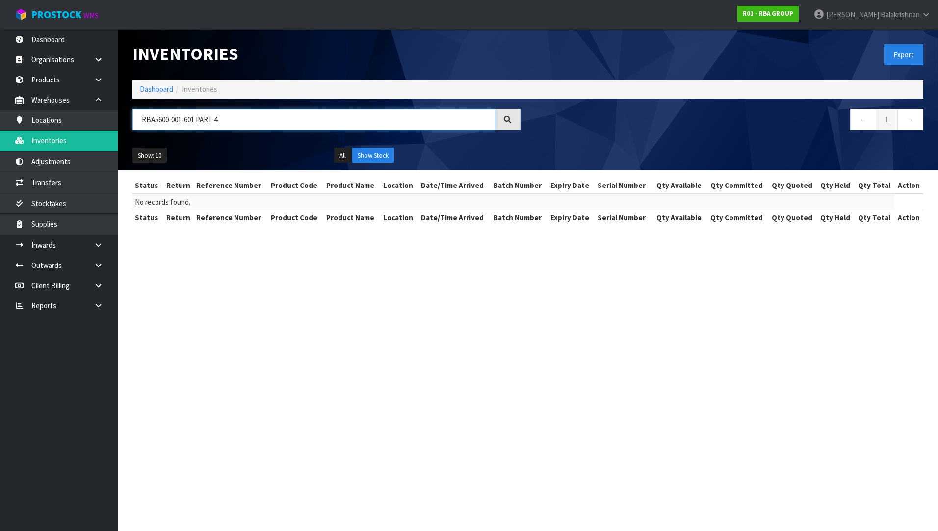
type input "RBA5600-001-601 PART 4"
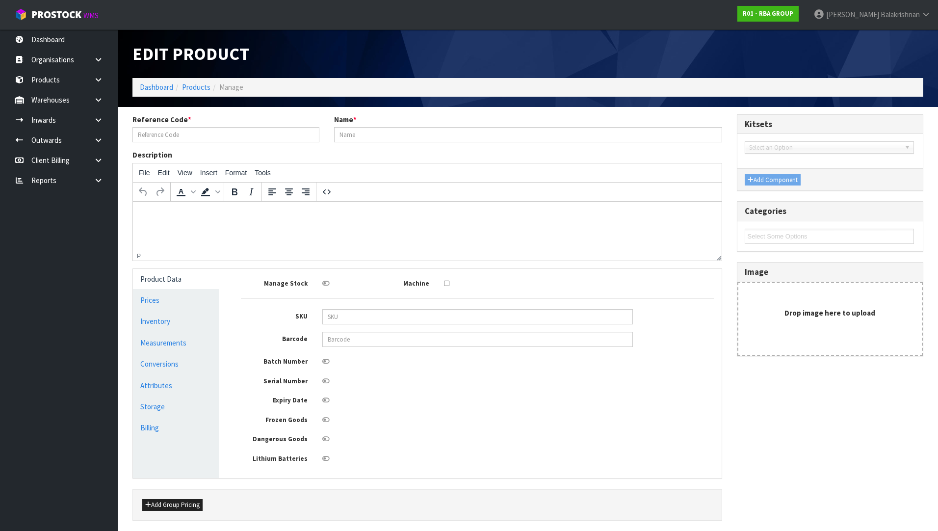
type input "RBA1083-99-003"
type input "CASCADE AERATOR WHITE 8L/M - 4 STAR"
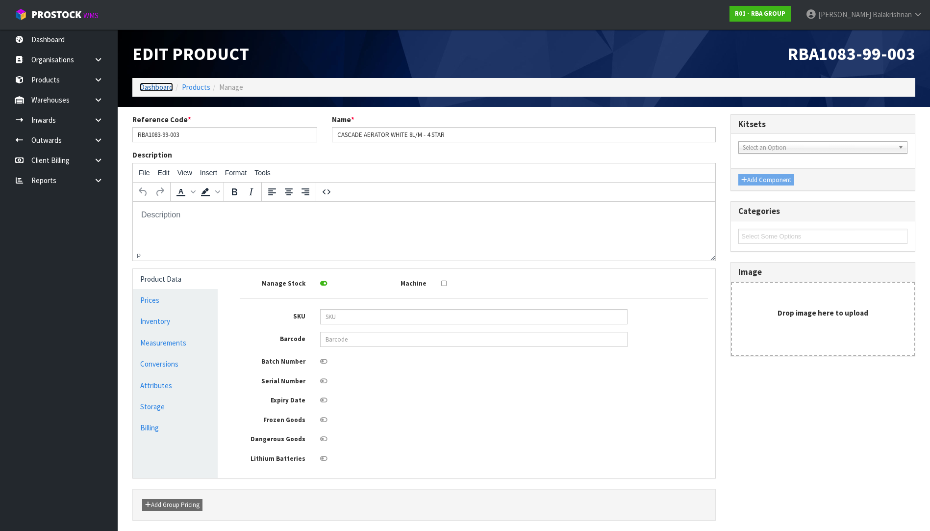
click at [155, 88] on link "Dashboard" at bounding box center [156, 86] width 33 height 9
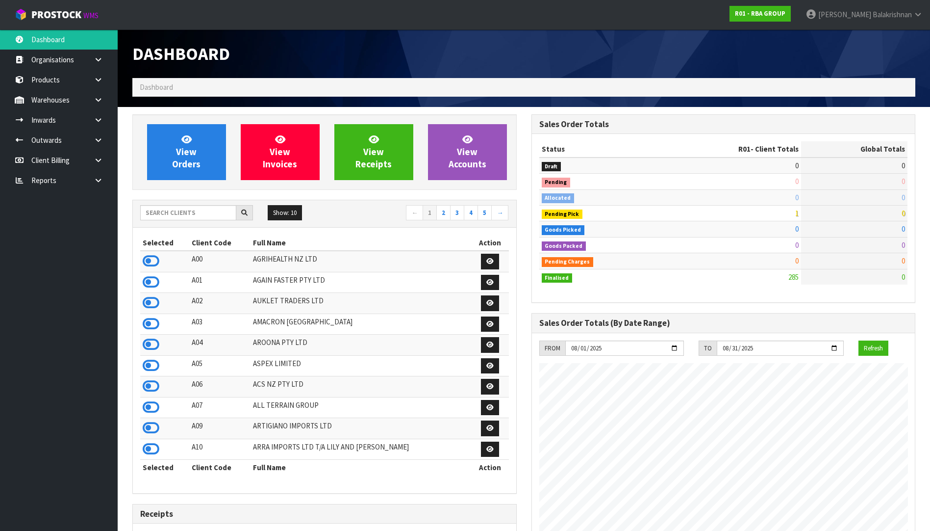
scroll to position [711, 399]
click at [195, 209] on input "text" at bounding box center [188, 212] width 96 height 15
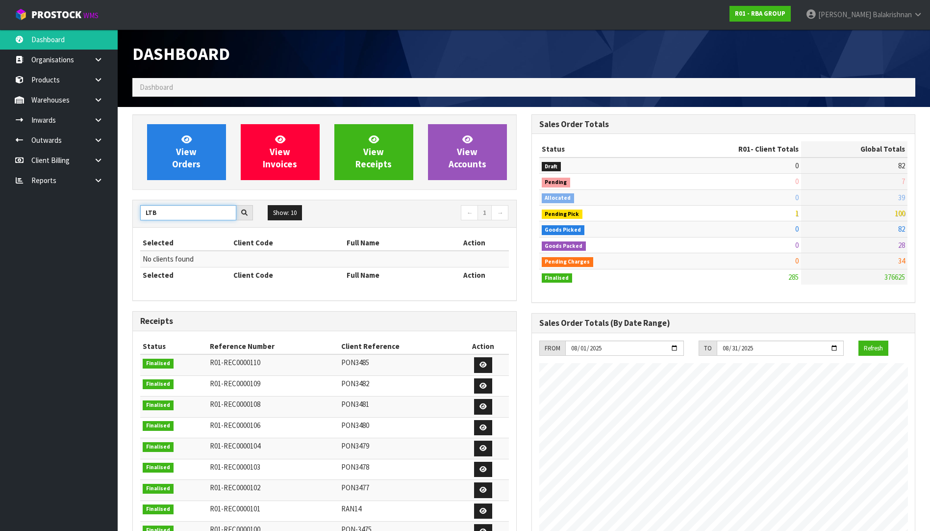
drag, startPoint x: 173, startPoint y: 213, endPoint x: 41, endPoint y: 213, distance: 132.4
click at [41, 213] on body "Toggle navigation ProStock WMS R01 - RBA GROUP Raj Balakrishnan Logout Dashboar…" at bounding box center [465, 265] width 930 height 531
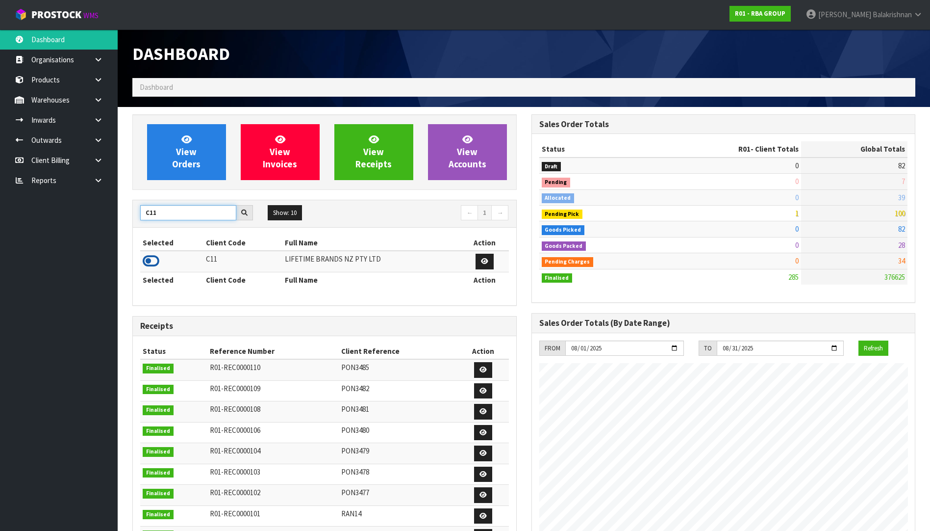
type input "C11"
click at [150, 263] on icon at bounding box center [151, 260] width 17 height 15
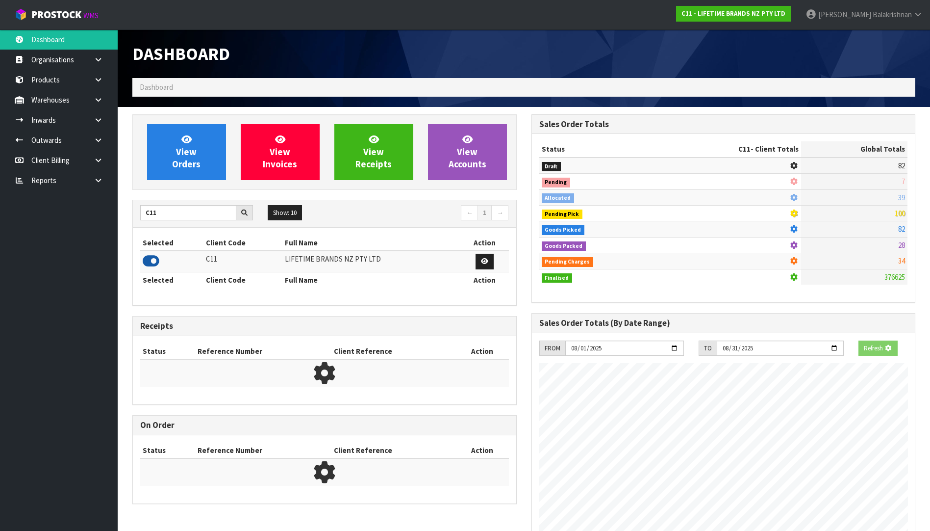
scroll to position [743, 399]
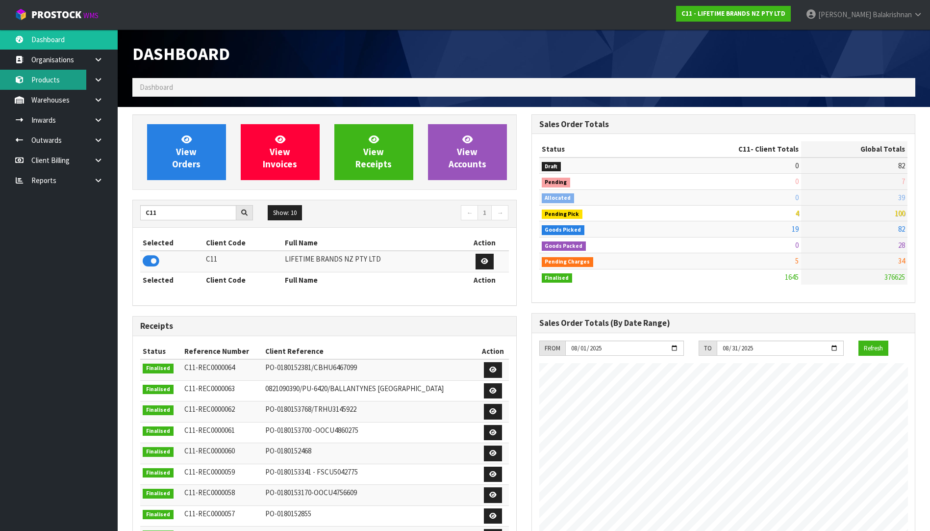
click at [65, 84] on link "Products" at bounding box center [59, 80] width 118 height 20
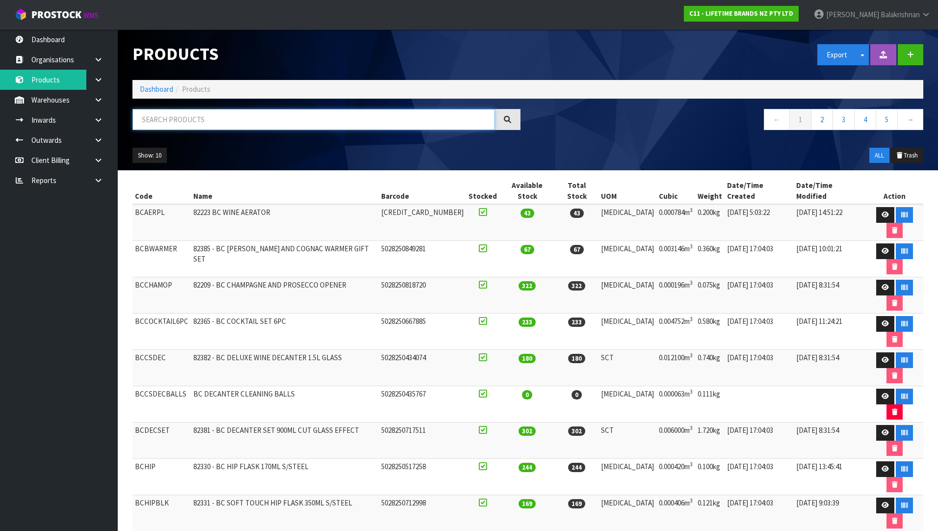
click at [196, 112] on input "text" at bounding box center [313, 119] width 362 height 21
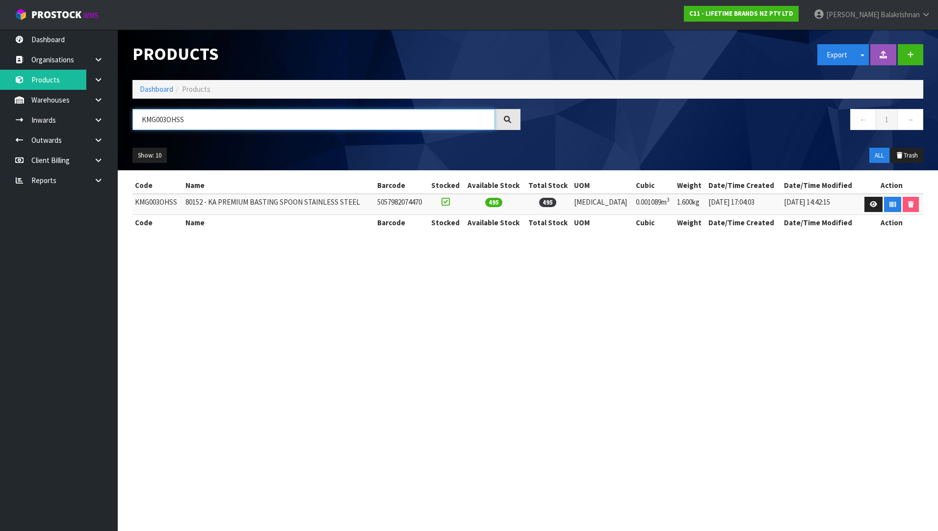
type input "KMG003OHSS"
click at [174, 203] on td "KMG003OHSS" at bounding box center [157, 204] width 51 height 21
copy td "KMG003OHSS"
click at [871, 202] on icon at bounding box center [872, 204] width 7 height 6
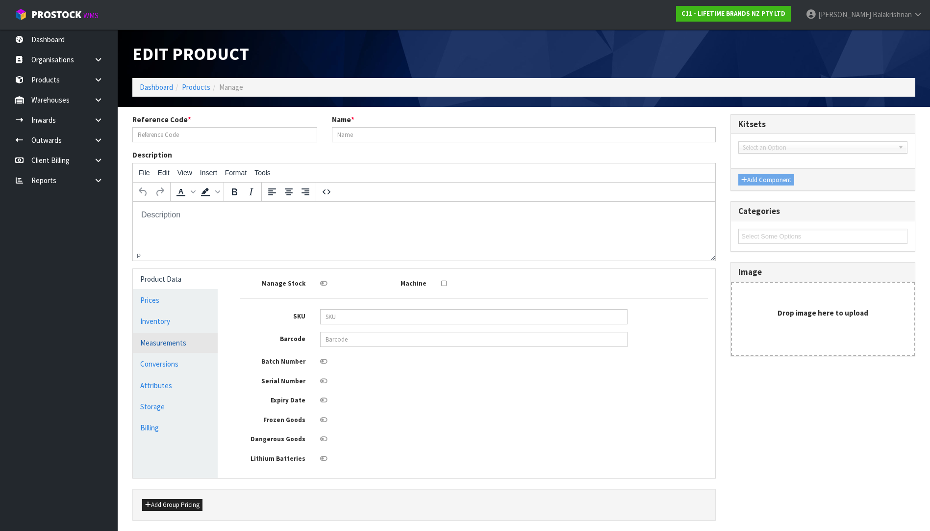
type input "KMG003OHSS"
type input "80152 - KA PREMIUM BASTING SPOON STAINLESS STEEL"
type input "5057982074470"
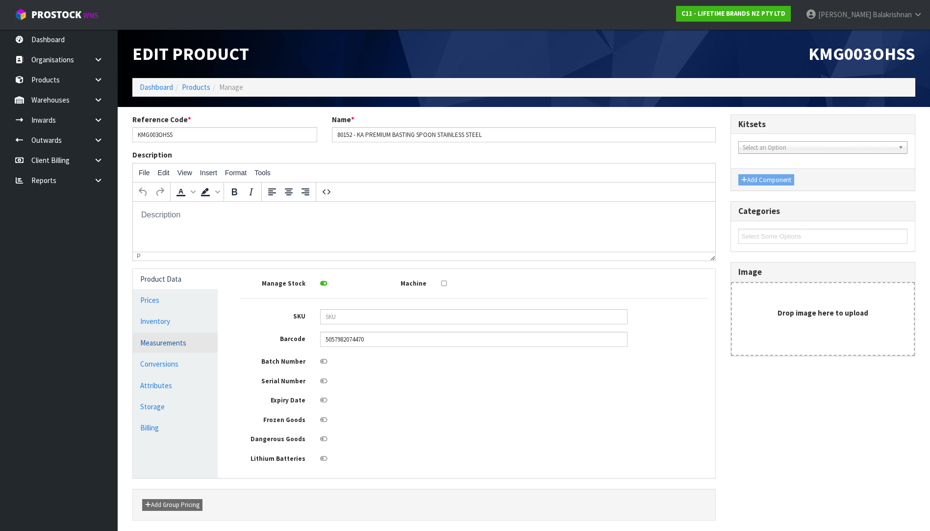
click at [174, 346] on link "Measurements" at bounding box center [175, 342] width 85 height 20
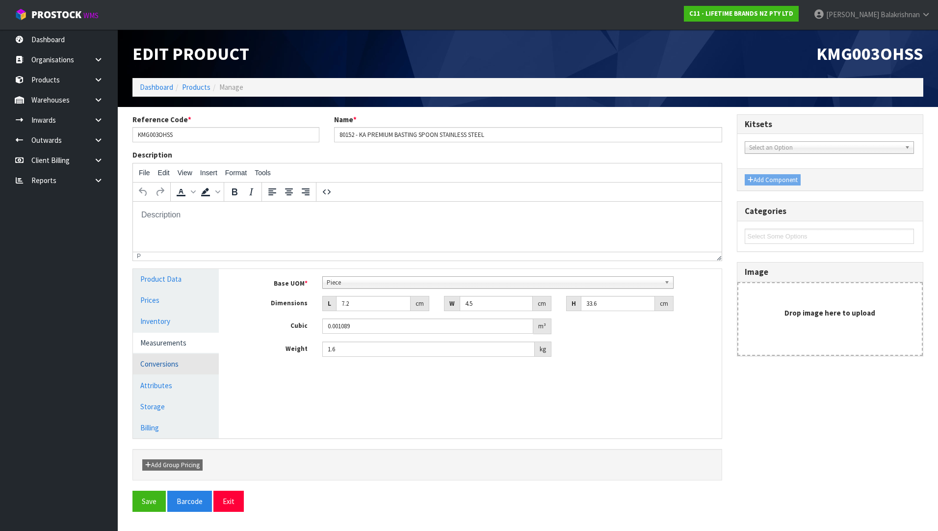
click at [173, 364] on link "Conversions" at bounding box center [176, 364] width 86 height 20
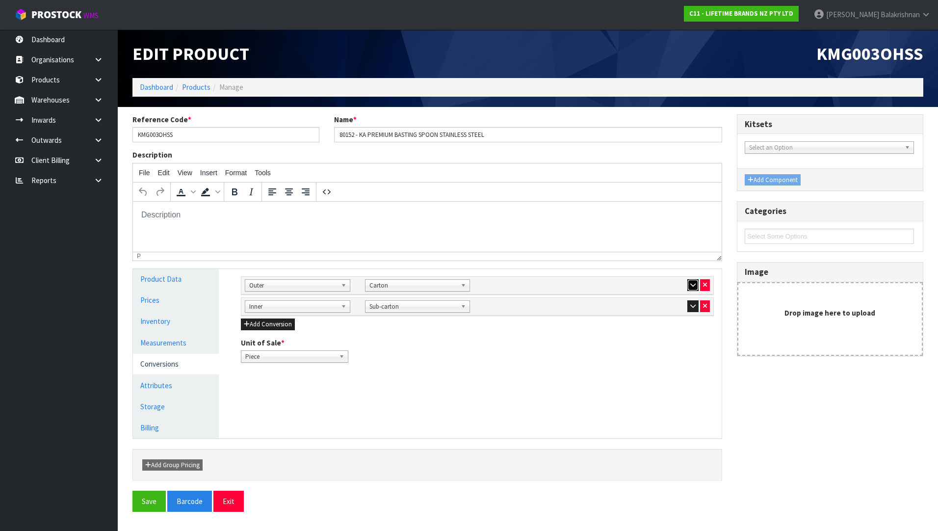
click at [690, 283] on icon "button" at bounding box center [692, 284] width 5 height 6
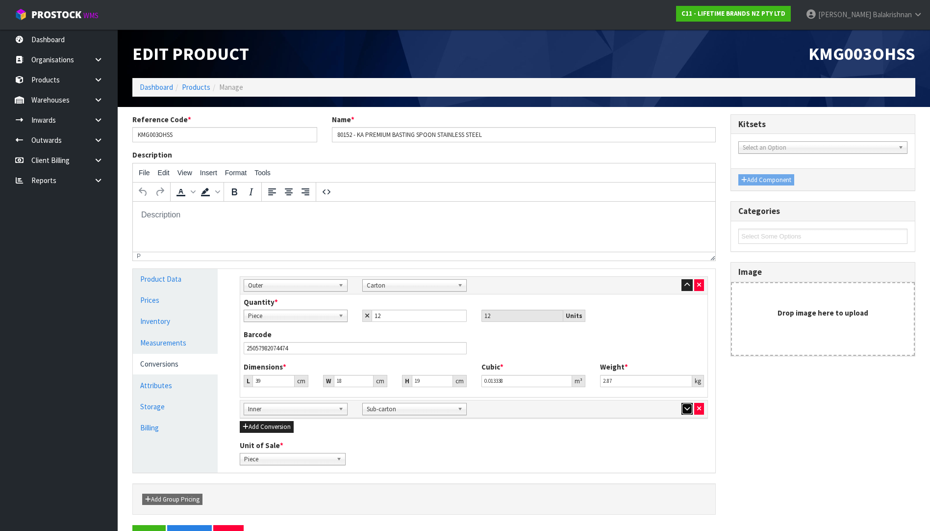
click at [686, 409] on icon "button" at bounding box center [686, 408] width 5 height 6
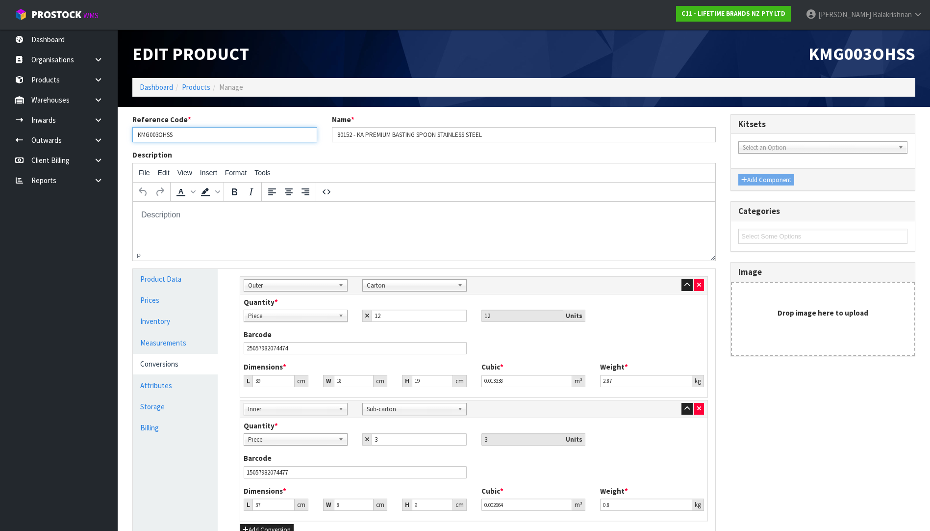
click at [224, 132] on input "KMG003OHSS" at bounding box center [224, 134] width 185 height 15
click at [100, 99] on icon at bounding box center [98, 99] width 9 height 7
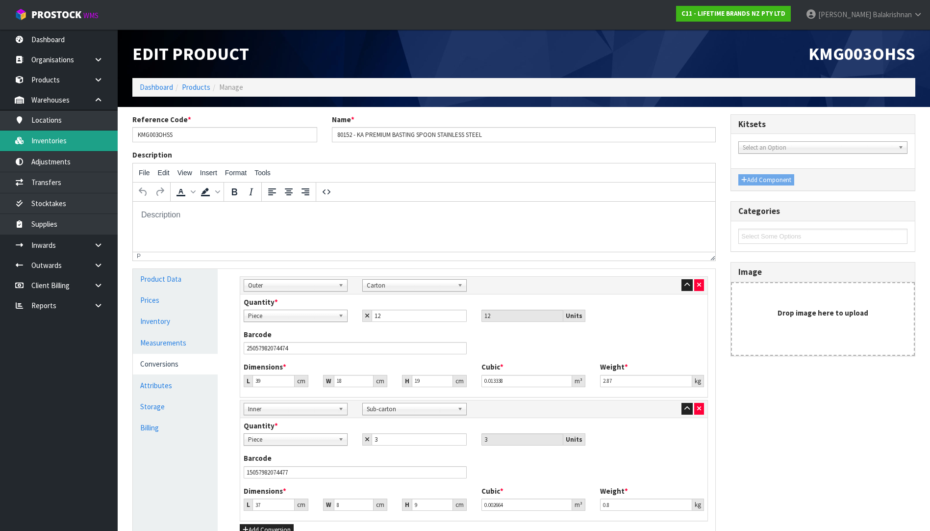
click at [82, 138] on link "Inventories" at bounding box center [59, 140] width 118 height 20
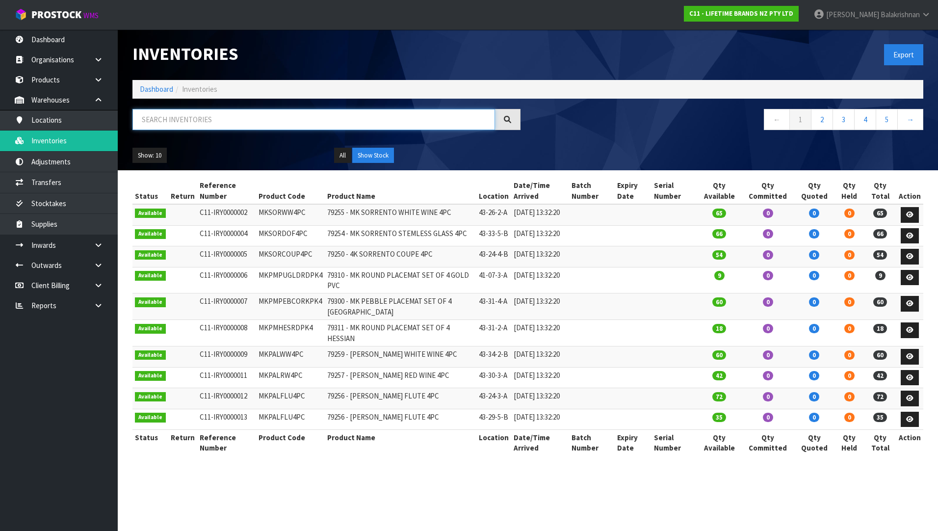
click at [347, 124] on input "text" at bounding box center [313, 119] width 362 height 21
paste input "KMG003OHSS"
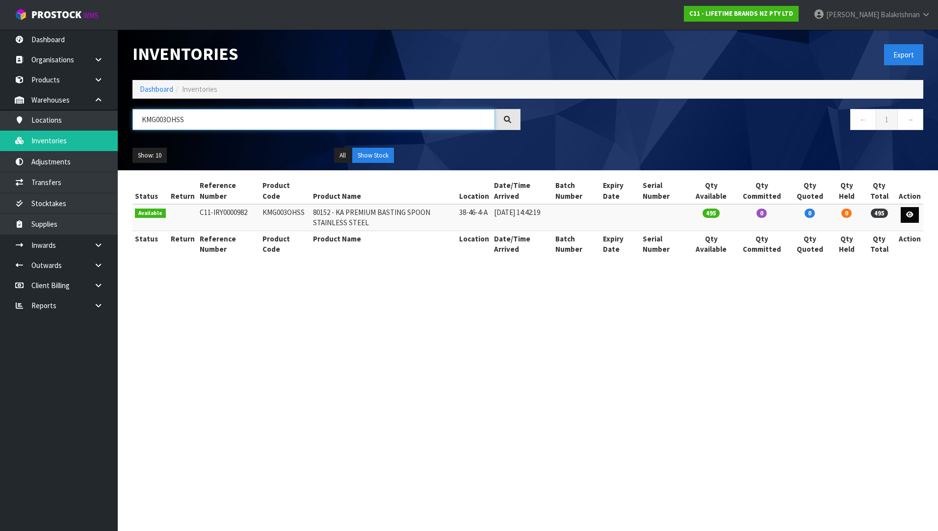
type input "KMG003OHSS"
click at [908, 218] on link at bounding box center [909, 215] width 18 height 16
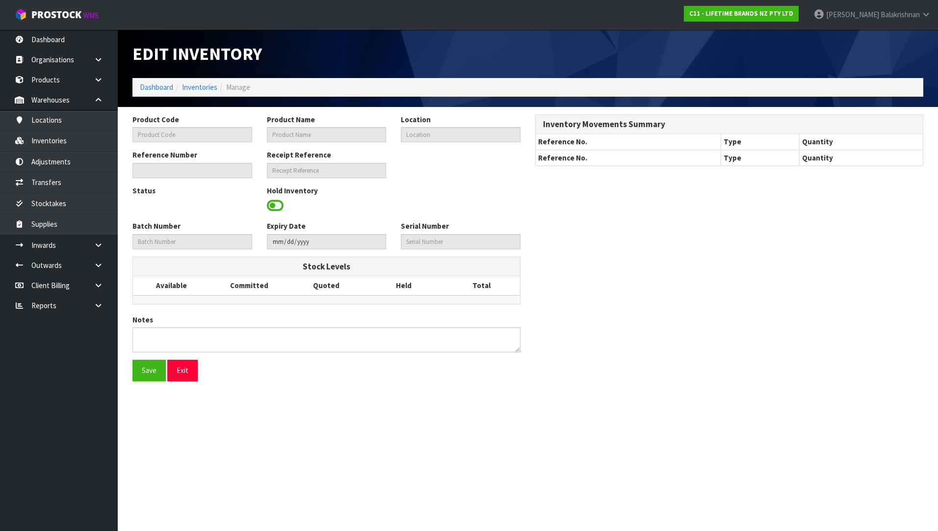
type input "KMG003OHSS"
type input "80152 - KA PREMIUM BASTING SPOON STAINLESS STEEL"
type input "38-46-4-A"
type input "C11-IRY0000982"
type input "C11-REC0000023"
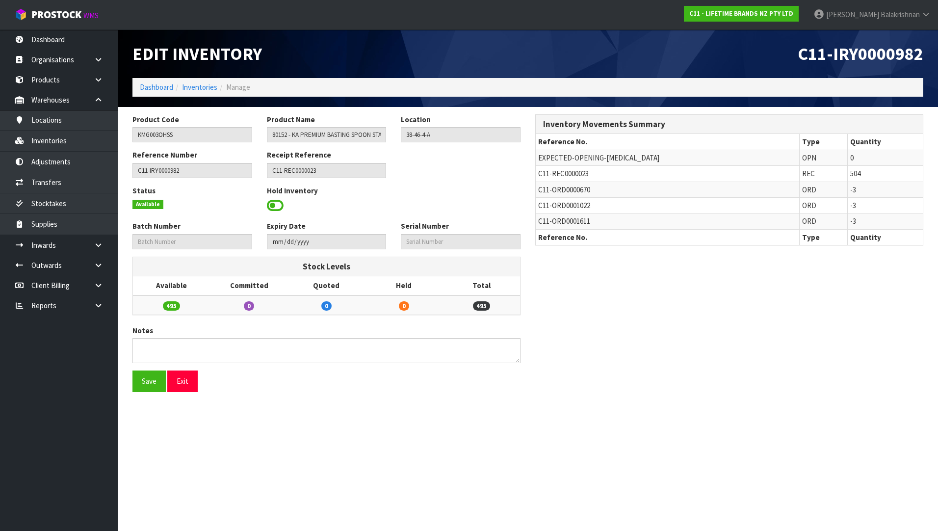
click at [570, 174] on span "C11-REC0000023" at bounding box center [563, 173] width 51 height 9
copy tr "C11-REC0000023"
click at [564, 172] on span "C11-REC0000023" at bounding box center [563, 173] width 51 height 9
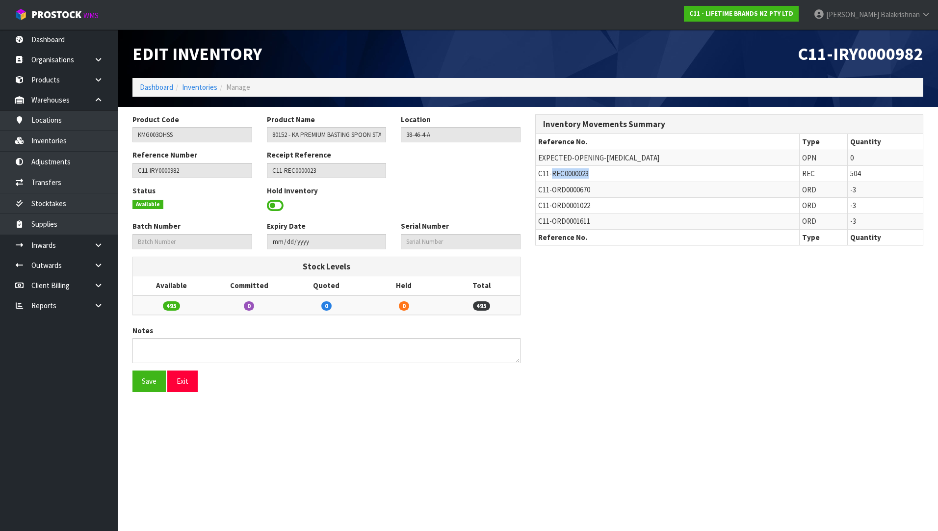
click at [564, 172] on span "C11-REC0000023" at bounding box center [563, 173] width 51 height 9
click at [95, 242] on icon at bounding box center [98, 244] width 9 height 7
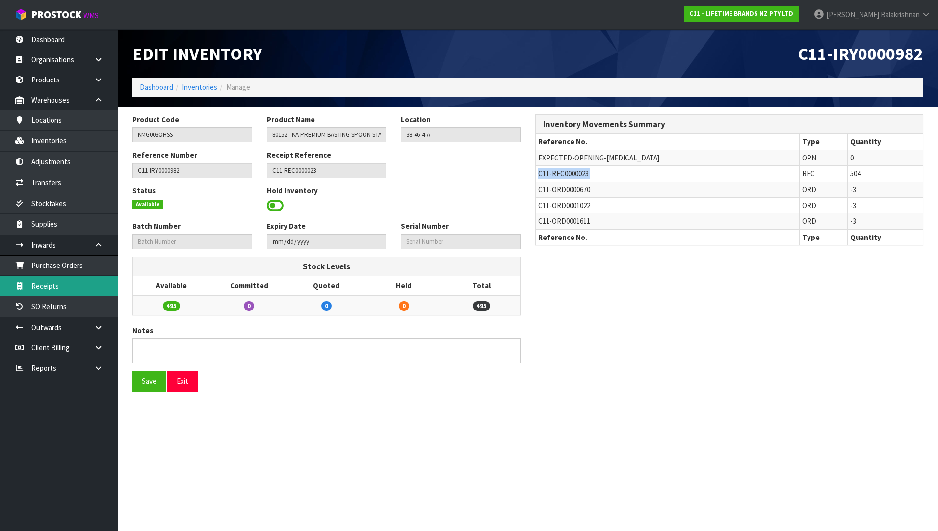
click at [82, 286] on link "Receipts" at bounding box center [59, 286] width 118 height 20
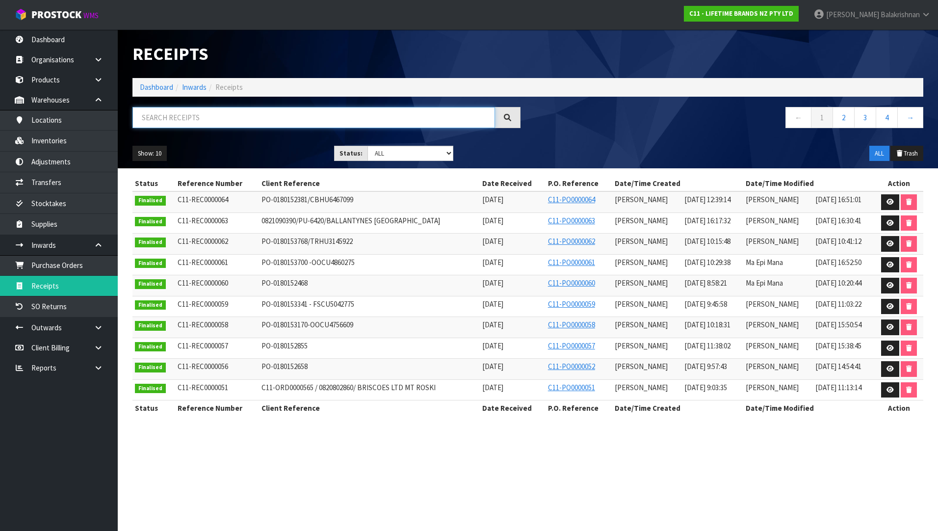
click at [238, 121] on input "text" at bounding box center [313, 117] width 362 height 21
paste input "C11-REC0000023"
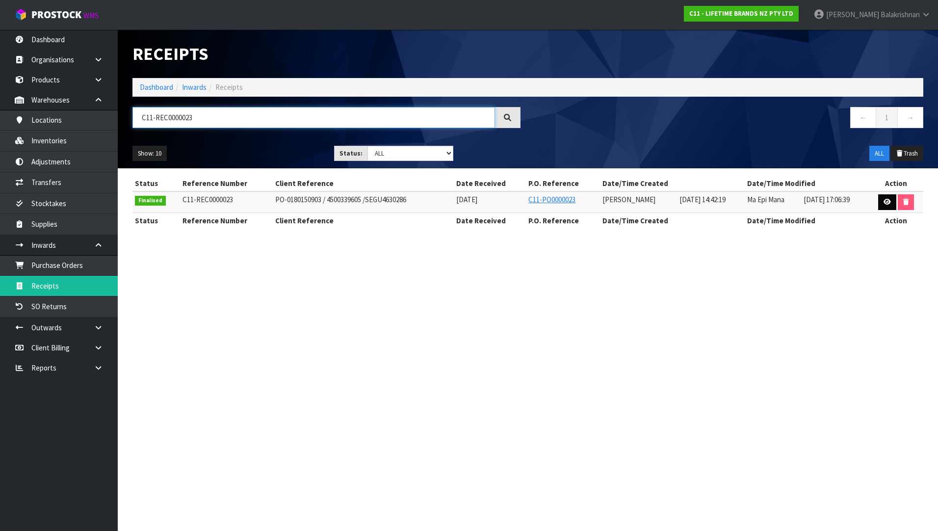
type input "C11-REC0000023"
click at [887, 203] on icon at bounding box center [886, 202] width 7 height 6
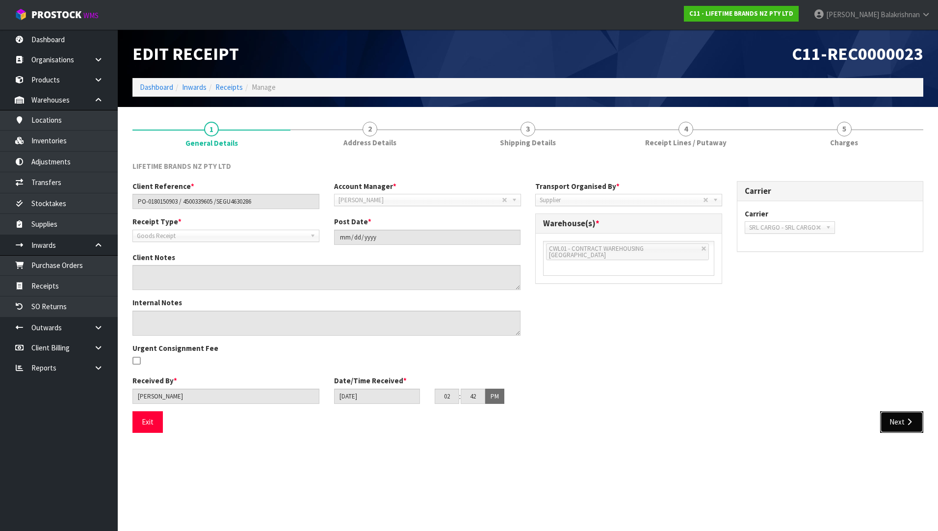
click at [908, 423] on icon "button" at bounding box center [908, 421] width 9 height 7
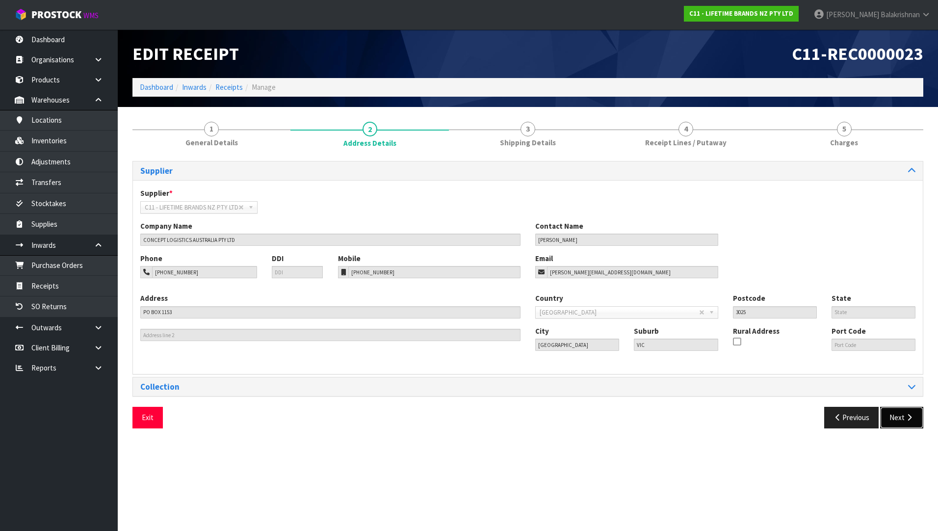
click at [897, 419] on button "Next" at bounding box center [901, 416] width 43 height 21
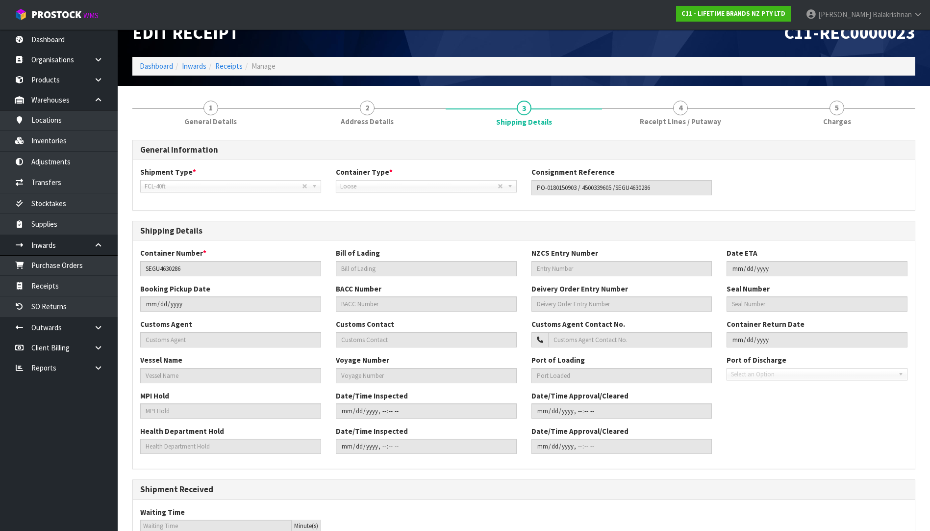
scroll to position [154, 0]
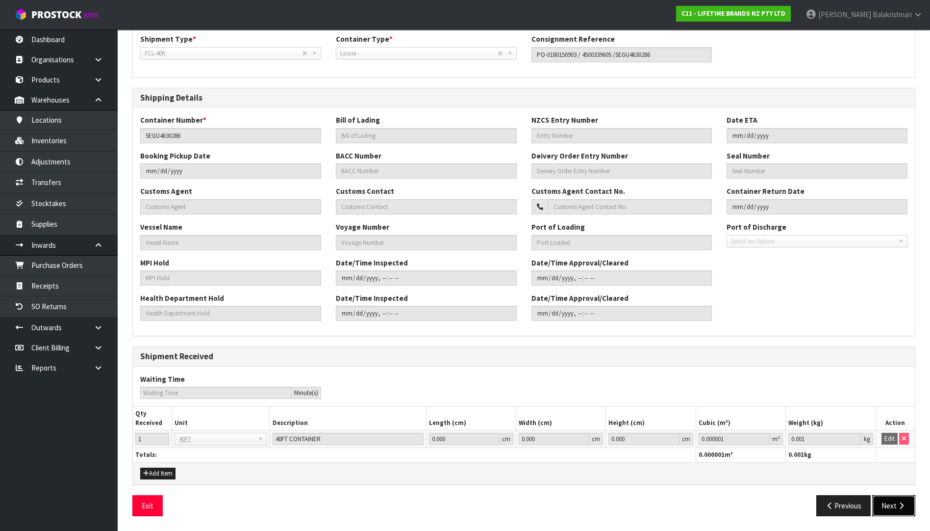
click at [907, 505] on button "Next" at bounding box center [893, 505] width 43 height 21
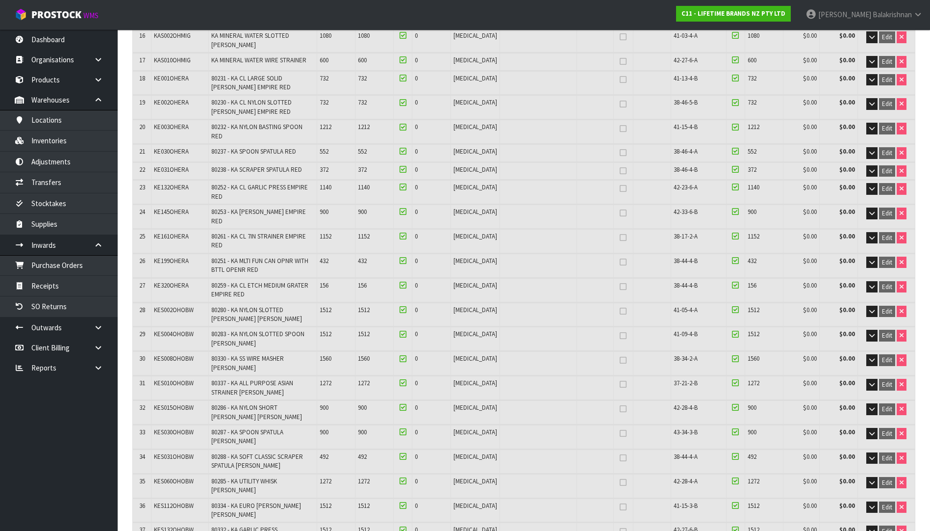
scroll to position [490, 0]
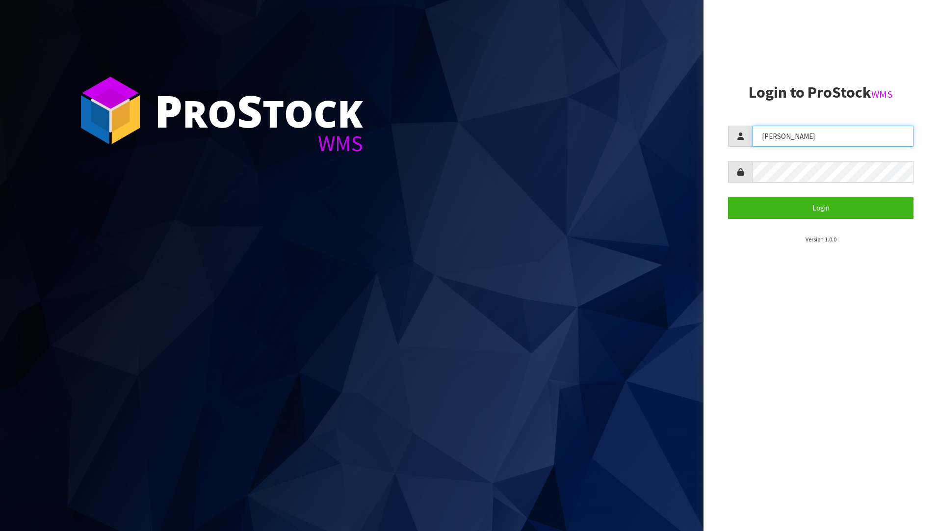
drag, startPoint x: 804, startPoint y: 133, endPoint x: 700, endPoint y: 128, distance: 103.6
click at [700, 128] on div "P ro S tock WMS Login to ProStock WMS Raj Login Version 1.0.0" at bounding box center [469, 265] width 938 height 531
type input "Meena"
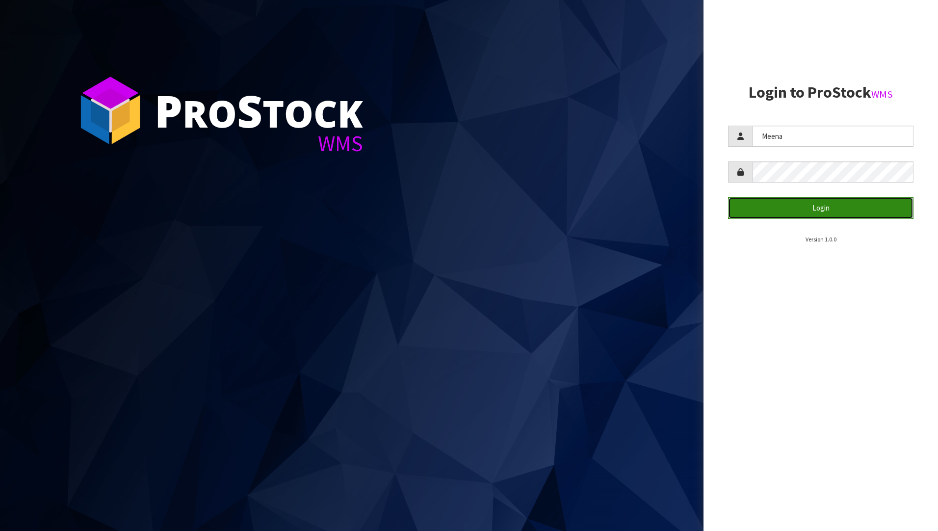
click at [814, 204] on button "Login" at bounding box center [820, 207] width 185 height 21
